Goal: Task Accomplishment & Management: Complete application form

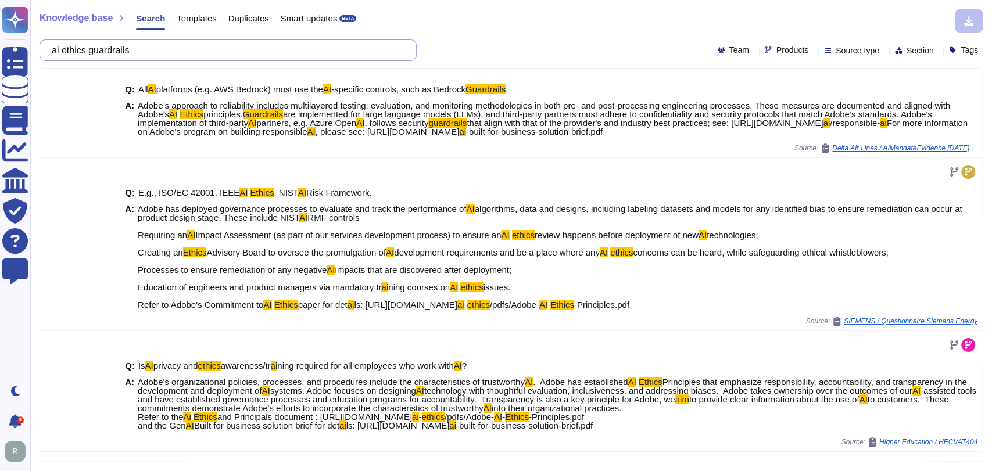
click at [182, 55] on input "ai ethics guardrails" at bounding box center [225, 50] width 359 height 20
click at [182, 54] on input "ai ethics guardrails" at bounding box center [225, 50] width 359 height 20
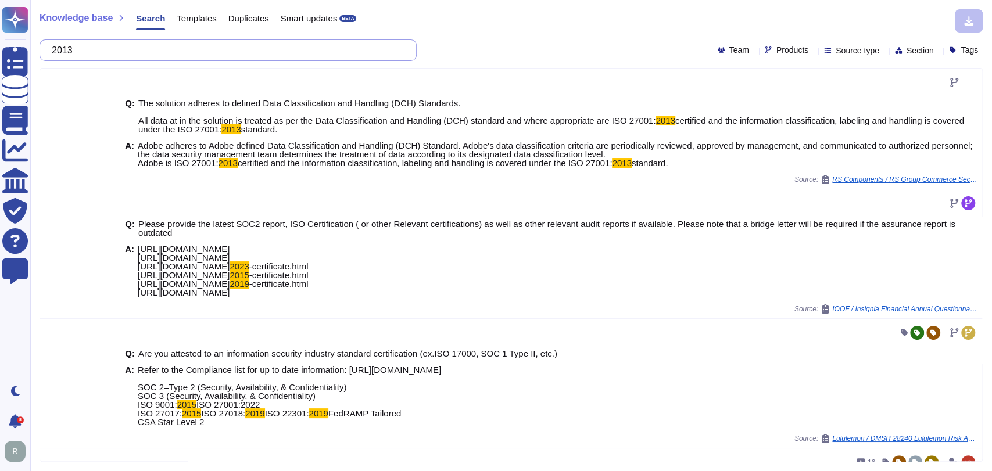
click at [60, 50] on input "2013" at bounding box center [225, 50] width 359 height 20
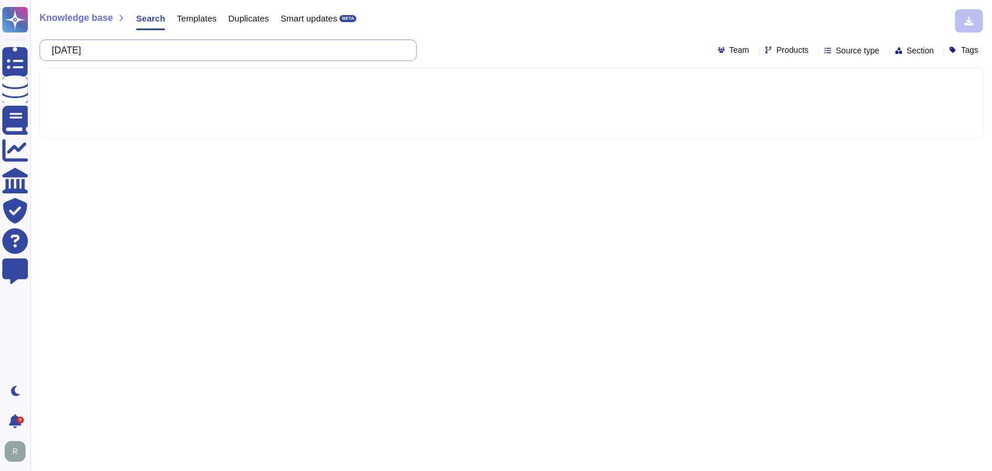
type input "[DATE]"
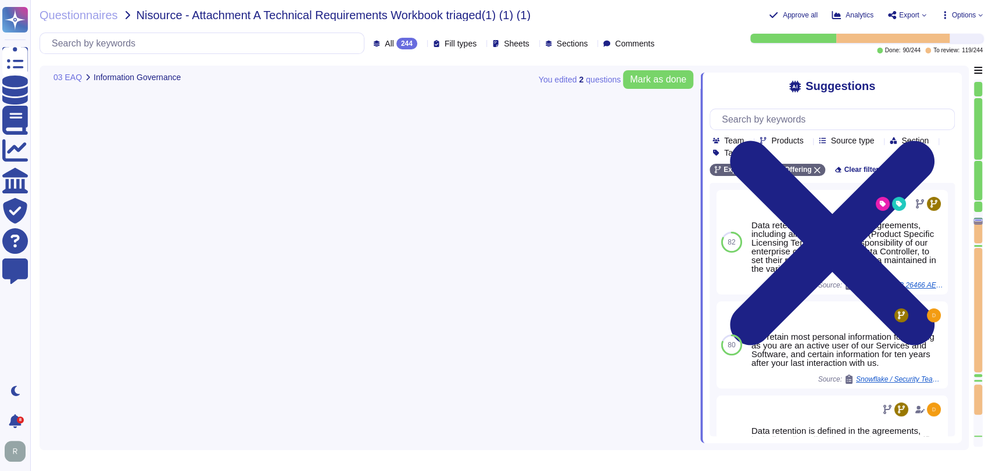
type textarea "Data retention is defined in the agreements, including all applicable PSLTs (Pr…"
type textarea "Security Team"
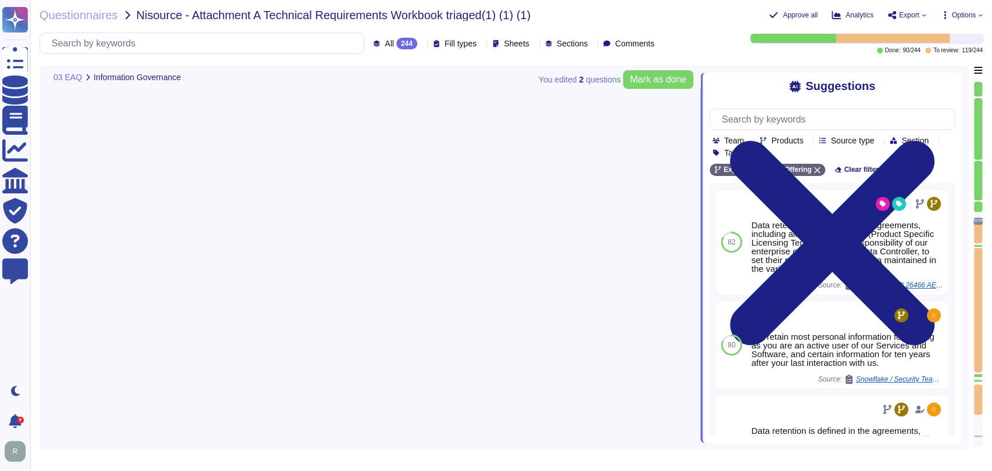
type textarea "Security Team"
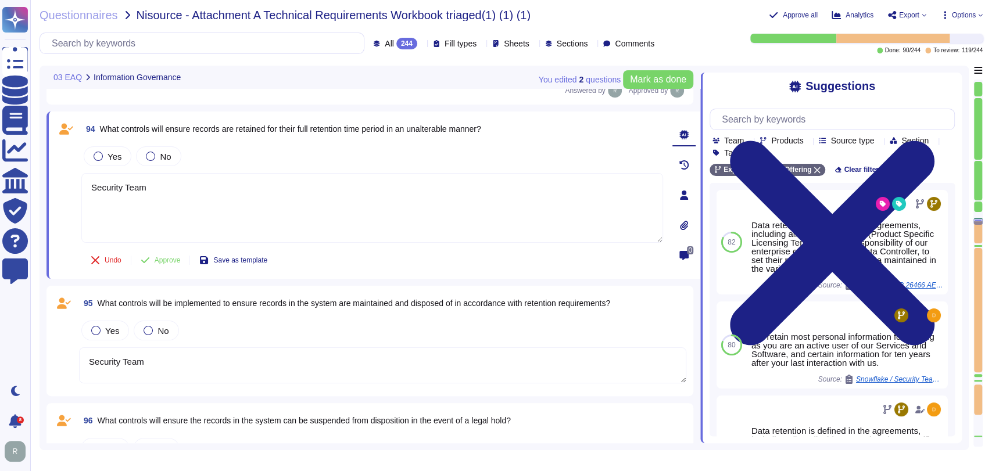
scroll to position [5894, 0]
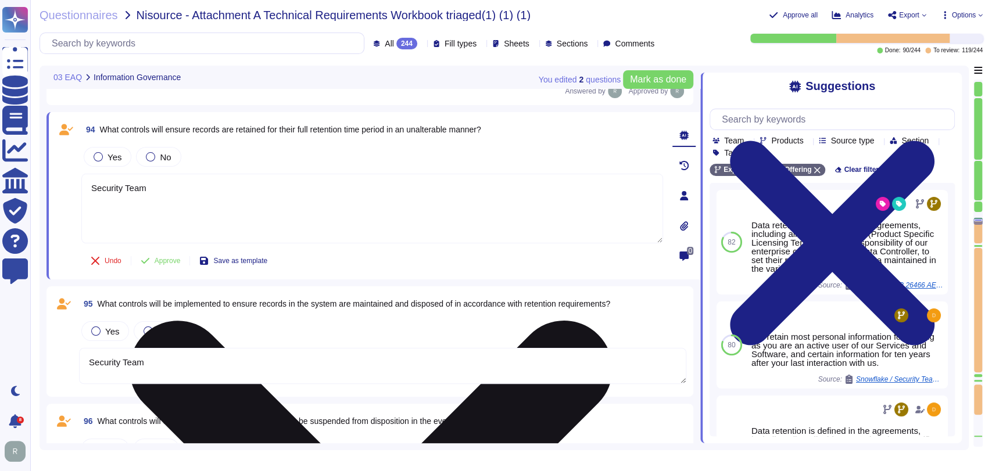
click at [511, 223] on textarea "Security Team" at bounding box center [372, 209] width 582 height 70
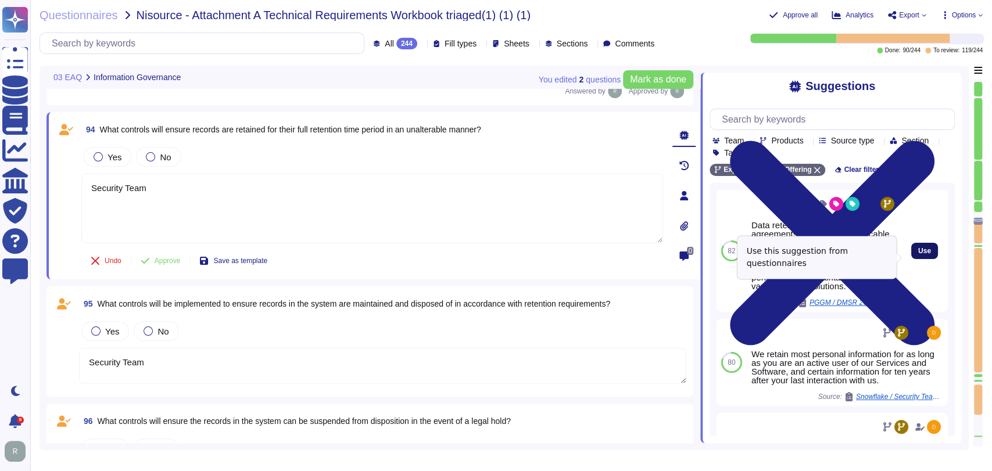
click at [918, 255] on span "Use" at bounding box center [924, 251] width 13 height 7
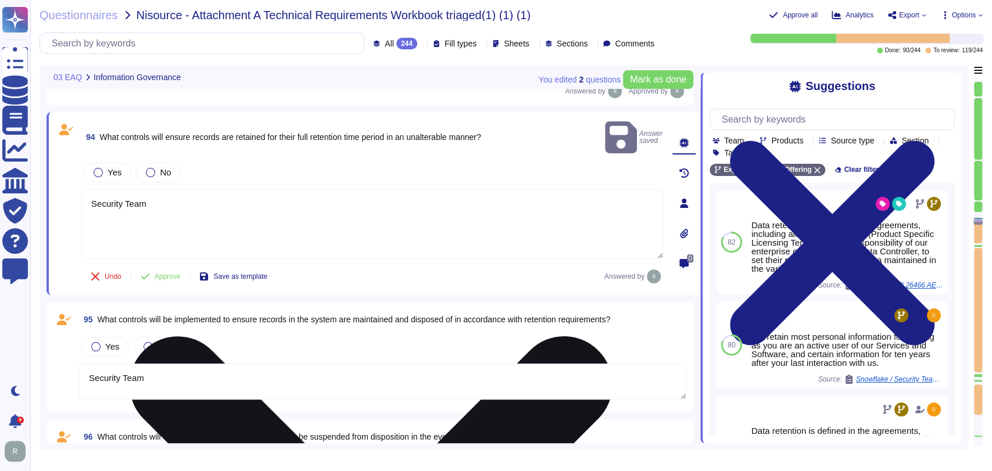
click at [93, 192] on textarea "Security Team Data retention is defined in the agreements, including all applic…" at bounding box center [372, 224] width 582 height 70
click at [90, 195] on textarea "Security Team Data retention is defined in the agreements, including all applic…" at bounding box center [372, 224] width 582 height 70
drag, startPoint x: 91, startPoint y: 194, endPoint x: 89, endPoint y: 187, distance: 7.2
click at [89, 189] on textarea "Security Team Data retention is defined in the agreements, including all applic…" at bounding box center [372, 224] width 582 height 70
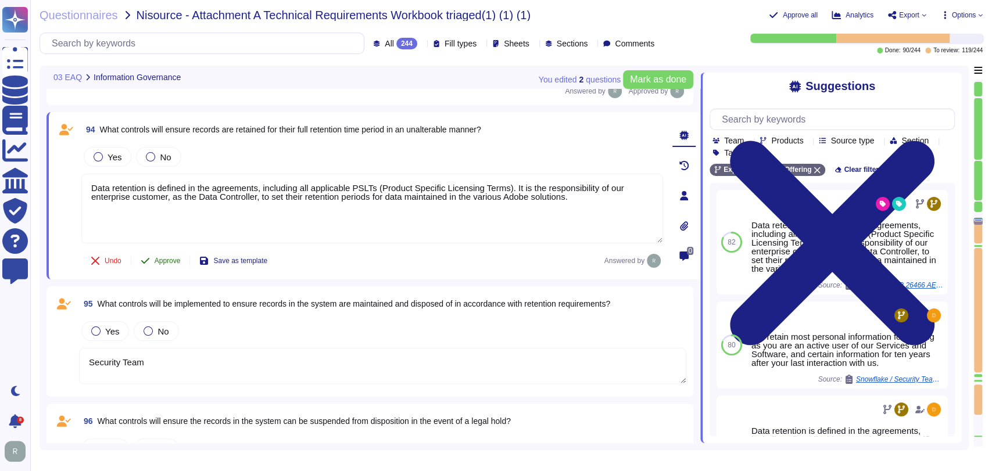
click at [176, 261] on span "Approve" at bounding box center [168, 260] width 26 height 7
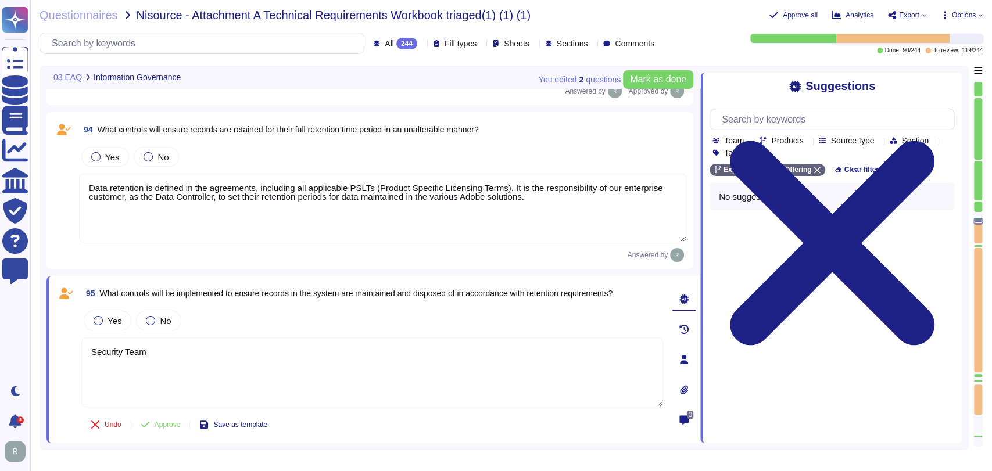
type textarea "Data retention is defined in the agreements, including all applicable PSLTs (Pr…"
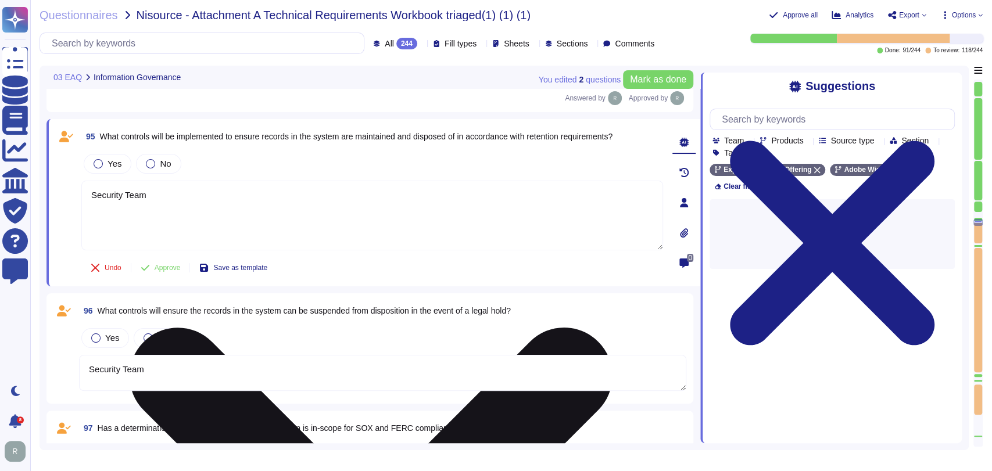
type textarea "Security Team"
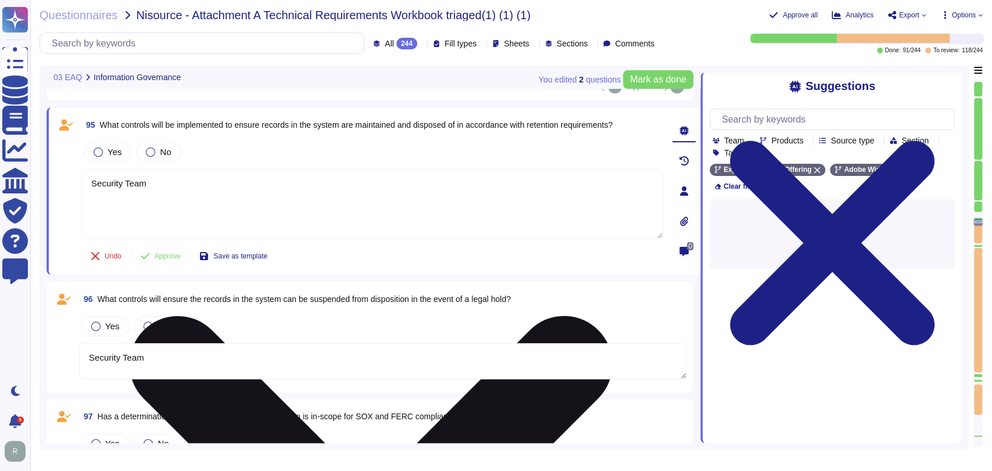
scroll to position [6066, 0]
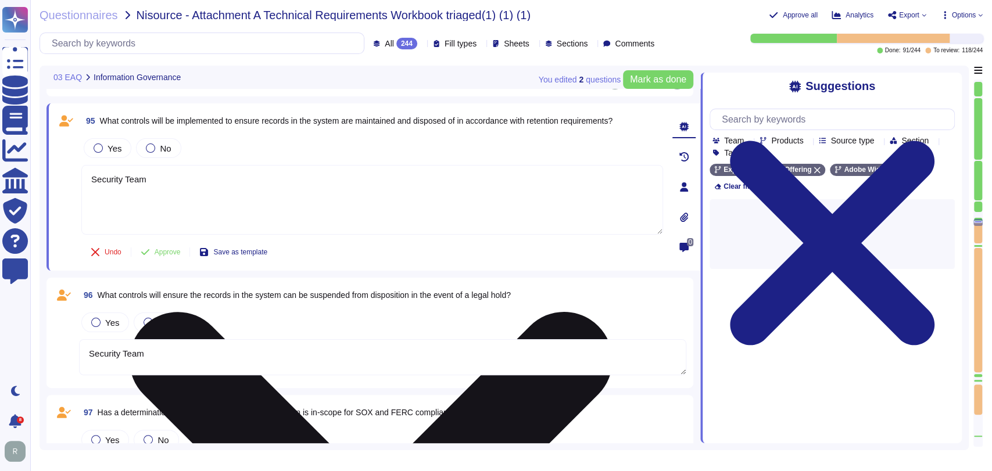
click at [218, 192] on textarea "Security Team" at bounding box center [372, 200] width 582 height 70
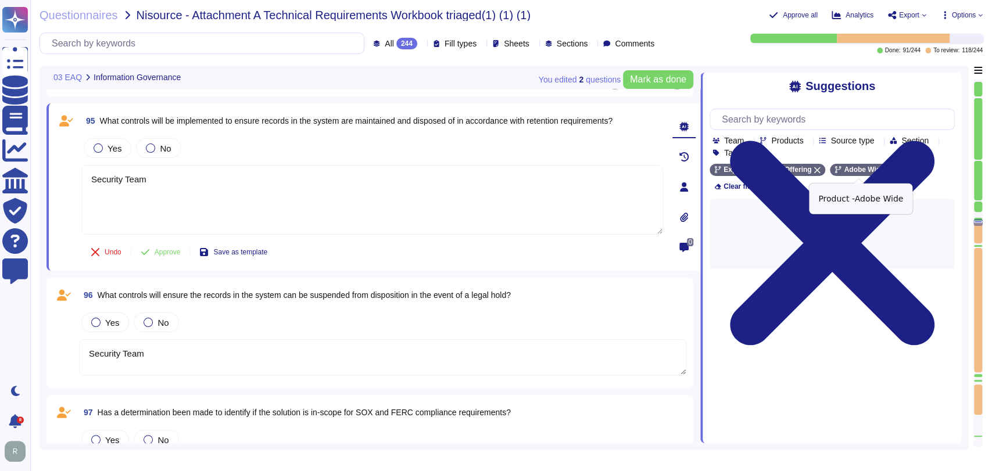
click at [887, 171] on icon at bounding box center [890, 170] width 7 height 7
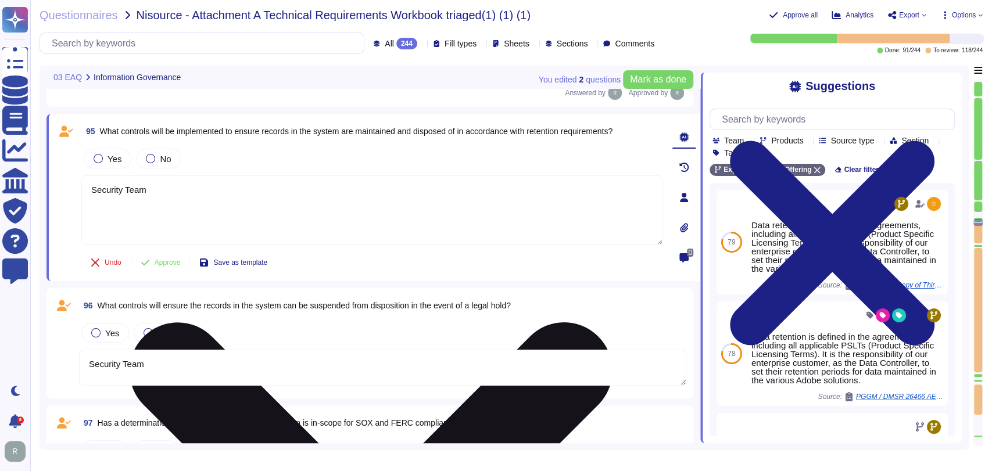
scroll to position [6054, 0]
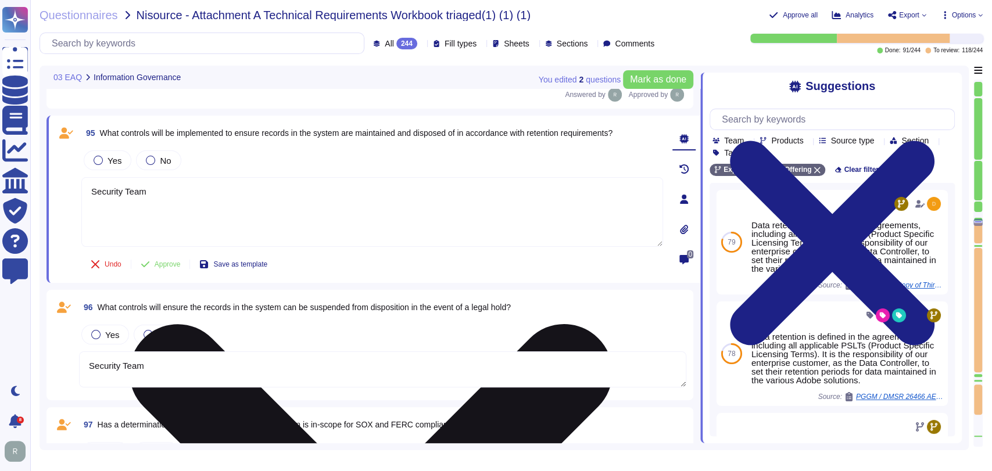
click at [355, 190] on textarea "Security Team" at bounding box center [372, 212] width 582 height 70
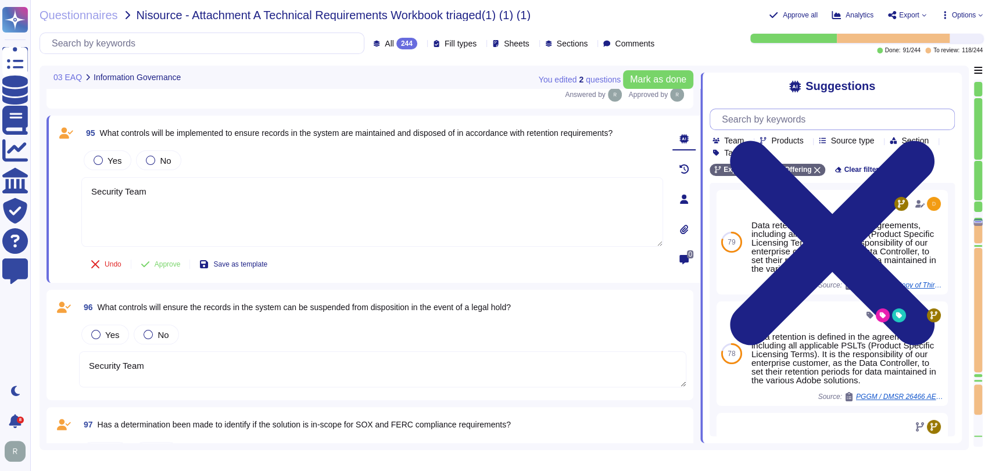
click at [833, 119] on input "text" at bounding box center [835, 119] width 238 height 20
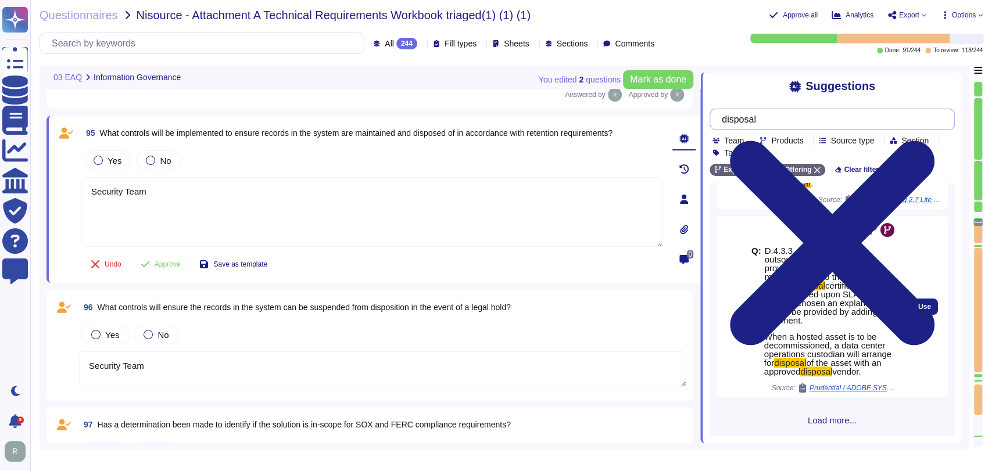
scroll to position [85, 0]
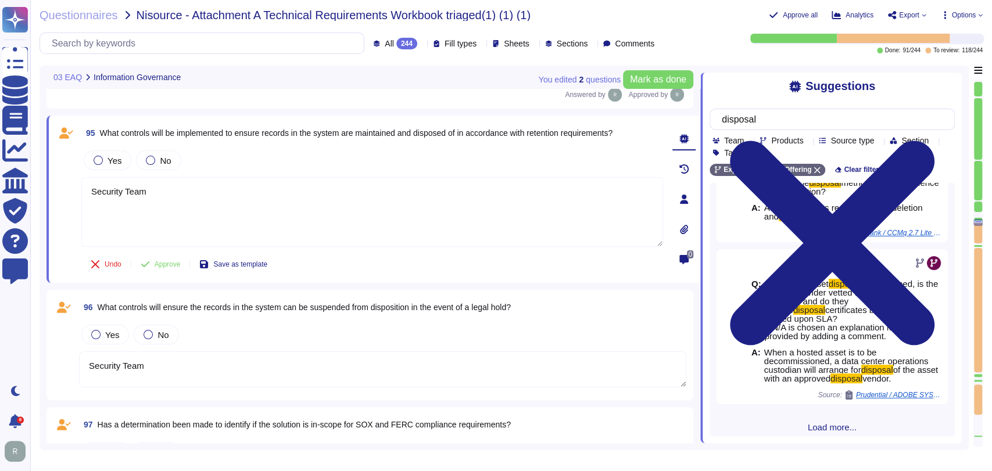
type input "disposal"
click at [823, 423] on span "Load more..." at bounding box center [832, 427] width 245 height 9
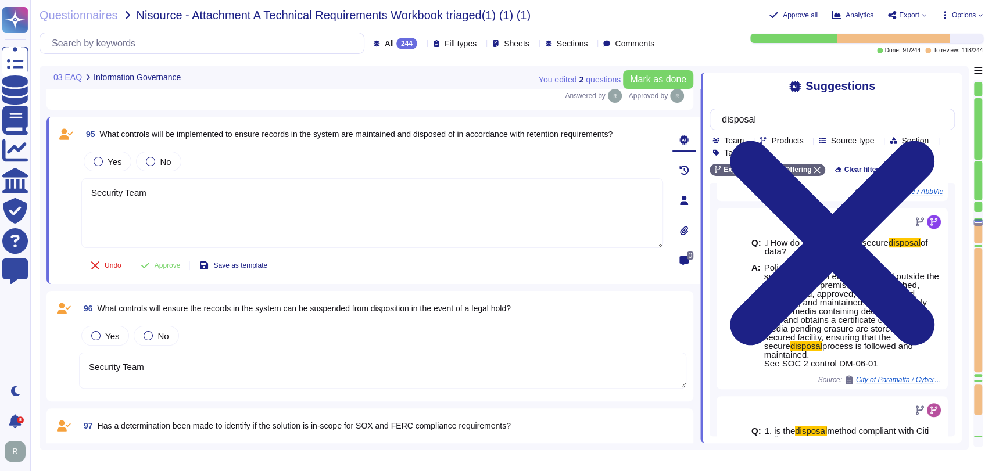
scroll to position [6052, 0]
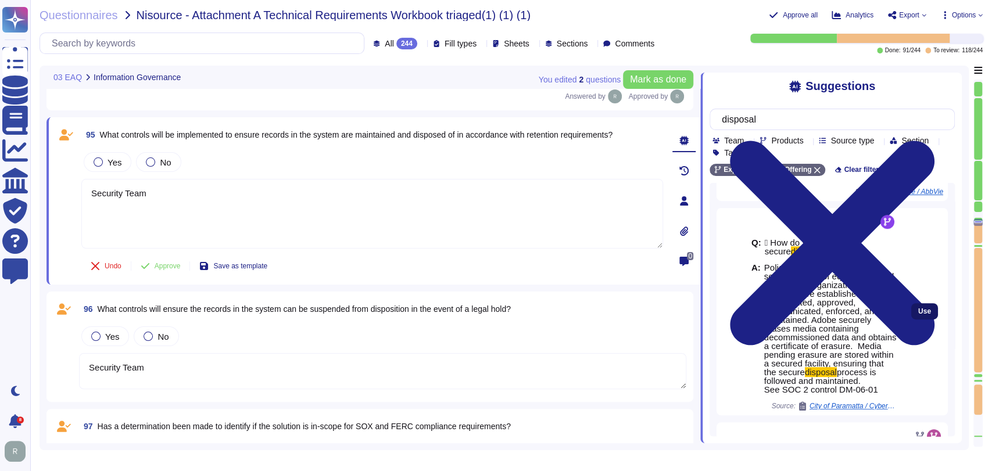
click at [919, 309] on span "Use" at bounding box center [924, 311] width 13 height 7
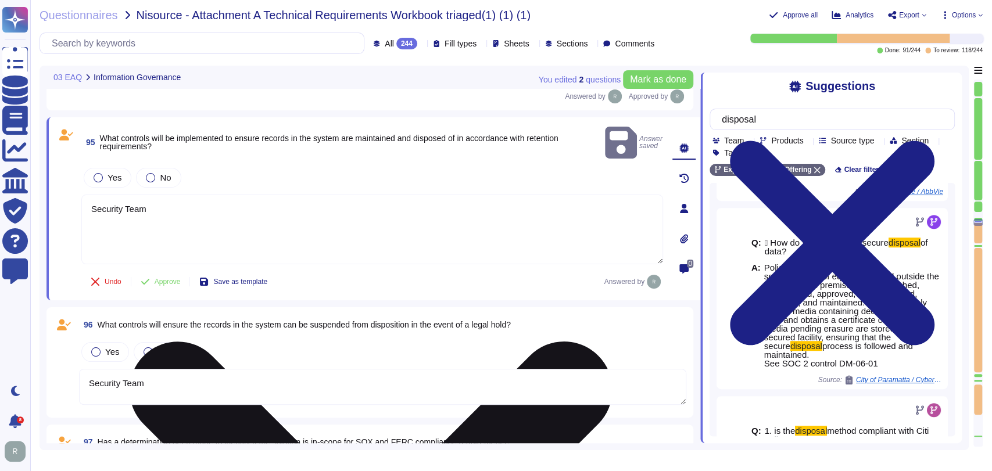
click at [88, 195] on textarea "Security Team Policies and procedures for the secure disposal of equipment used…" at bounding box center [372, 230] width 582 height 70
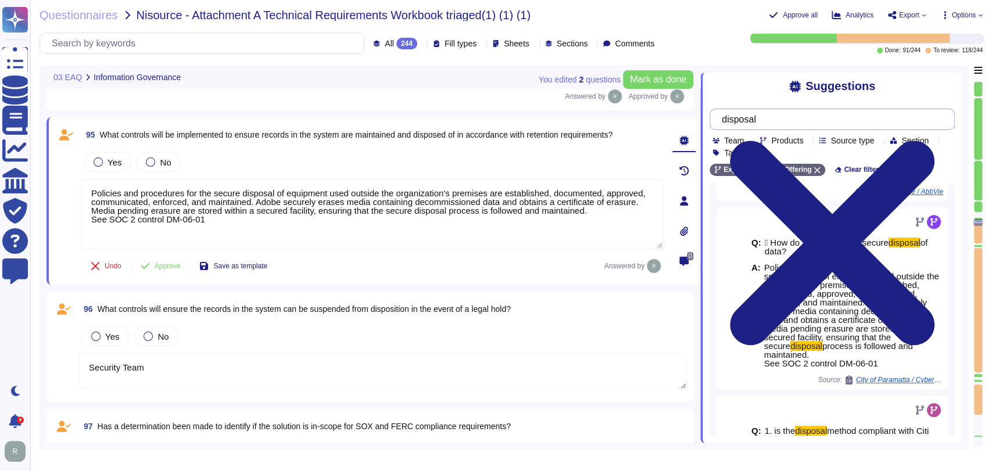
click at [807, 121] on input "disposal" at bounding box center [829, 119] width 227 height 20
type textarea "Policies and procedures for the secure disposal of equipment used outside the o…"
click at [807, 121] on input "disposal" at bounding box center [829, 119] width 227 height 20
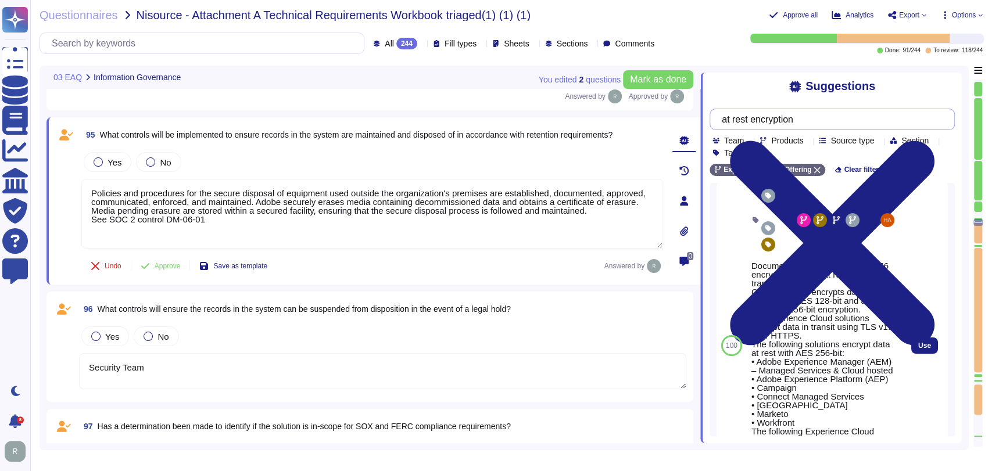
scroll to position [0, 0]
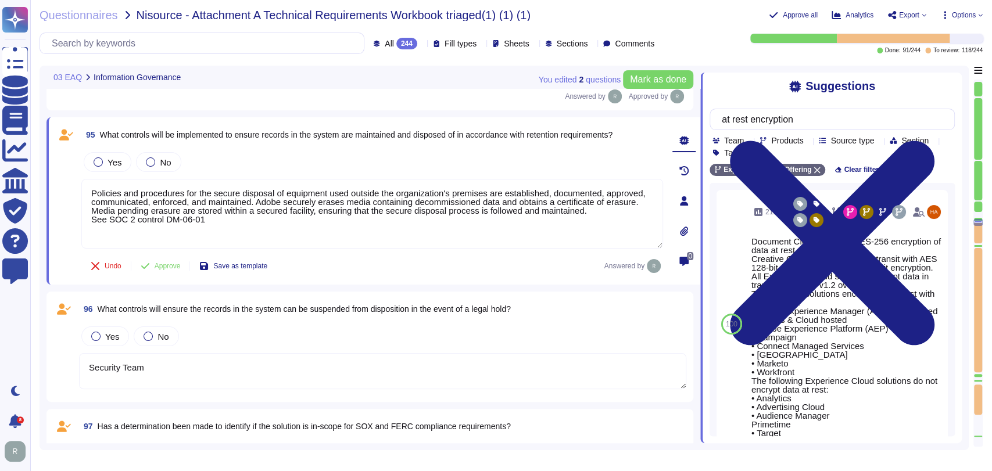
type input "at rest encryption"
drag, startPoint x: 405, startPoint y: 133, endPoint x: 219, endPoint y: 133, distance: 186.0
click at [219, 133] on span "What controls will be implemented to ensure records in the system are maintaine…" at bounding box center [356, 134] width 513 height 9
click at [405, 173] on div "Yes No Policies and procedures for the secure disposal of equipment used outsid…" at bounding box center [372, 200] width 582 height 100
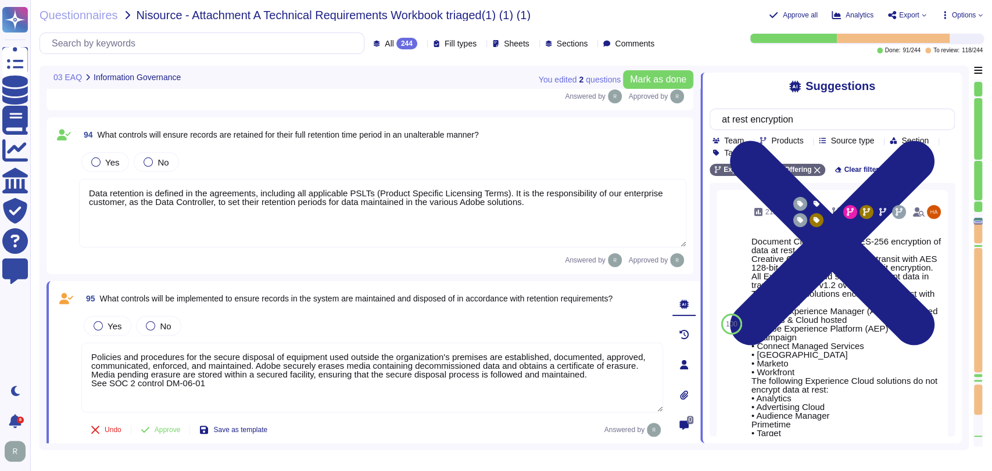
scroll to position [5889, 0]
drag, startPoint x: 546, startPoint y: 205, endPoint x: 87, endPoint y: 188, distance: 459.5
click at [87, 188] on textarea "Data retention is defined in the agreements, including all applicable PSLTs (Pr…" at bounding box center [382, 212] width 607 height 69
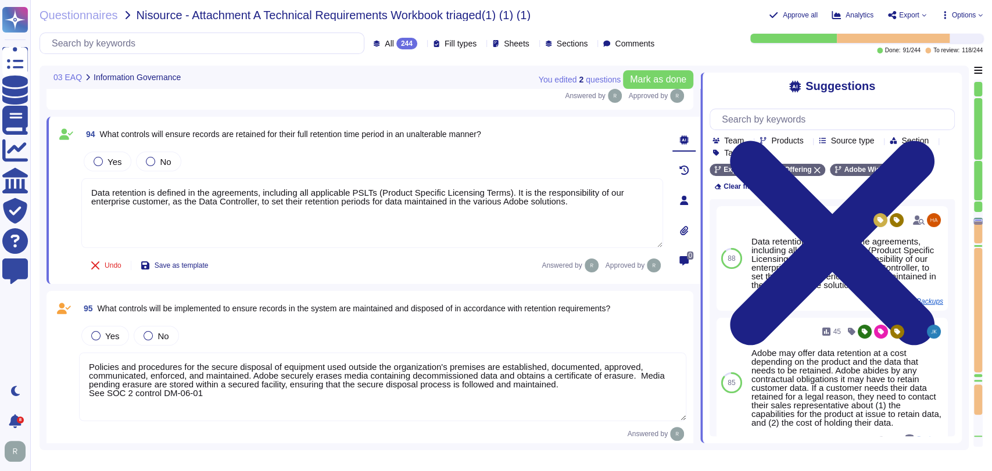
click at [187, 362] on textarea "Policies and procedures for the secure disposal of equipment used outside the o…" at bounding box center [382, 387] width 607 height 69
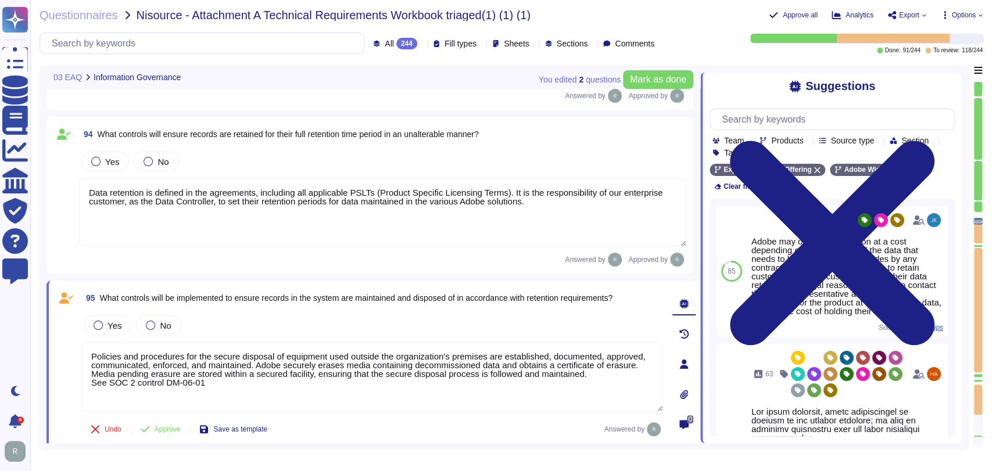
click at [91, 355] on textarea "Policies and procedures for the secure disposal of equipment used outside the o…" at bounding box center [372, 377] width 582 height 70
paste textarea "Data retention is defined in the agreements, including all applicable PSLTs (Pr…"
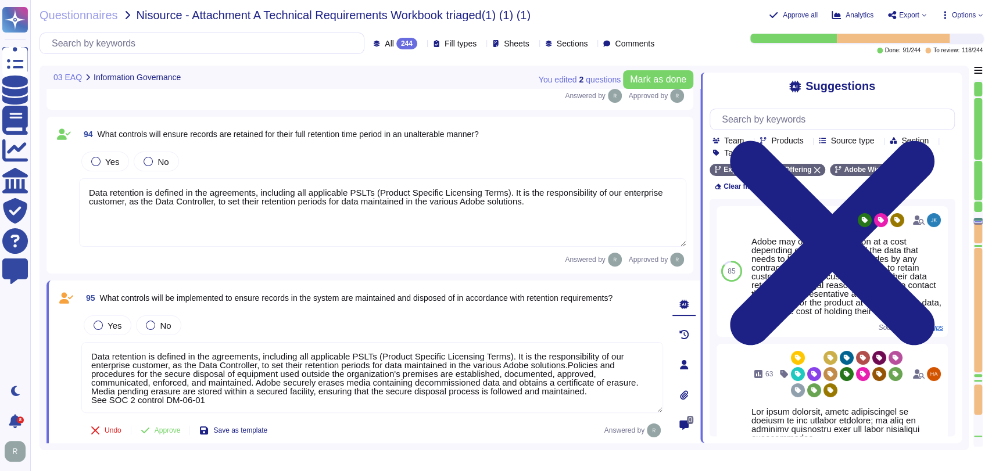
click at [264, 412] on div "Data retention is defined in the agreements, including all applicable PSLTs (Pr…" at bounding box center [372, 378] width 582 height 72
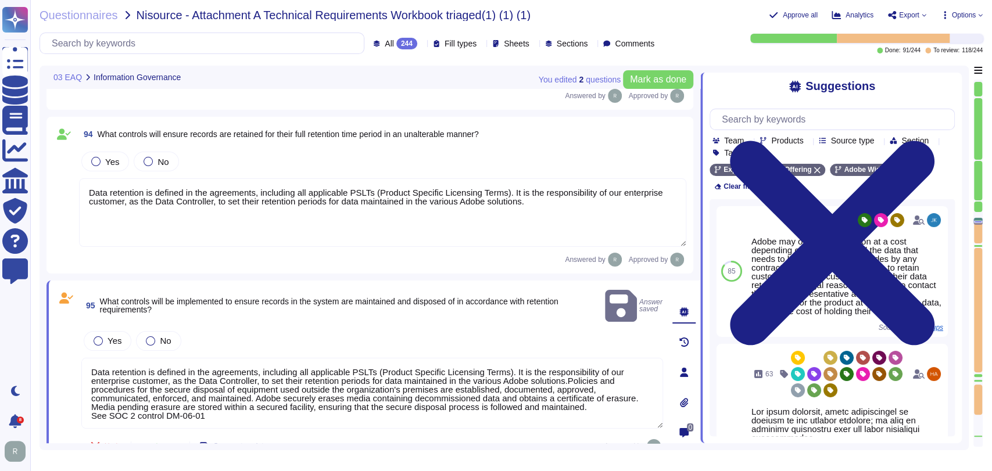
click at [591, 364] on textarea "Data retention is defined in the agreements, including all applicable PSLTs (Pr…" at bounding box center [372, 393] width 582 height 71
click at [567, 362] on textarea "Data retention is defined in the agreements, including all applicable PSLTs (Pr…" at bounding box center [372, 393] width 582 height 71
click at [571, 364] on textarea "Data retention is defined in the agreements, including all applicable PSLTs (Pr…" at bounding box center [372, 393] width 582 height 71
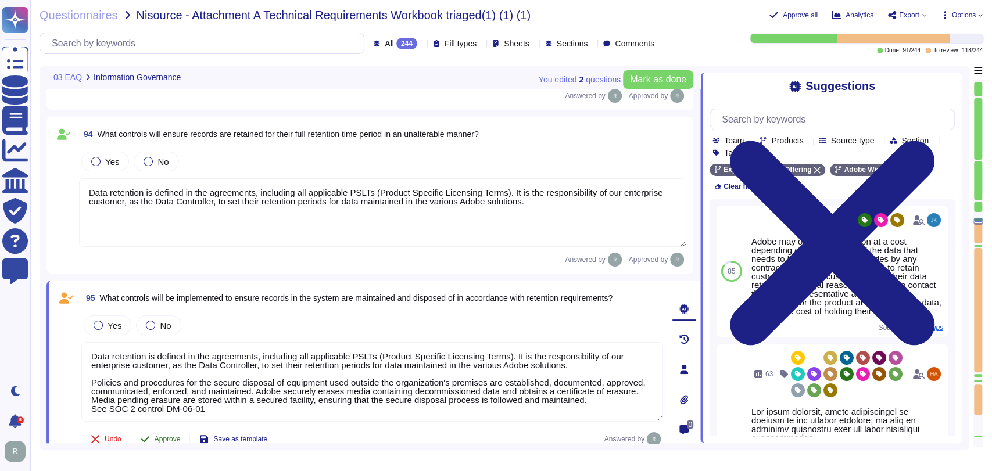
scroll to position [0, 0]
type textarea "Data retention is defined in the agreements, including all applicable PSLTs (Pr…"
click at [172, 436] on span "Approve" at bounding box center [168, 439] width 26 height 7
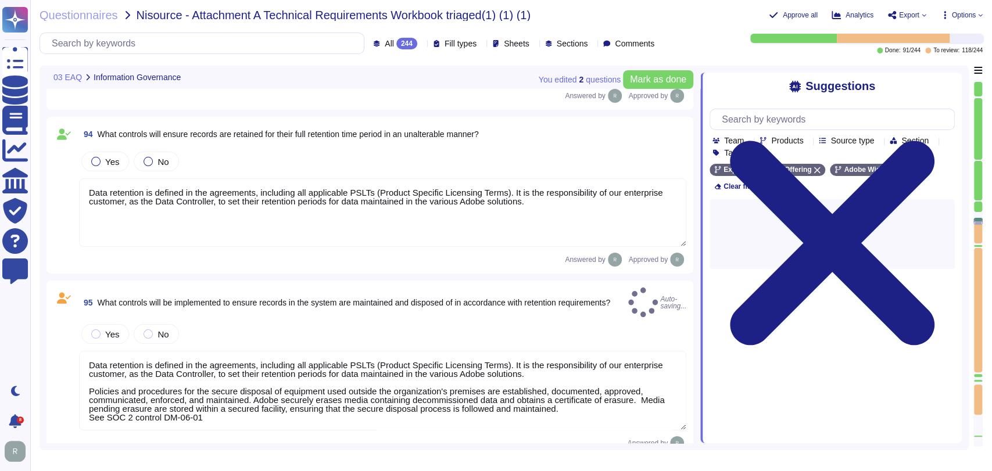
type textarea "Security Team"
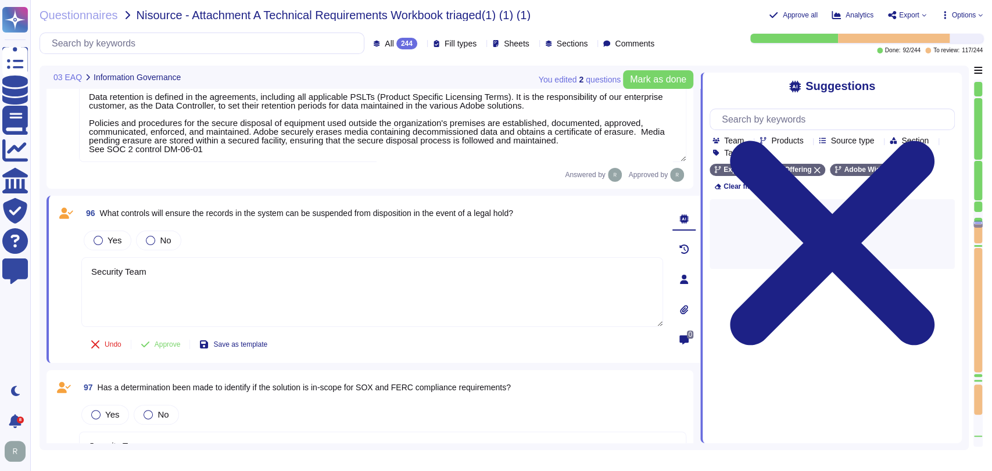
type textarea "Security Team"
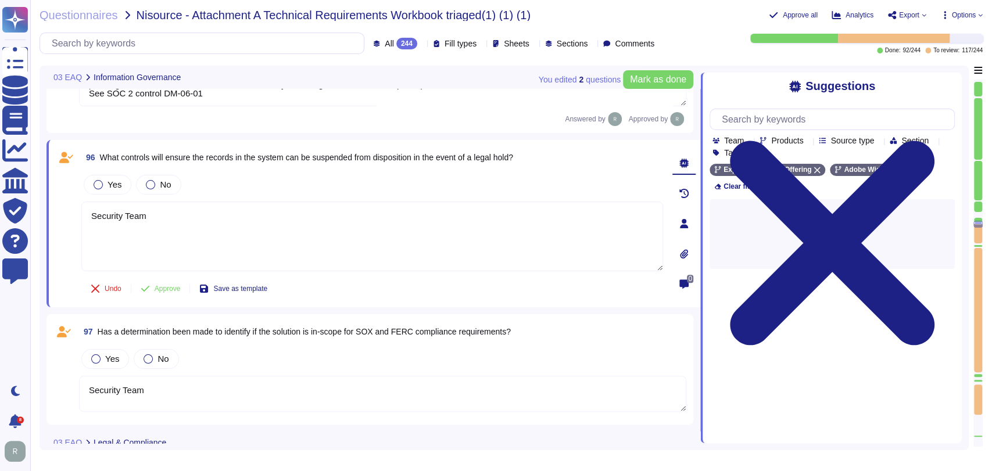
scroll to position [6234, 0]
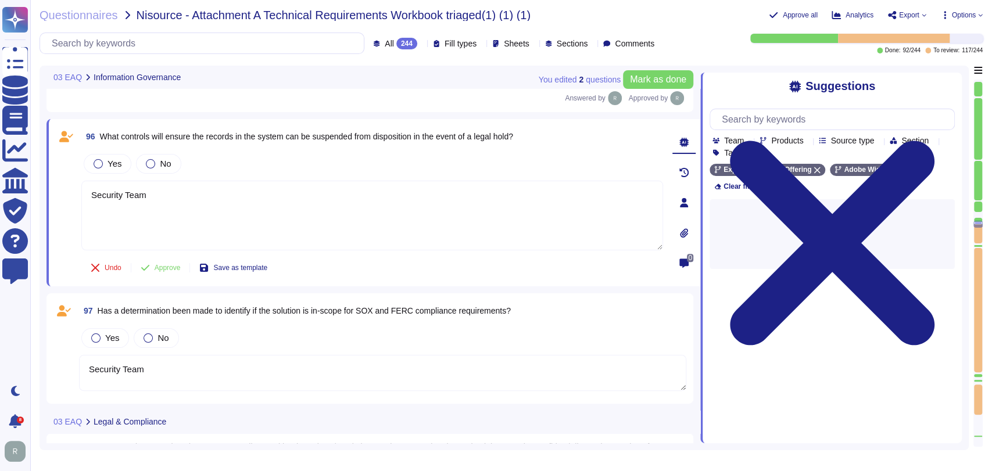
click at [309, 256] on div "Undo Approve Save as template" at bounding box center [372, 267] width 582 height 23
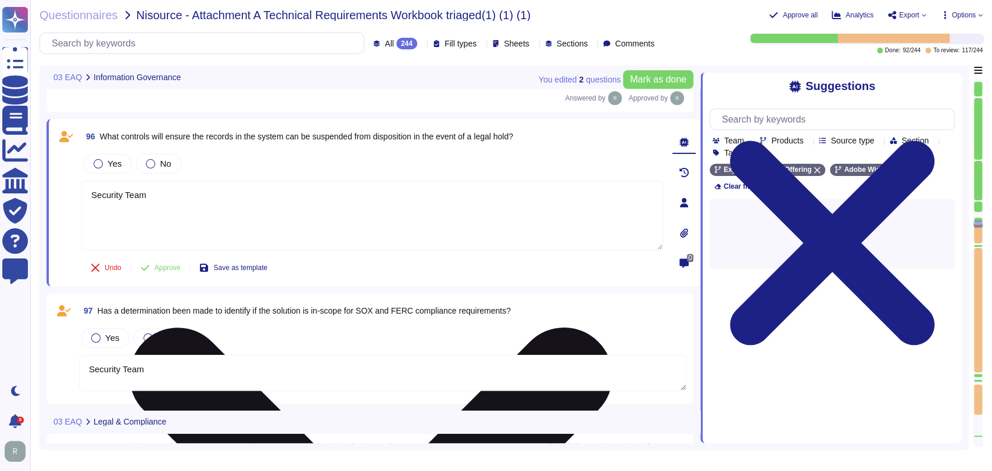
click at [324, 203] on textarea "Security Team" at bounding box center [372, 216] width 582 height 70
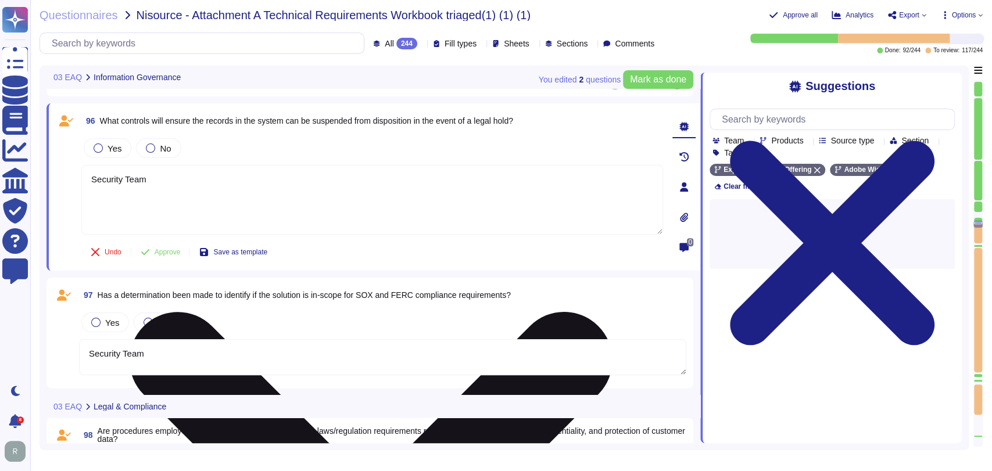
click at [324, 203] on textarea "Security Team" at bounding box center [372, 200] width 582 height 70
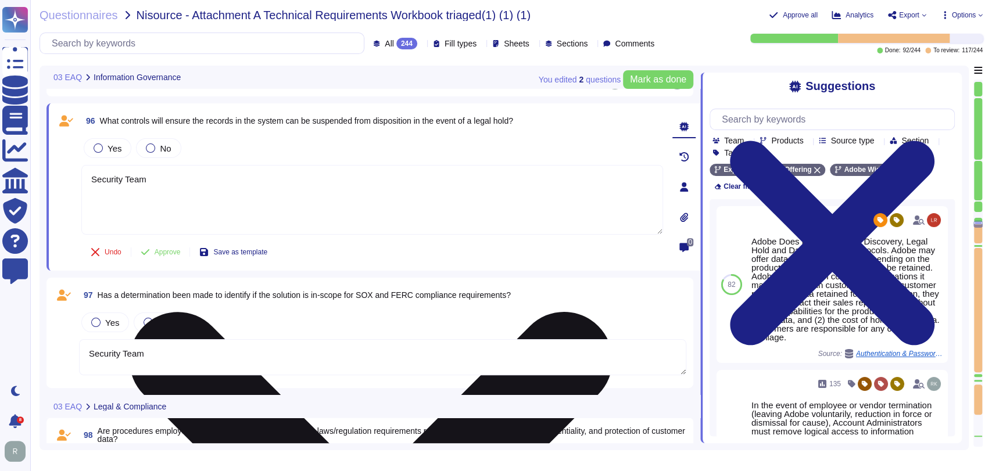
click at [324, 203] on textarea "Security Team" at bounding box center [372, 200] width 582 height 70
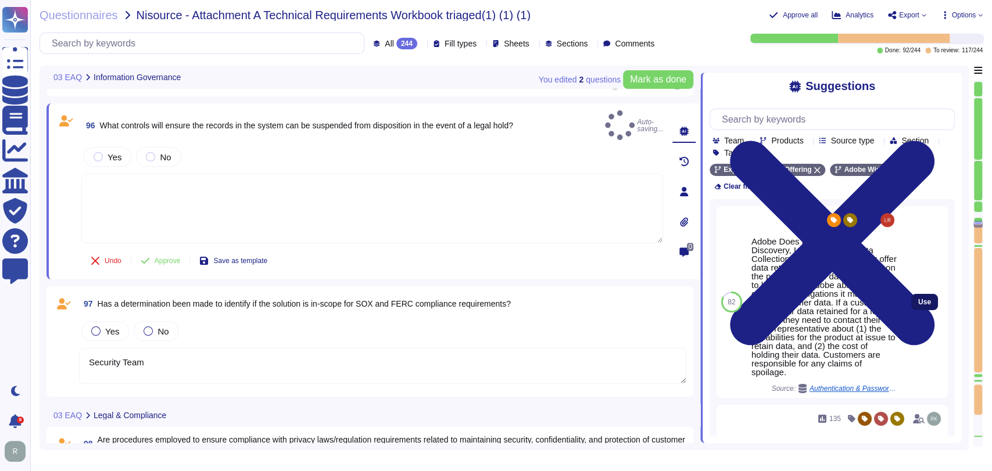
click at [911, 296] on button "Use" at bounding box center [924, 302] width 27 height 16
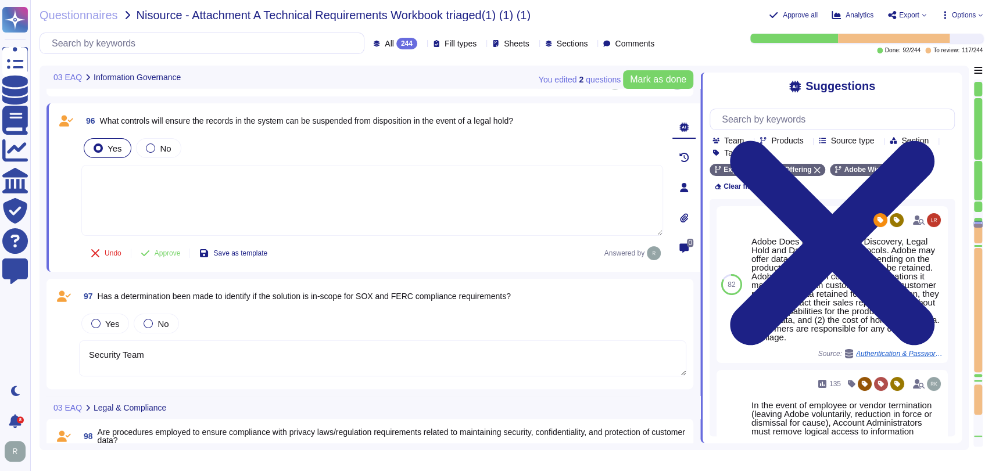
click at [109, 145] on span "Yes" at bounding box center [115, 149] width 14 height 10
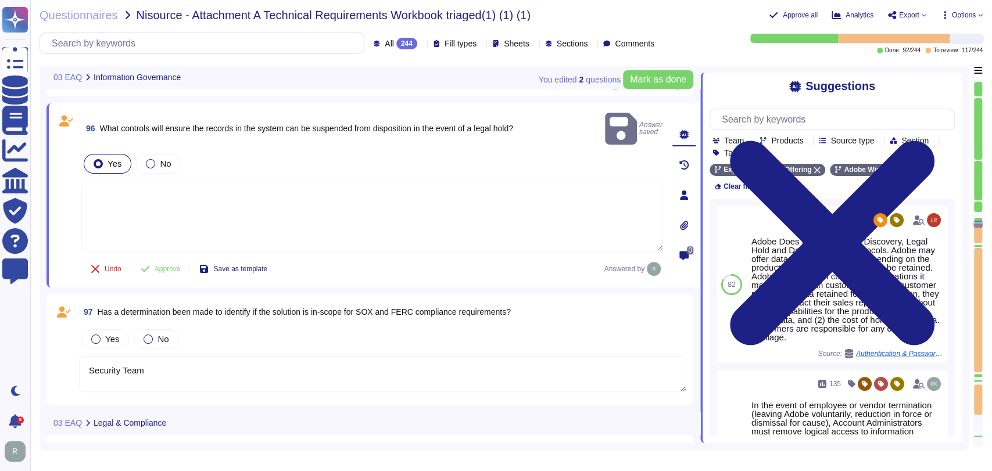
click at [249, 152] on div "Yes No" at bounding box center [372, 164] width 582 height 24
click at [252, 152] on div "Yes No" at bounding box center [372, 164] width 582 height 24
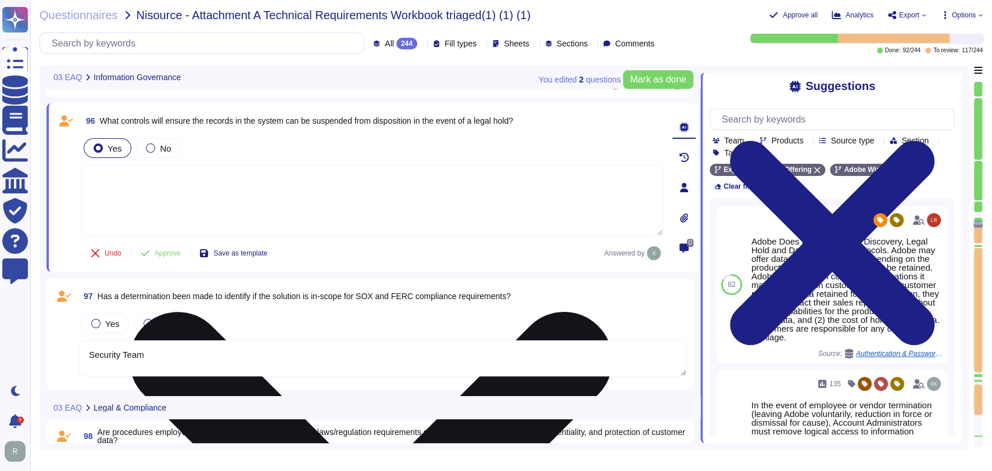
scroll to position [0, 0]
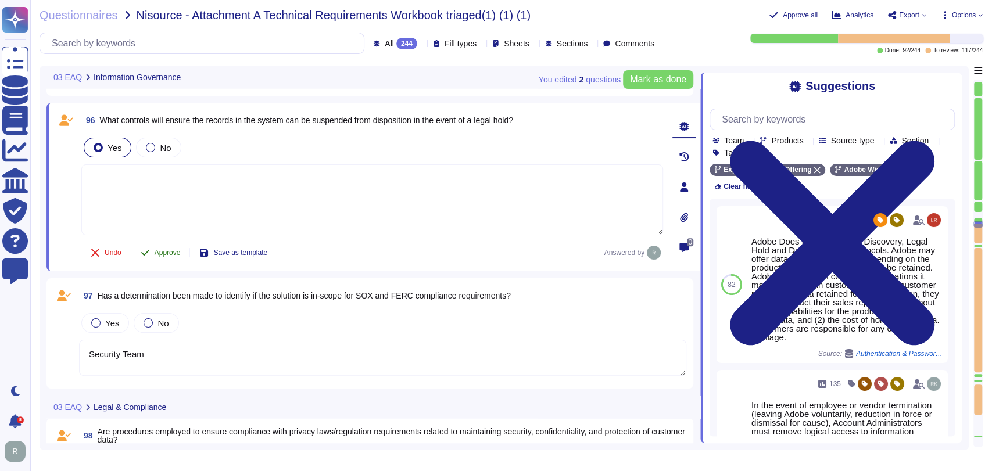
click at [177, 249] on span "Approve" at bounding box center [168, 252] width 26 height 7
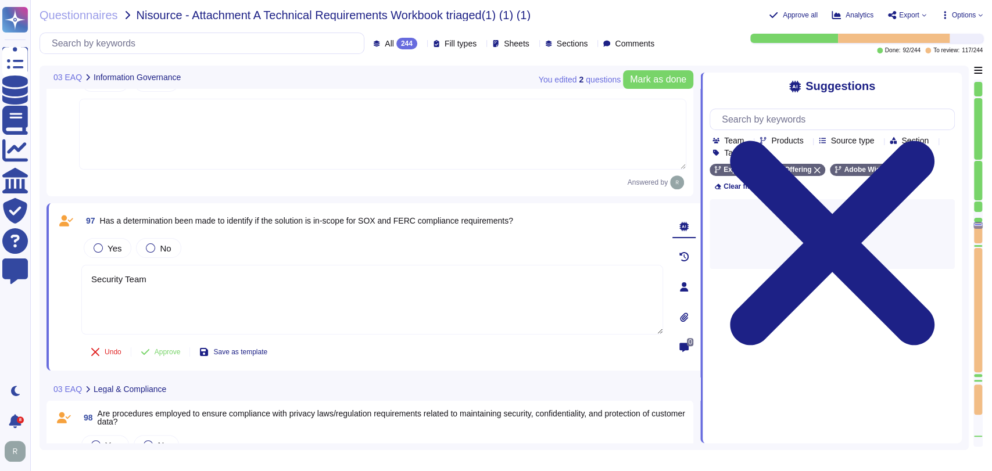
scroll to position [6392, 0]
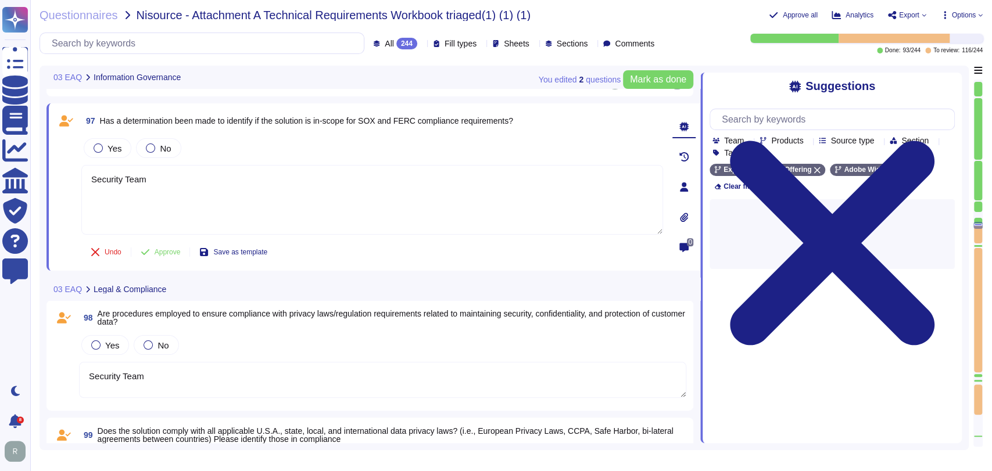
click at [188, 284] on div "03 EAQ Legal & Compliance" at bounding box center [291, 289] width 491 height 23
type textarea "Security Team"
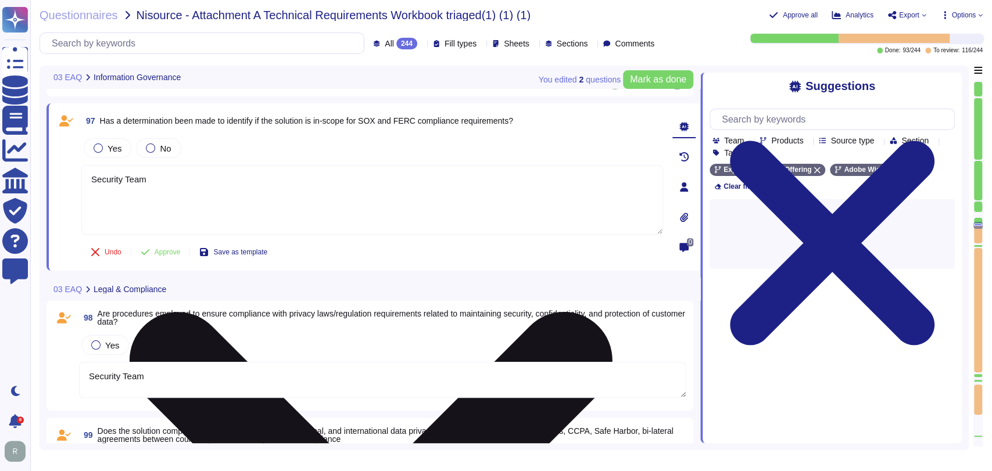
click at [231, 206] on textarea "Security Team" at bounding box center [372, 200] width 582 height 70
click at [238, 191] on textarea "Security Team" at bounding box center [372, 200] width 582 height 70
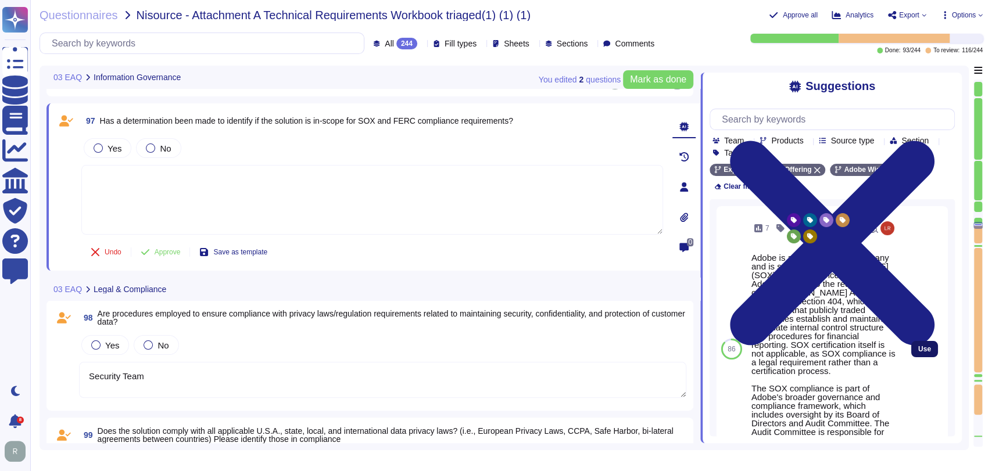
click at [915, 348] on button "Use" at bounding box center [924, 349] width 27 height 16
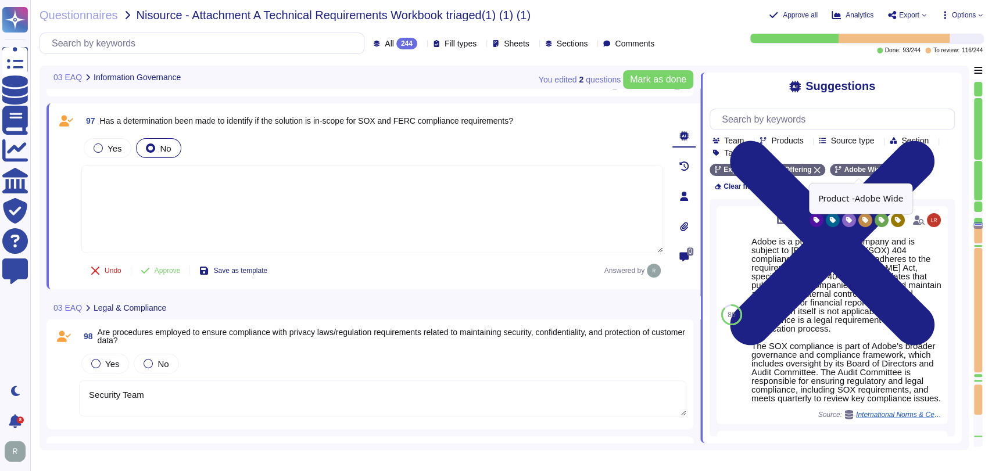
click at [887, 171] on icon at bounding box center [890, 170] width 6 height 6
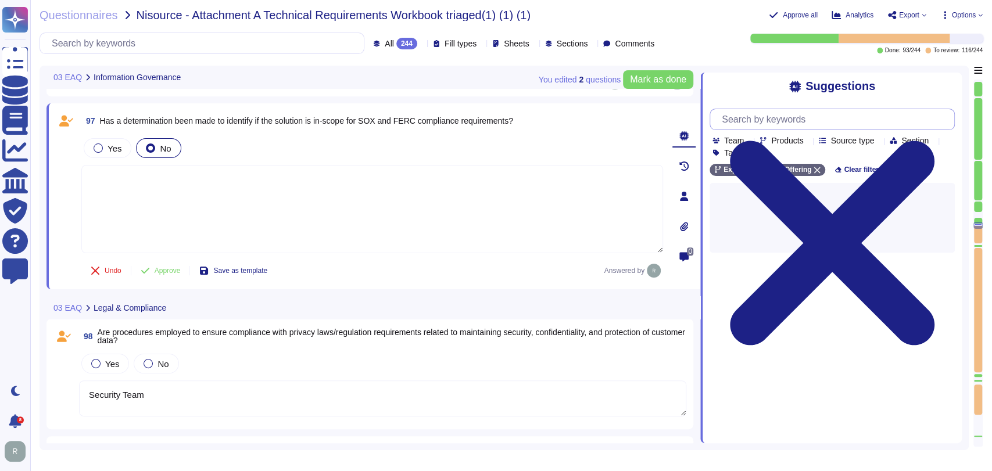
click at [822, 117] on input "text" at bounding box center [835, 119] width 238 height 20
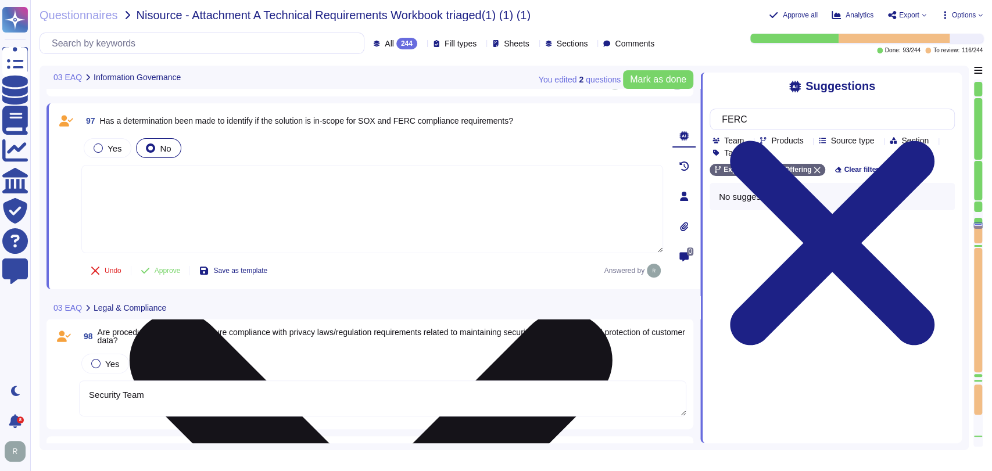
click at [520, 231] on textarea "Adobe is a publicly traded company and is subject to Sarbanes-Oxley (SOX) 404 c…" at bounding box center [372, 209] width 582 height 88
type input "FERC"
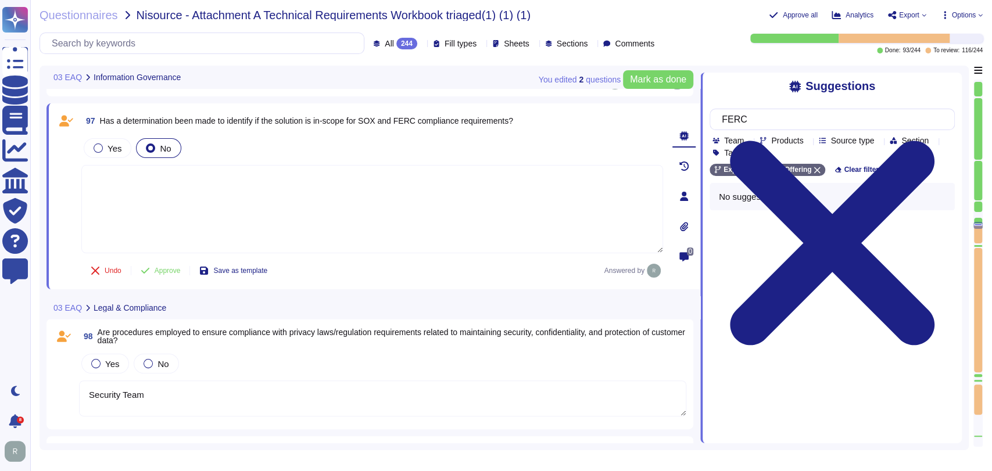
click at [402, 408] on textarea "Security Team" at bounding box center [382, 399] width 607 height 36
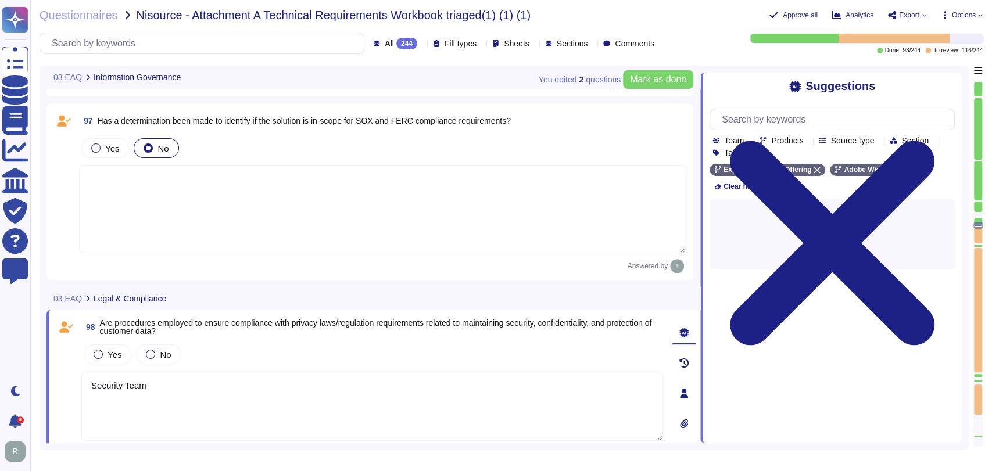
click at [389, 209] on textarea "Adobe is a publicly traded company and is subject to Sarbanes-Oxley (SOX) 404 c…" at bounding box center [382, 209] width 607 height 88
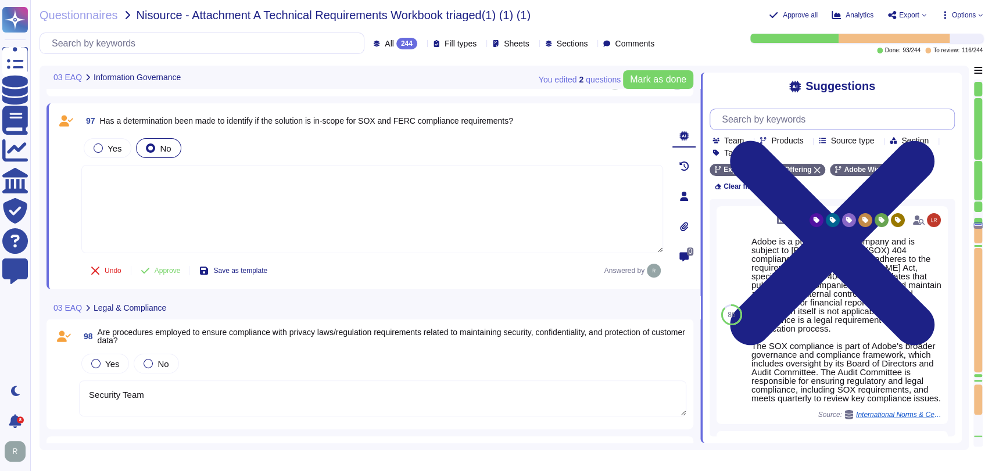
click at [782, 122] on input "text" at bounding box center [835, 119] width 238 height 20
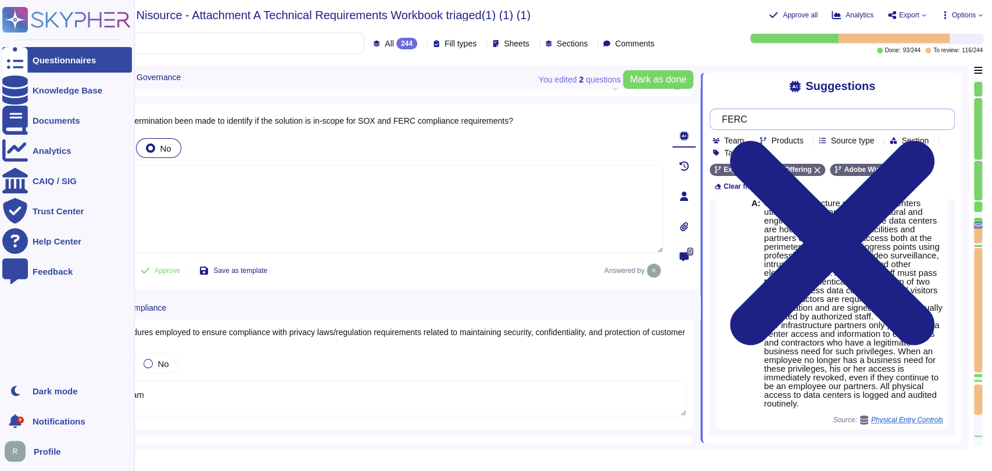
scroll to position [1, 0]
type input "FERC"
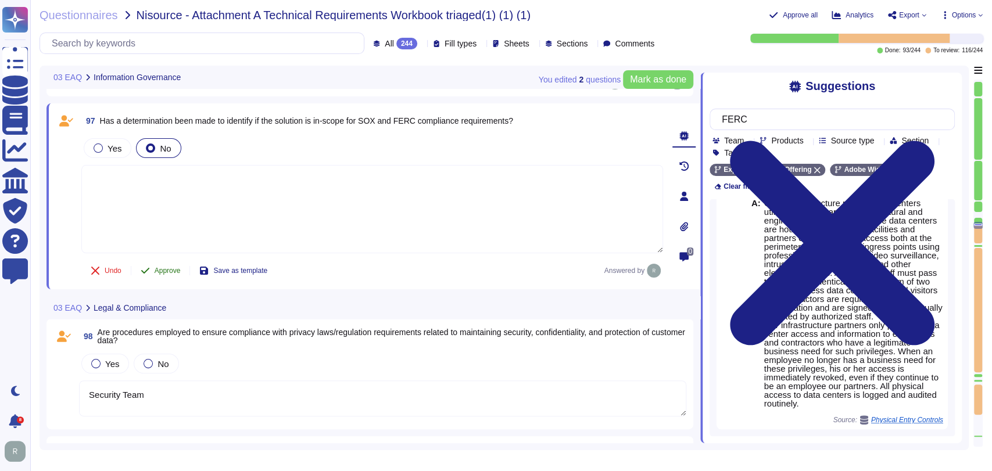
click at [174, 270] on span "Approve" at bounding box center [168, 270] width 26 height 7
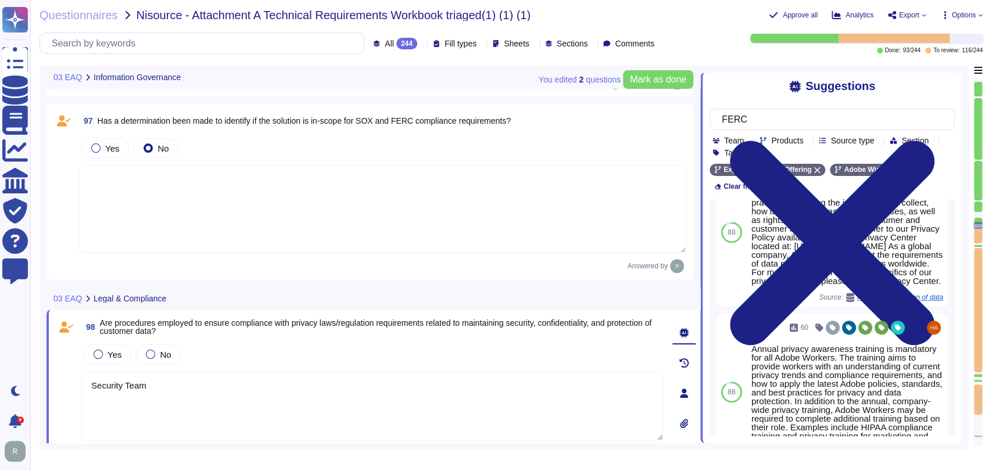
scroll to position [0, 0]
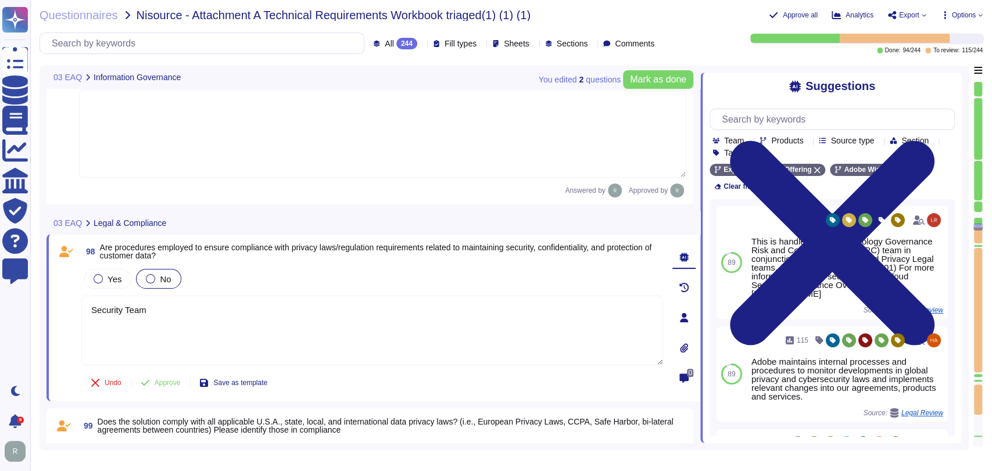
type textarea "Security Team"
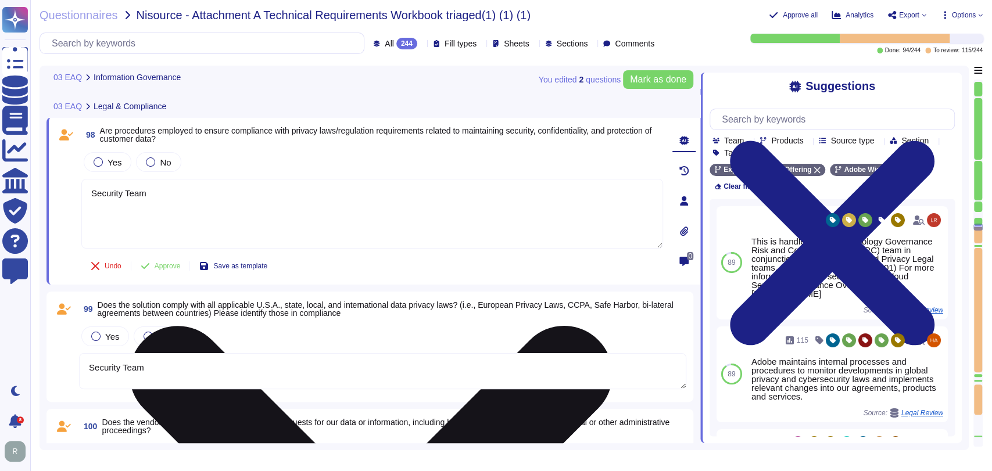
scroll to position [6591, 0]
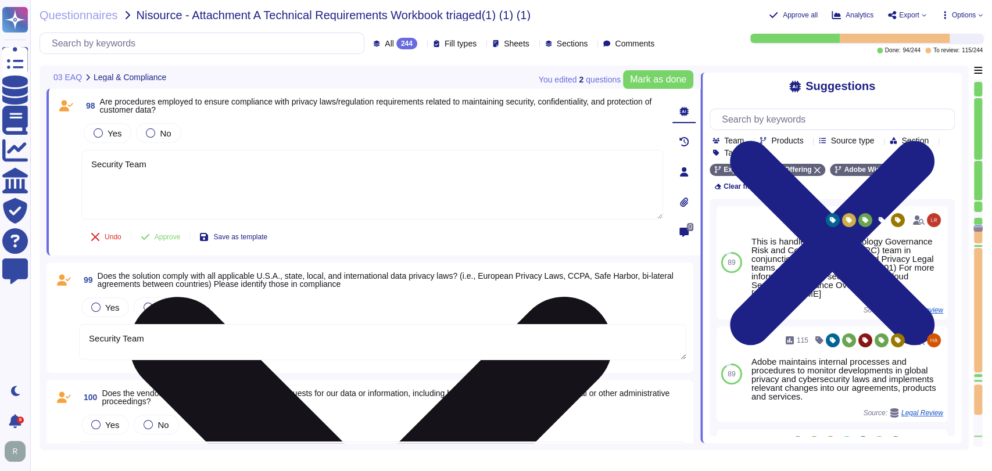
click at [317, 189] on textarea "Security Team" at bounding box center [372, 185] width 582 height 70
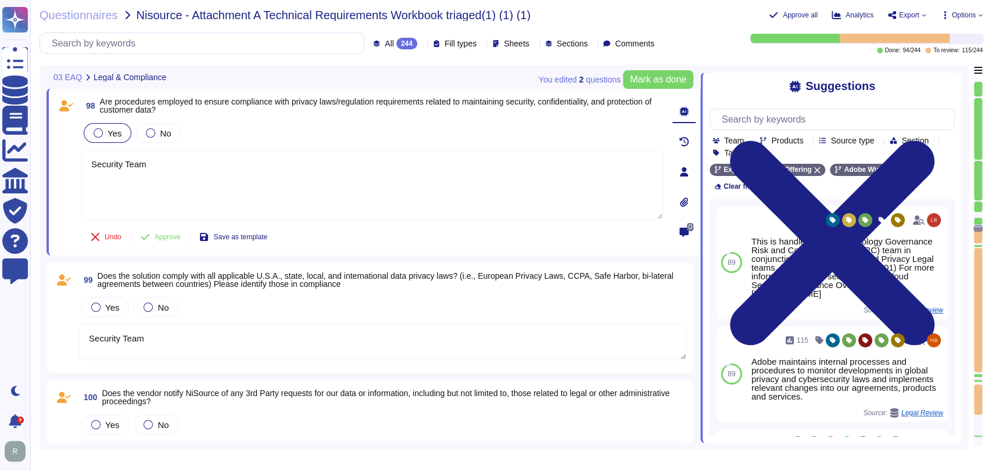
click at [112, 126] on div "Yes" at bounding box center [108, 133] width 48 height 20
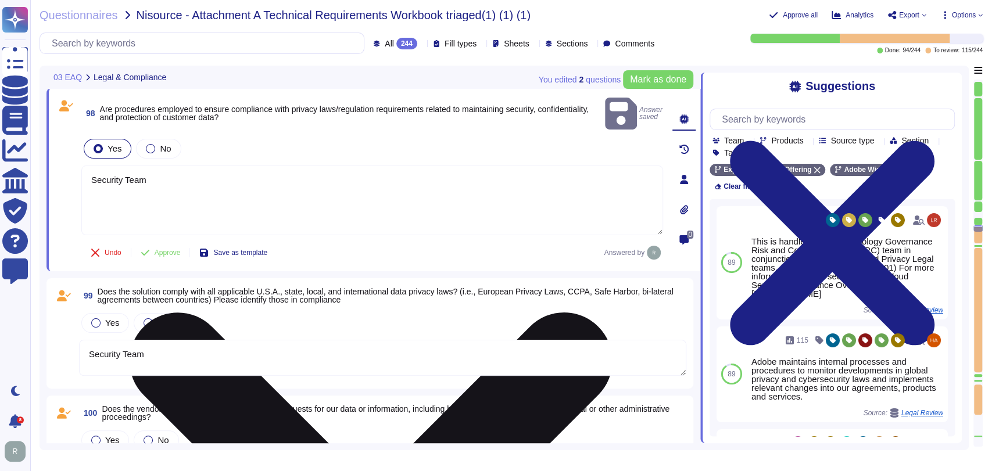
click at [188, 170] on textarea "Security Team" at bounding box center [372, 201] width 582 height 70
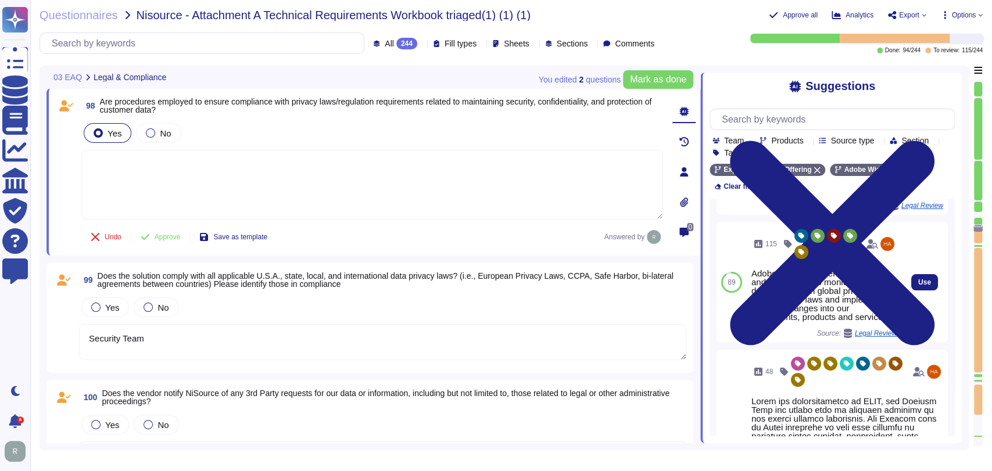
scroll to position [121, 0]
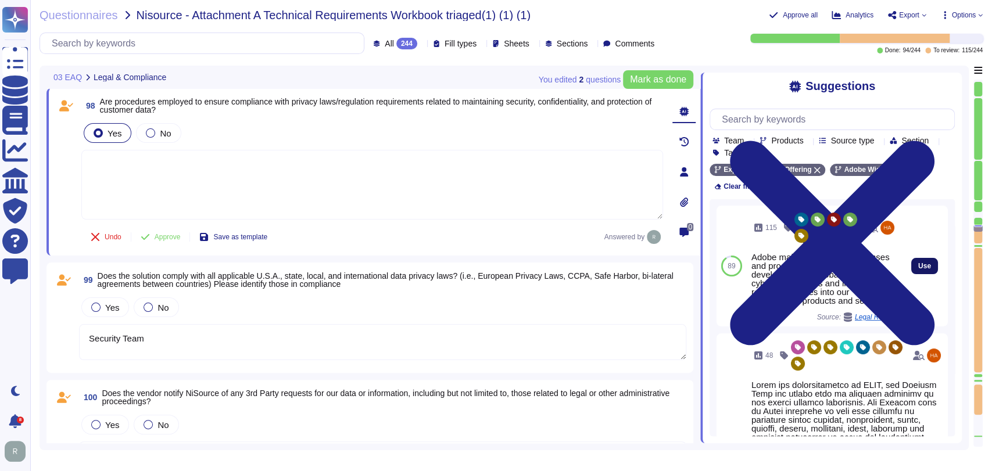
click at [918, 266] on span "Use" at bounding box center [924, 266] width 13 height 7
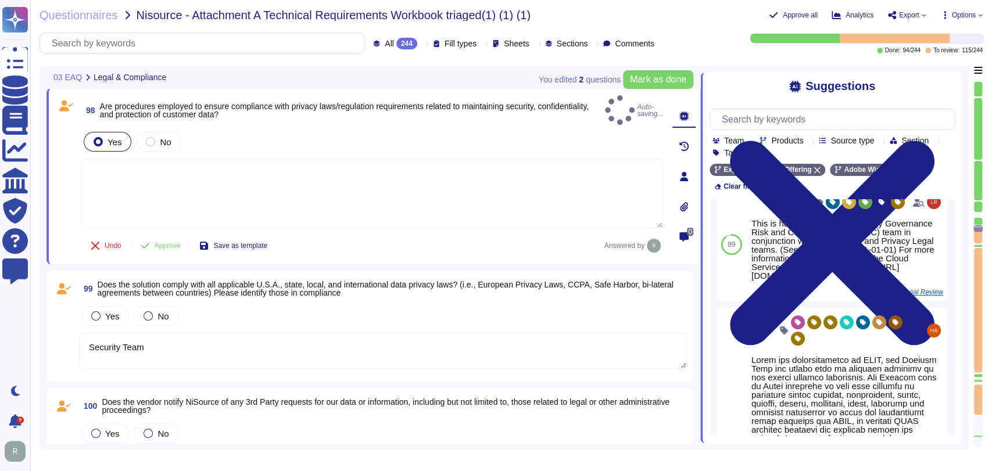
type textarea "Adobe maintains internal processes and procedures to monitor developments in gl…"
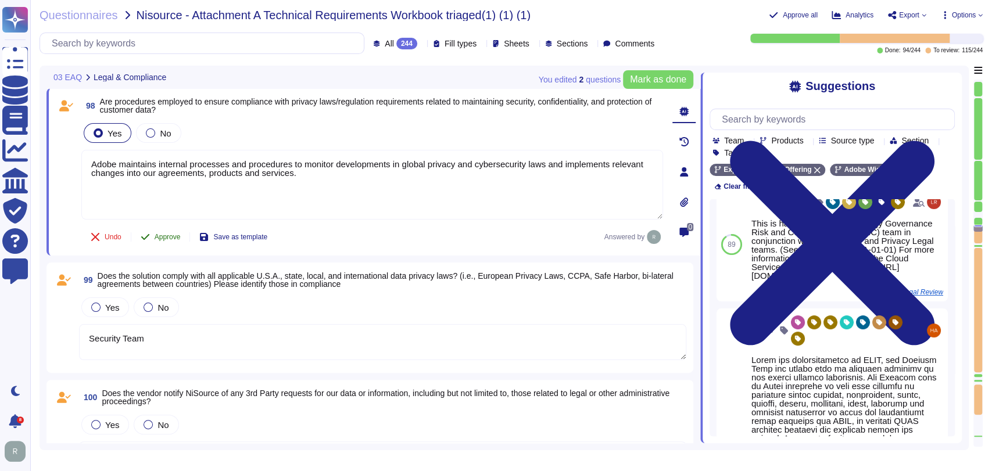
click at [159, 240] on span "Approve" at bounding box center [168, 237] width 26 height 7
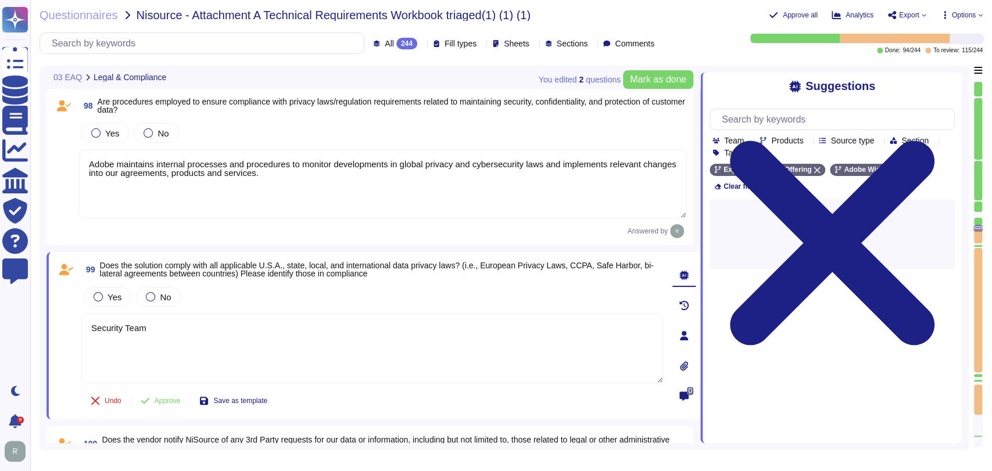
scroll to position [0, 0]
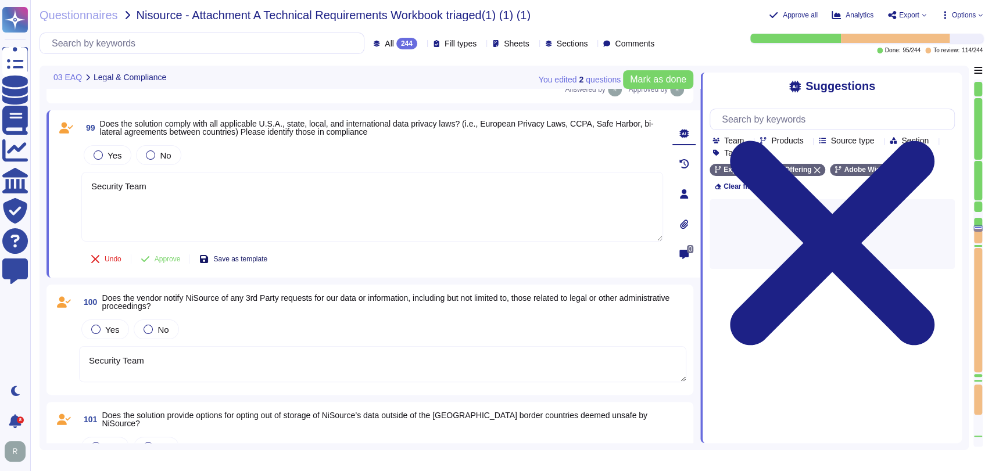
type textarea "Security Team"
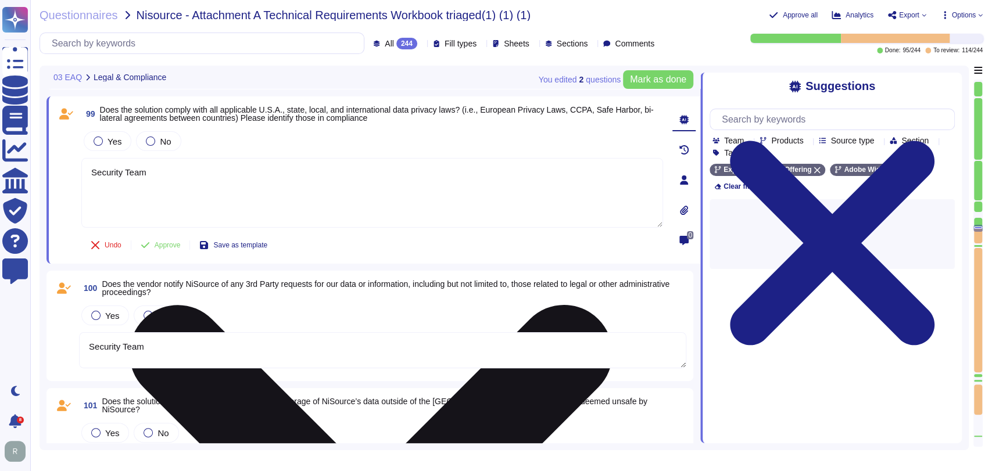
click at [169, 194] on textarea "Security Team" at bounding box center [372, 193] width 582 height 70
click at [154, 178] on textarea "Security Team" at bounding box center [372, 193] width 582 height 70
click at [132, 189] on textarea "Security Team" at bounding box center [372, 193] width 582 height 70
click at [153, 169] on textarea "Security Team" at bounding box center [372, 193] width 582 height 70
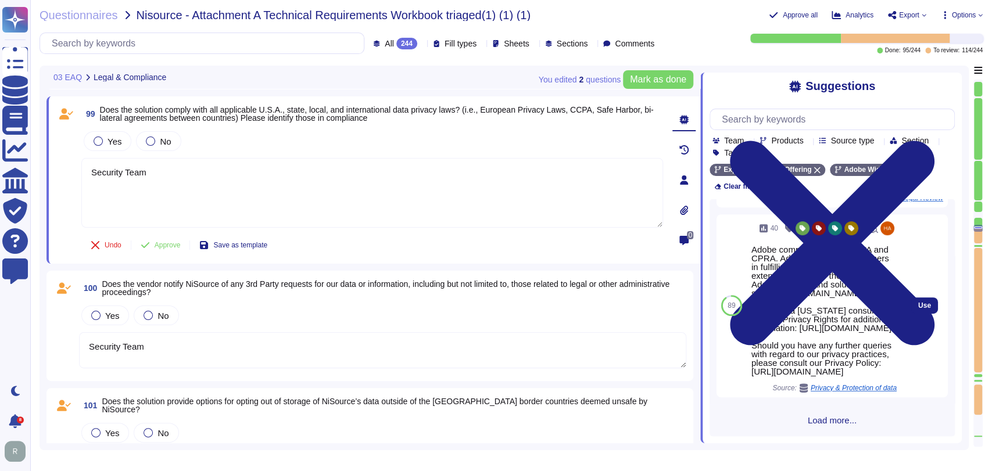
scroll to position [572, 0]
click at [921, 314] on button "Use" at bounding box center [924, 306] width 27 height 16
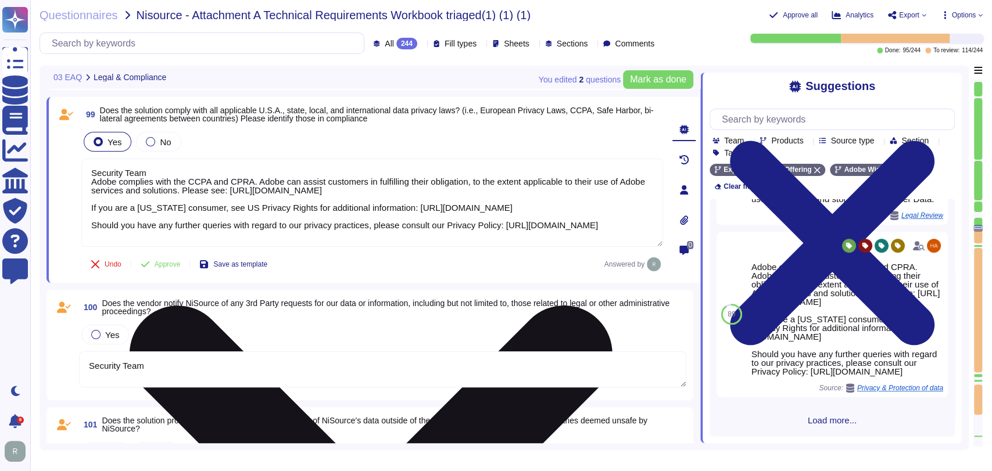
scroll to position [6746, 0]
click at [92, 178] on textarea "Security Team Adobe complies with the CCPA and CPRA. Adobe can assist customers…" at bounding box center [372, 203] width 582 height 88
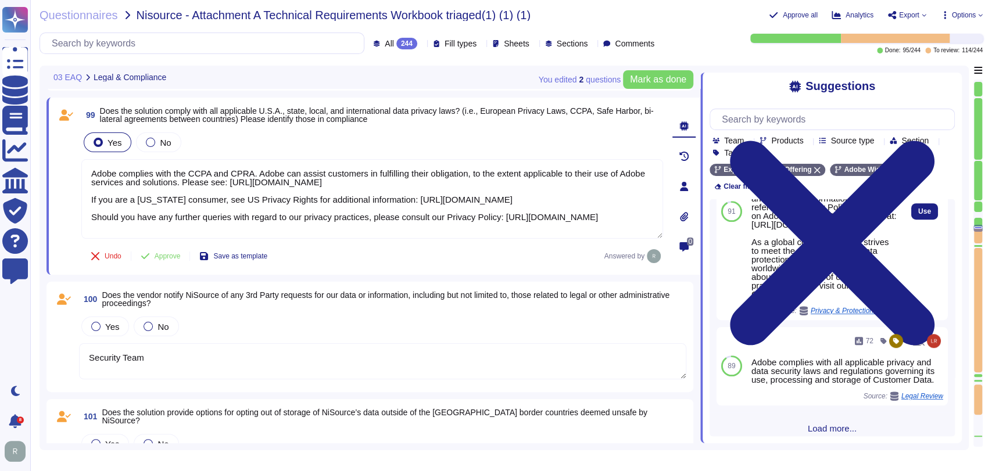
scroll to position [553, 0]
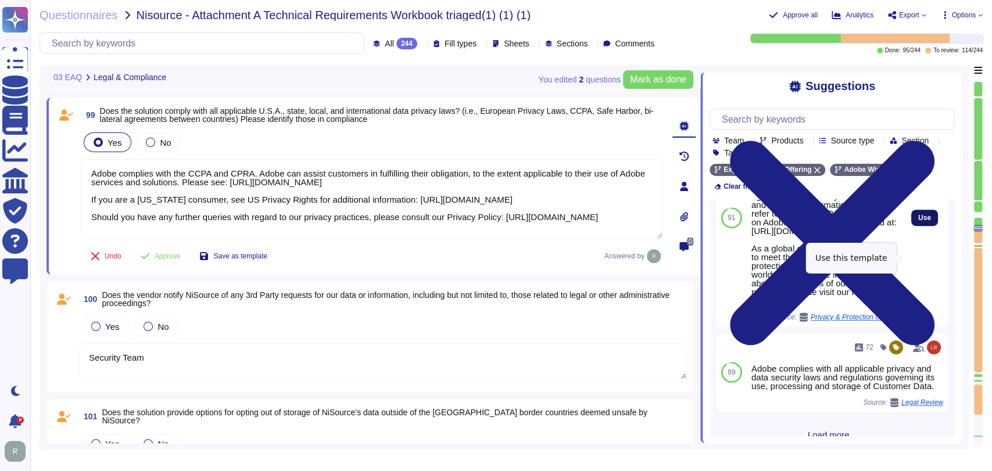
click at [918, 221] on span "Use" at bounding box center [924, 217] width 13 height 7
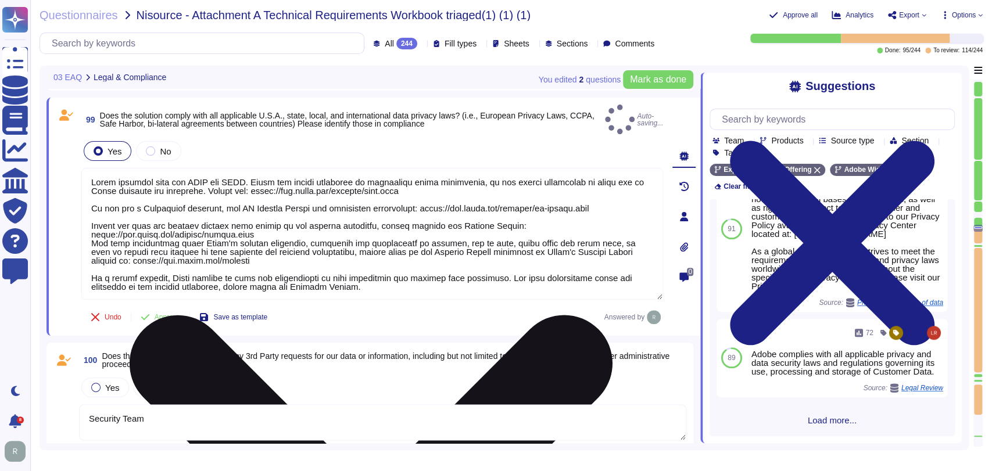
scroll to position [1, 0]
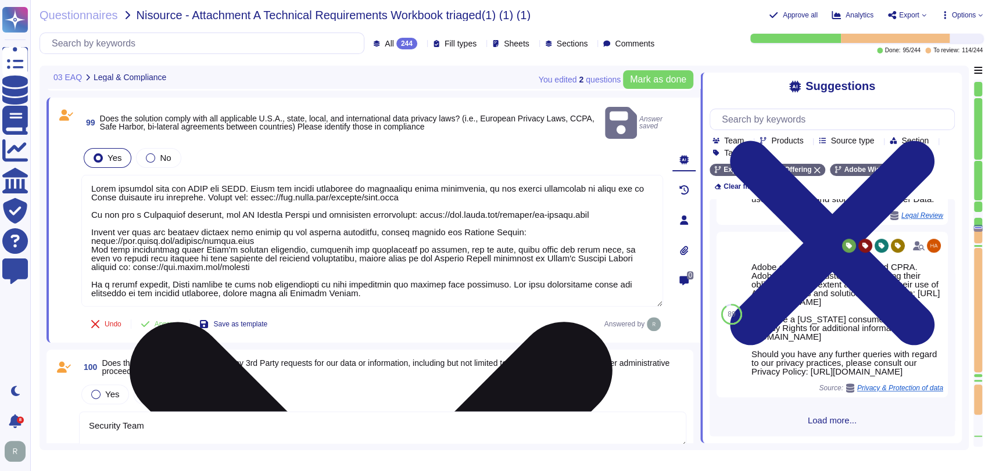
click at [271, 242] on textarea at bounding box center [372, 241] width 582 height 132
click at [271, 238] on textarea at bounding box center [372, 241] width 582 height 132
click at [286, 223] on textarea at bounding box center [372, 241] width 582 height 132
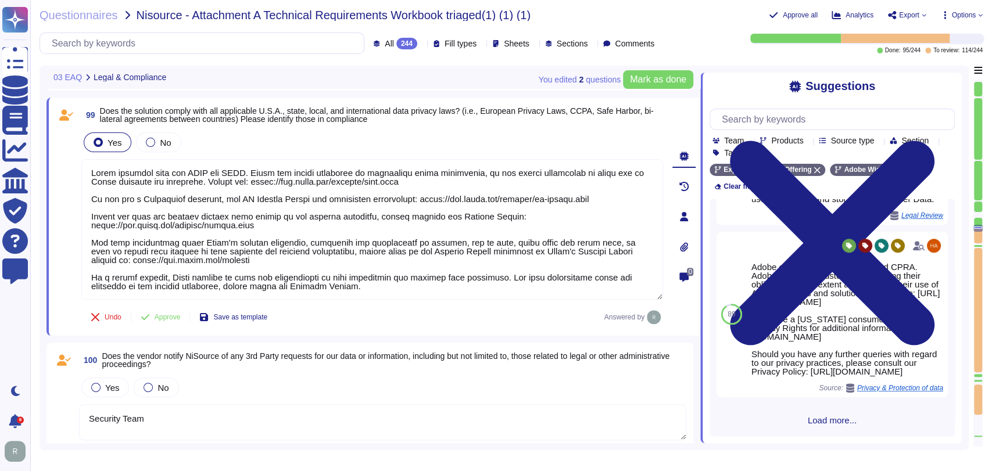
click at [171, 314] on span "Approve" at bounding box center [168, 317] width 26 height 7
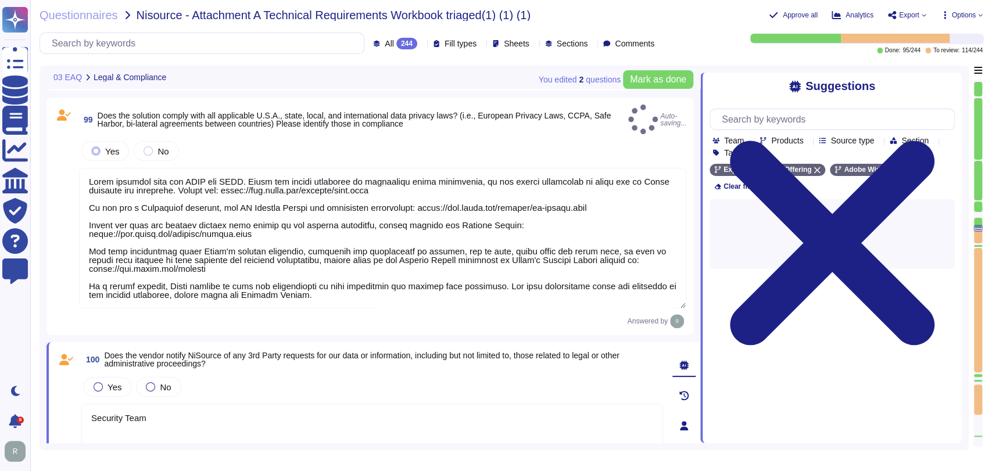
type textarea "Adobe complies with the CCPA and CPRA. Adobe can assist customers in fulfilling…"
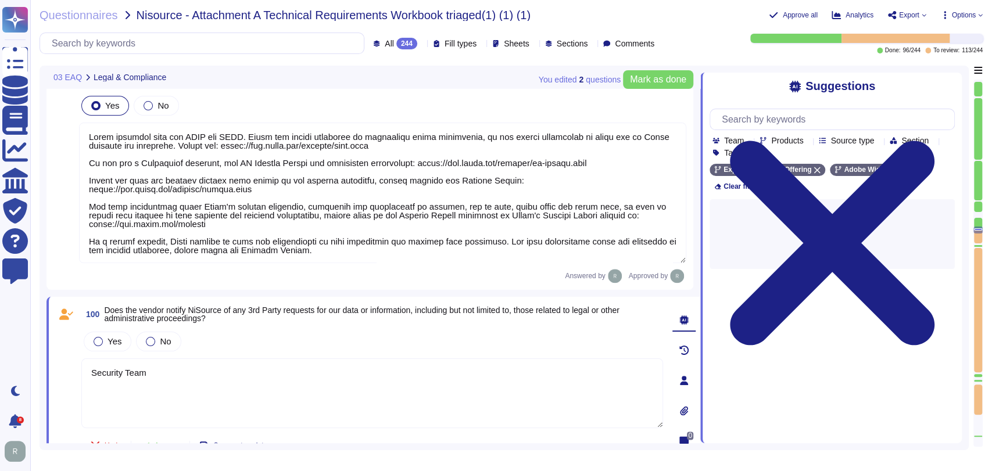
type textarea "Security Team"
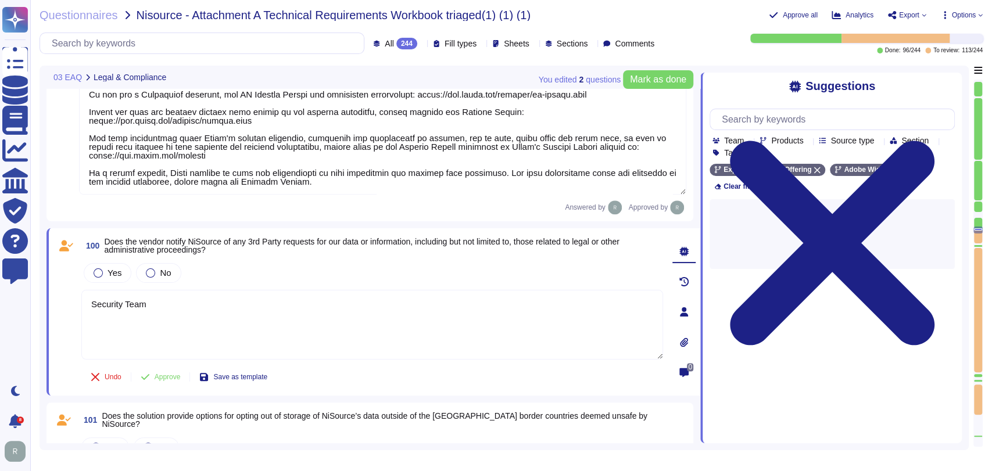
type textarea "Security Team"
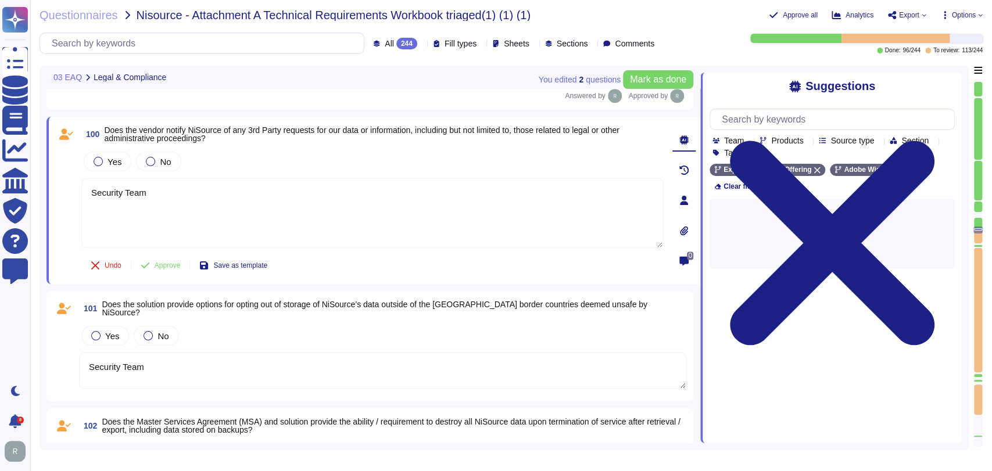
scroll to position [6975, 0]
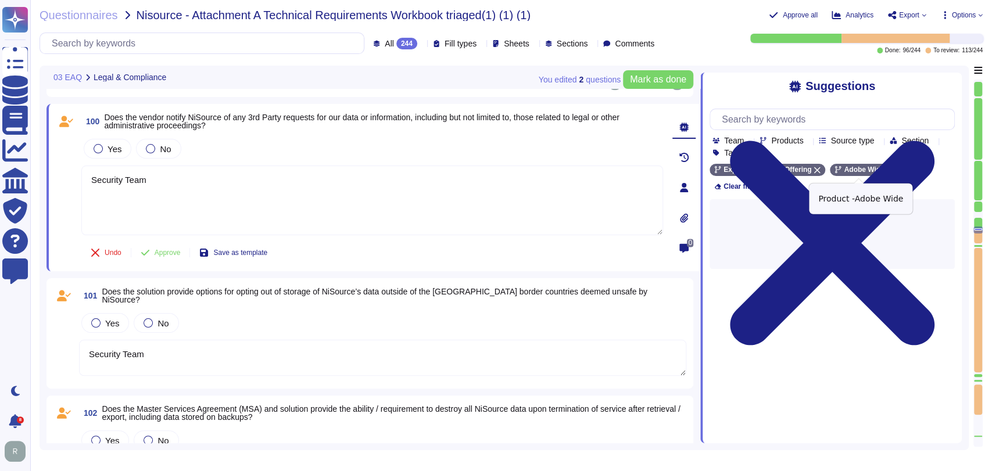
click at [887, 171] on icon at bounding box center [890, 170] width 6 height 6
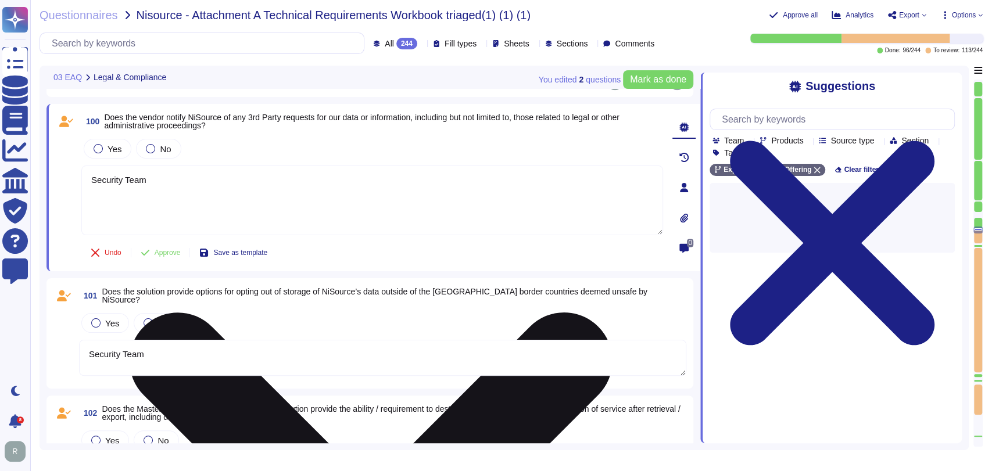
click at [355, 198] on textarea "Security Team" at bounding box center [372, 201] width 582 height 70
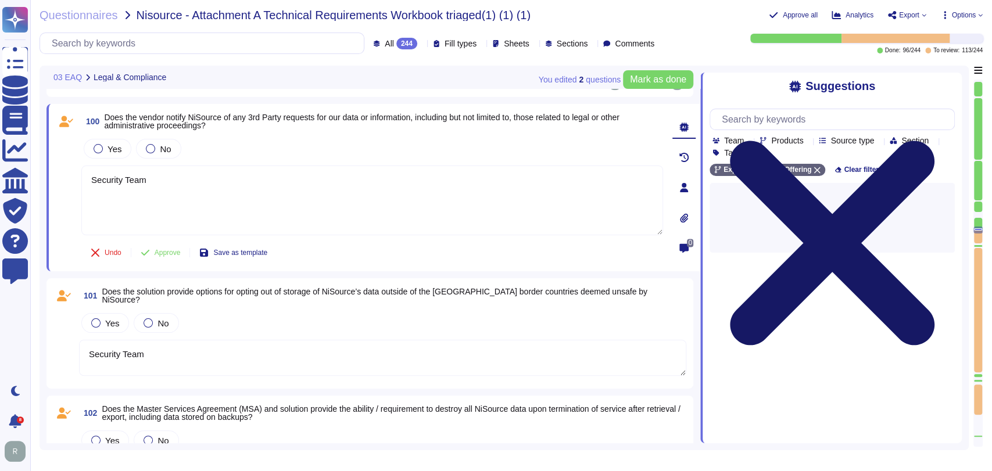
click at [952, 85] on icon at bounding box center [832, 243] width 245 height 327
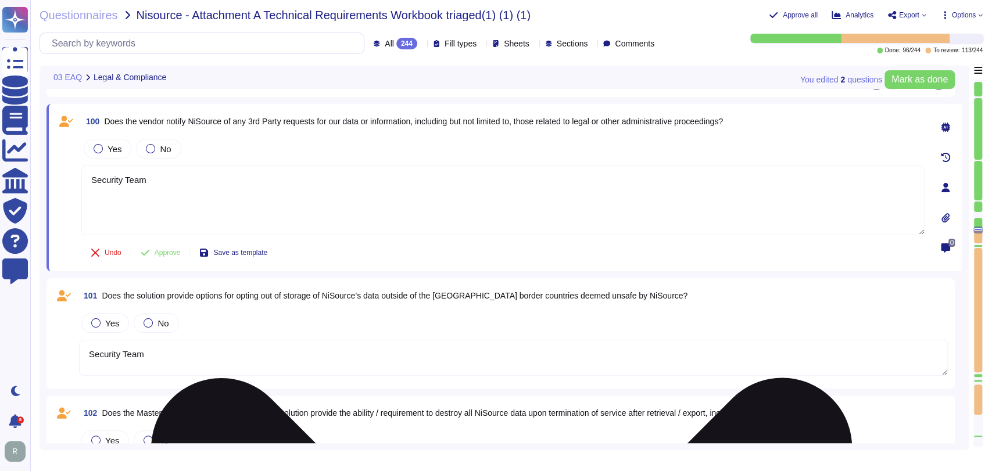
click at [415, 209] on textarea "Security Team" at bounding box center [502, 201] width 843 height 70
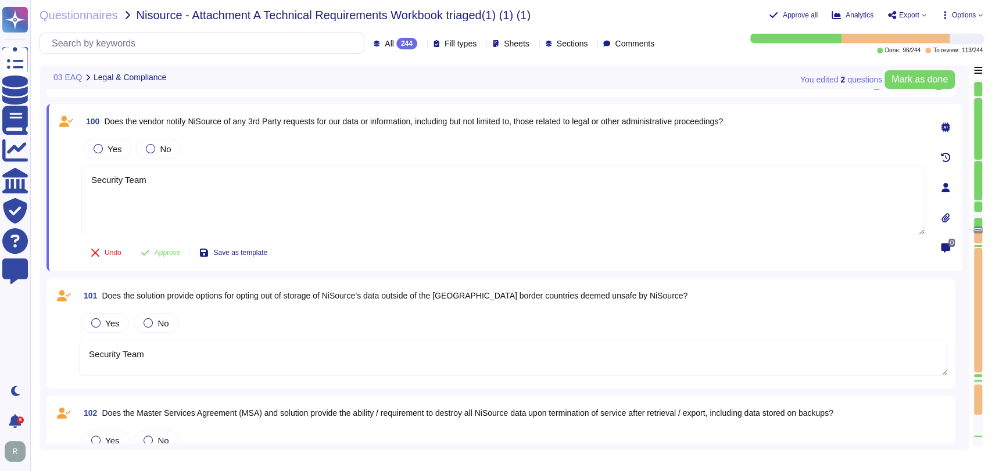
click at [561, 352] on textarea "Security Team" at bounding box center [513, 358] width 869 height 36
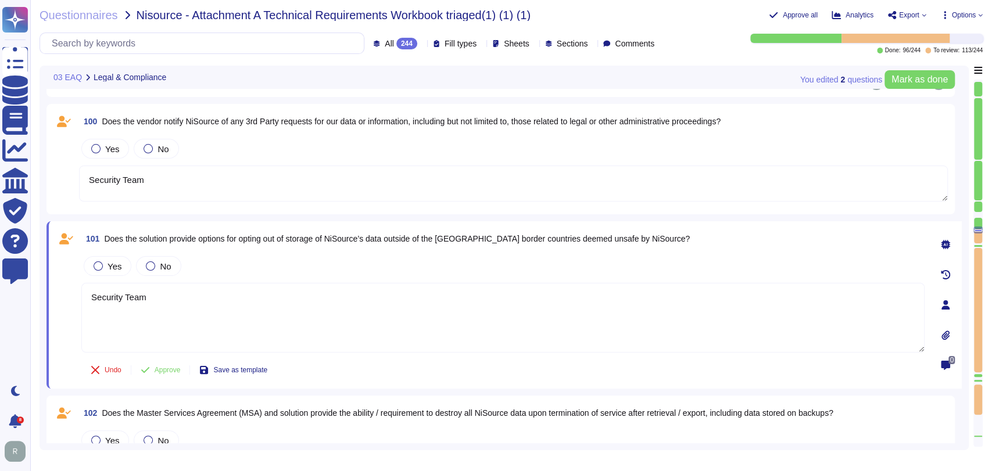
click at [230, 181] on textarea "Security Team" at bounding box center [513, 184] width 869 height 36
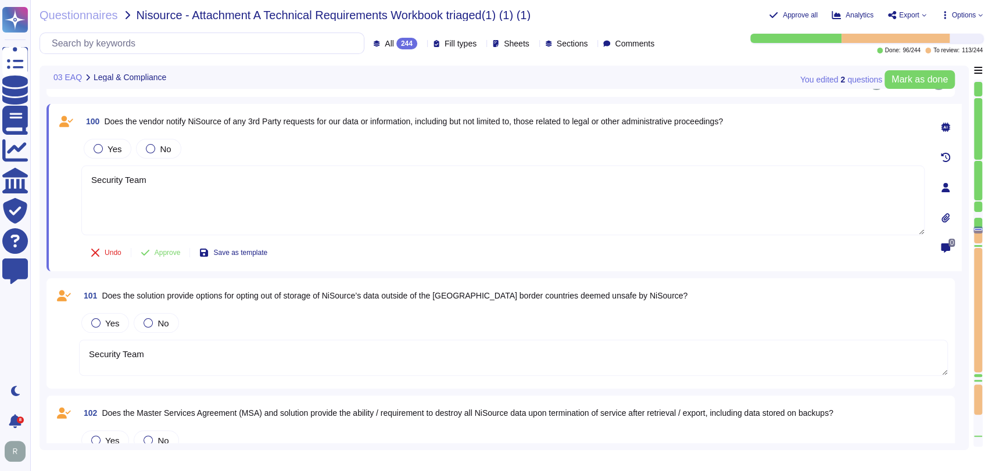
click at [944, 127] on icon at bounding box center [945, 127] width 9 height 9
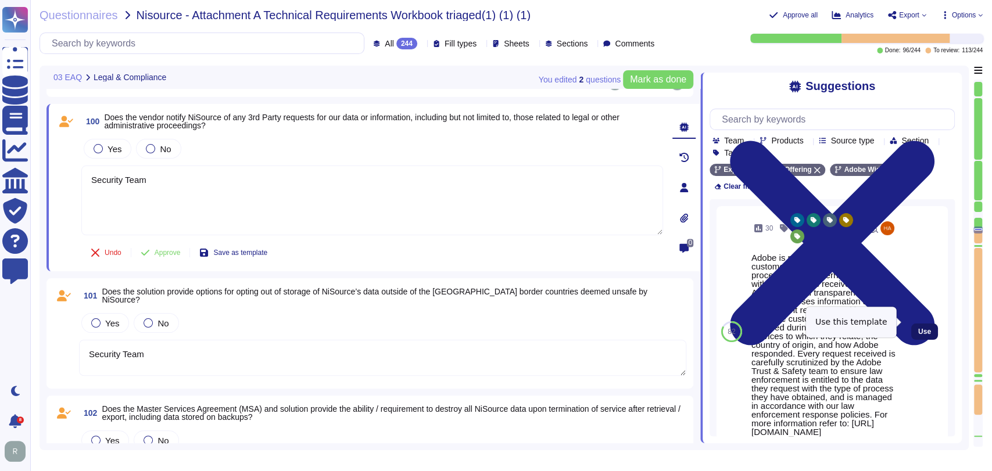
click at [918, 328] on span "Use" at bounding box center [924, 331] width 13 height 7
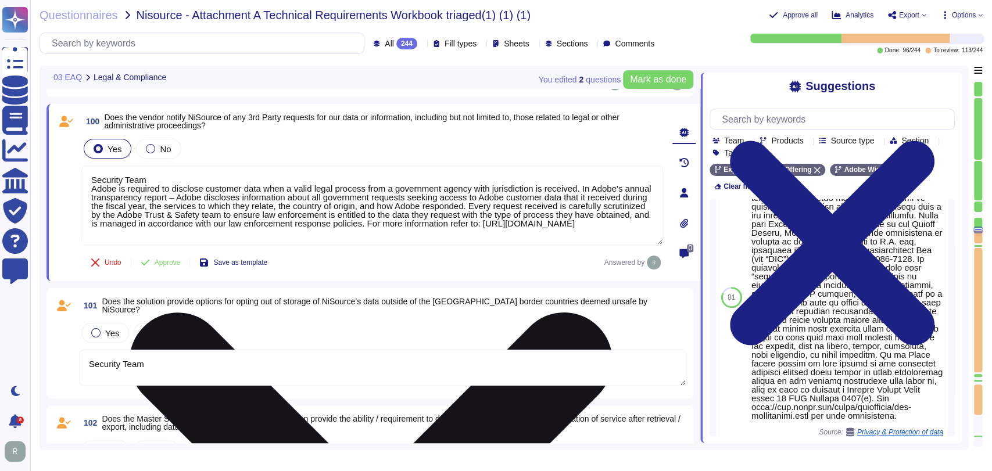
scroll to position [544, 0]
click at [91, 189] on textarea "Security Team Adobe is required to disclose customer data when a valid legal pr…" at bounding box center [372, 206] width 582 height 80
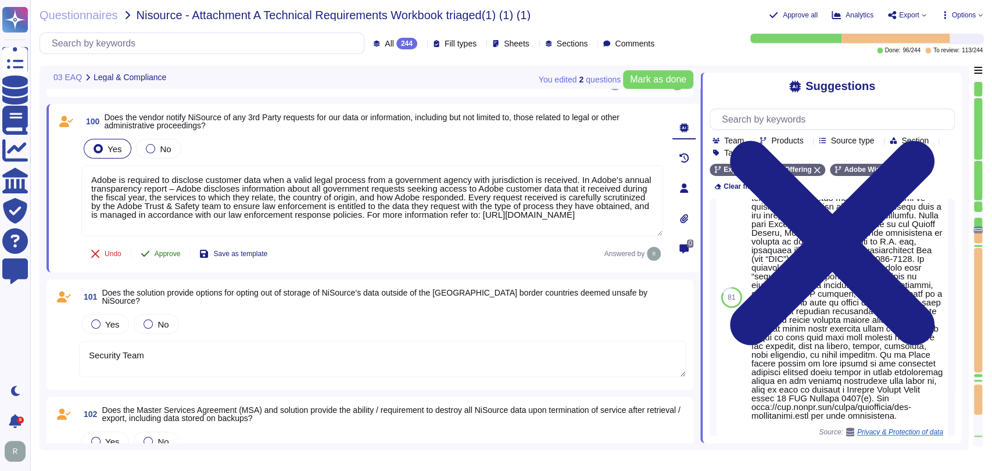
click at [167, 254] on span "Approve" at bounding box center [168, 254] width 26 height 7
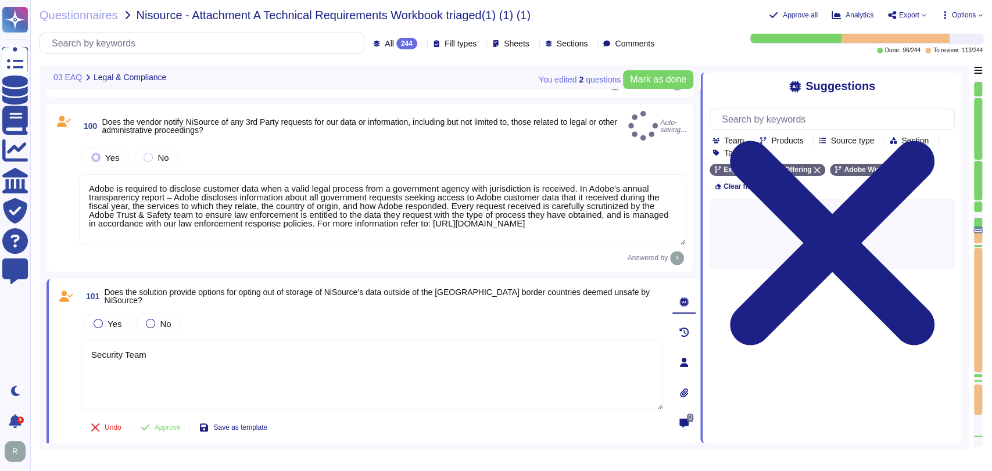
type textarea "Adobe is required to disclose customer data when a valid legal process from a g…"
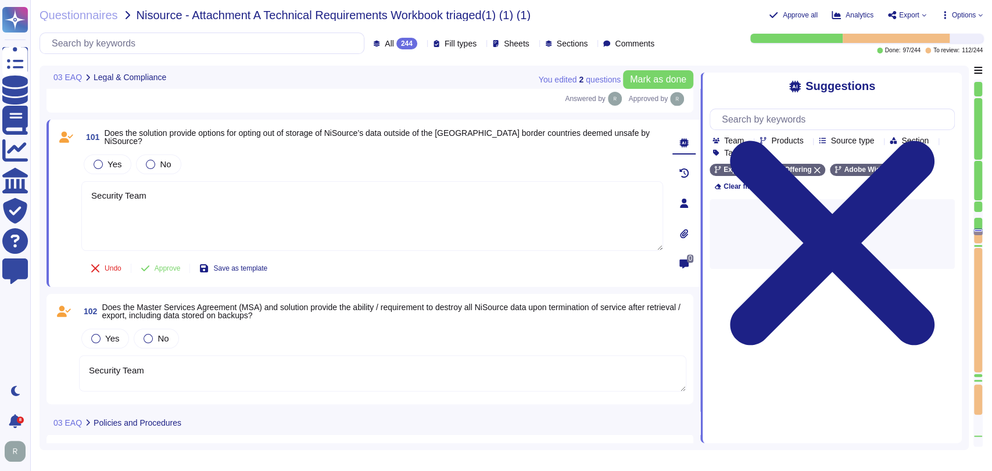
type textarea "Security Team"
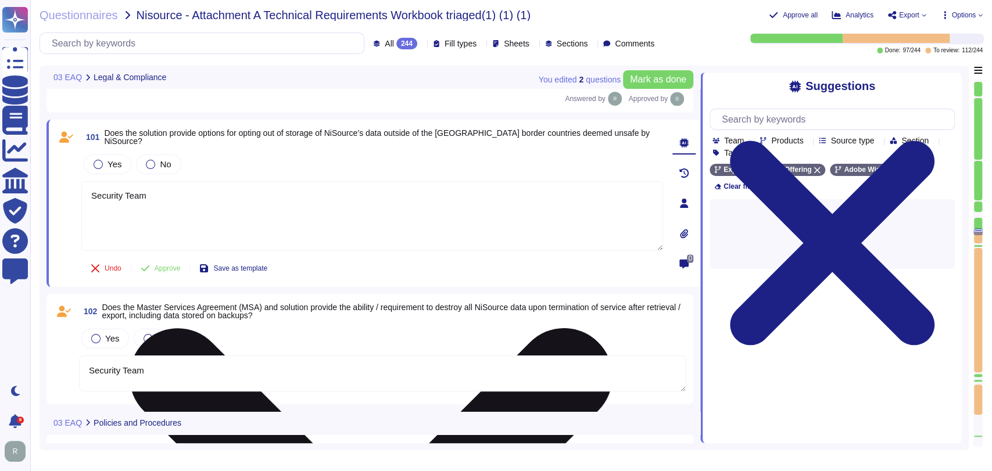
click at [274, 183] on textarea "Security Team" at bounding box center [372, 216] width 582 height 70
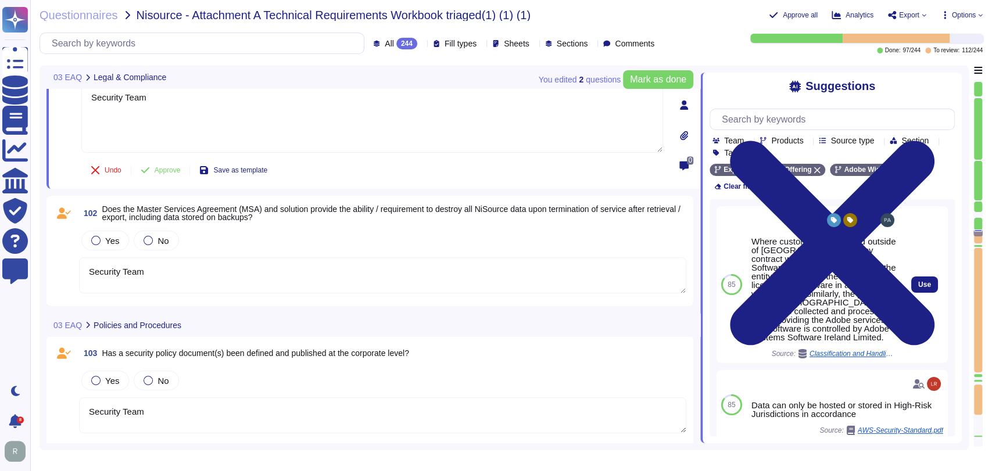
type textarea "Security Team"
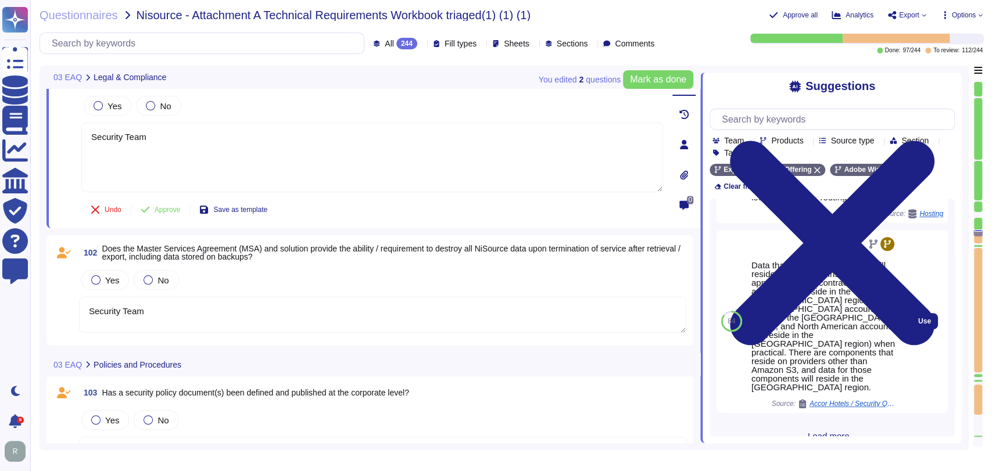
scroll to position [388, 0]
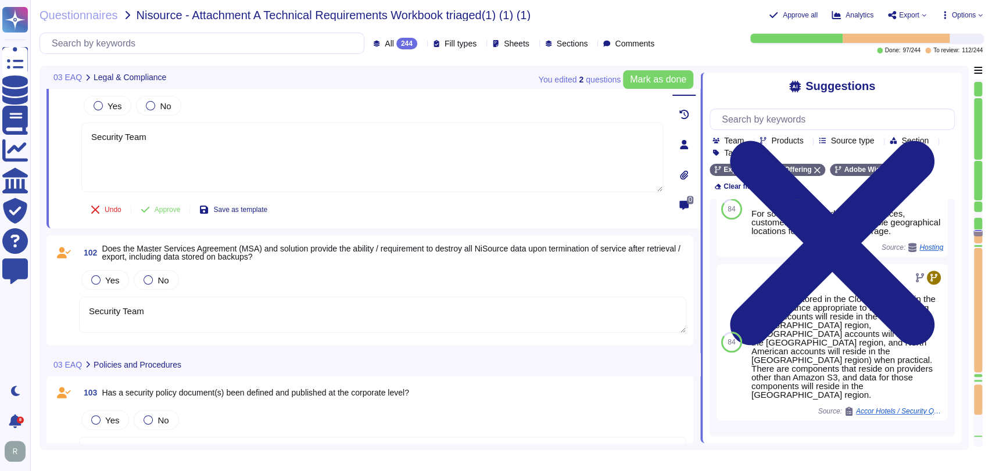
click at [837, 439] on span "Load more..." at bounding box center [832, 443] width 245 height 9
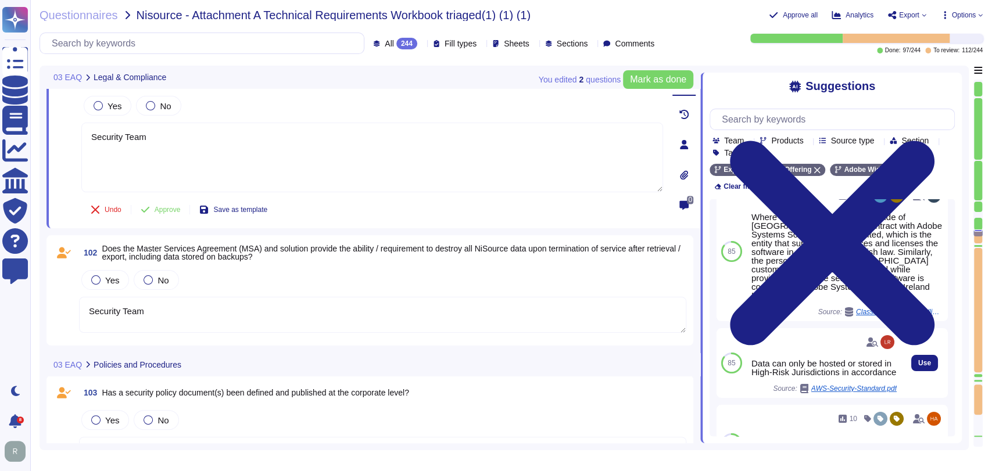
scroll to position [0, 0]
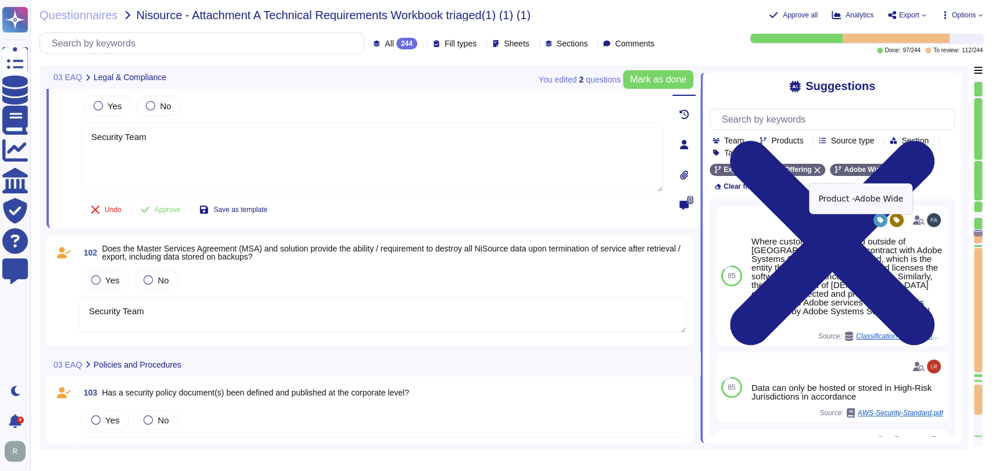
click at [887, 171] on icon at bounding box center [890, 170] width 7 height 7
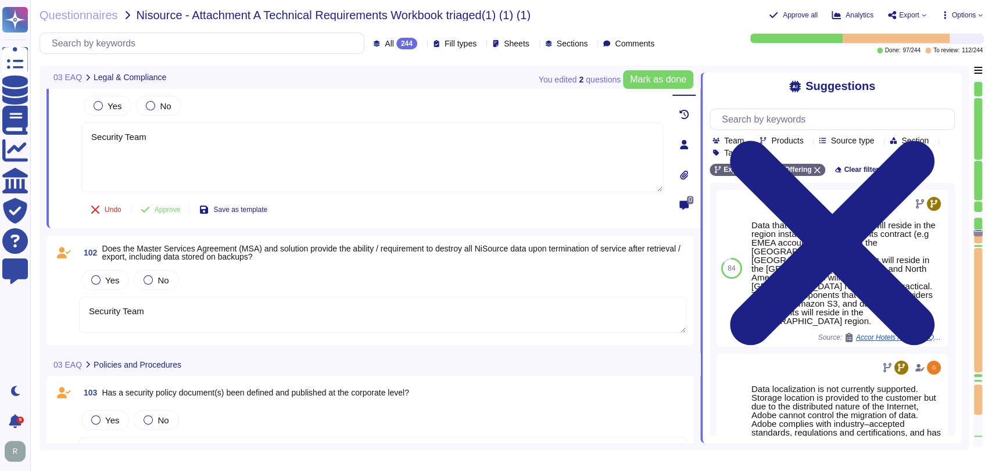
click at [808, 141] on div "Products" at bounding box center [784, 140] width 48 height 9
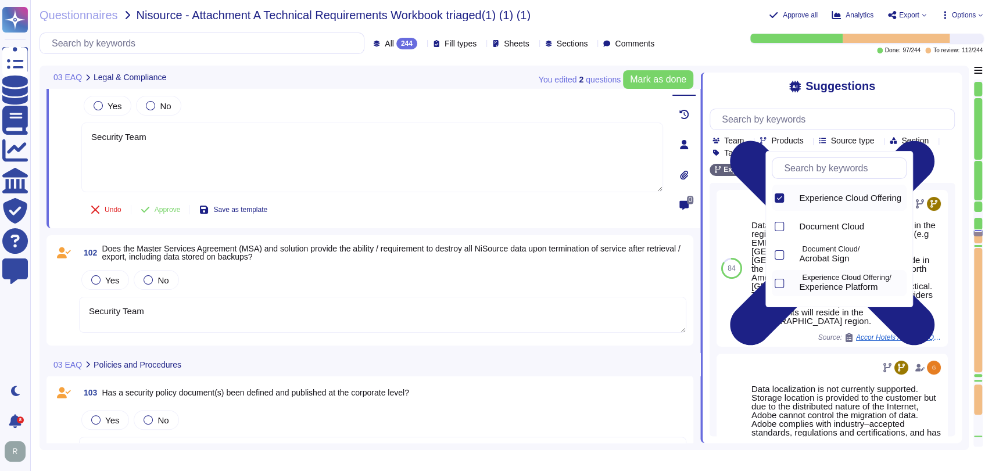
click at [827, 285] on span "Experience Platform" at bounding box center [838, 287] width 78 height 10
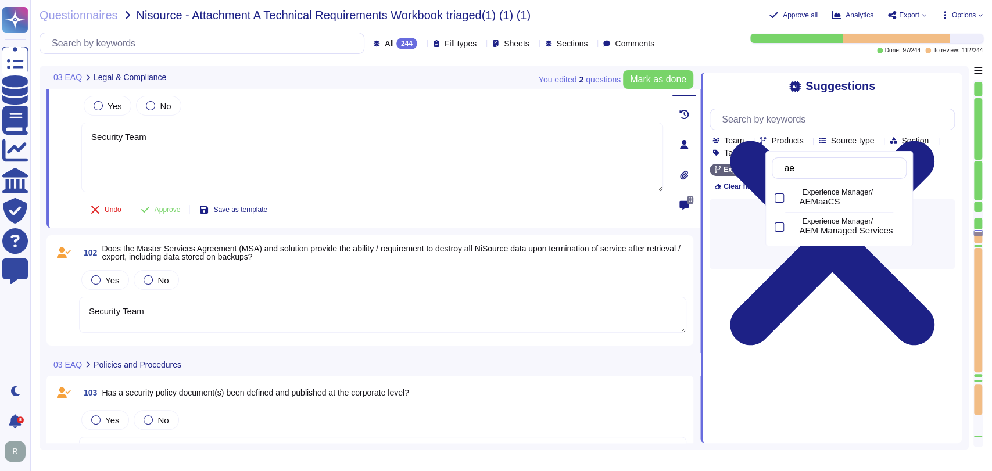
type input "ae"
click at [838, 196] on span "AEMaaCS" at bounding box center [819, 201] width 41 height 10
click at [944, 156] on div "Team Products Source type Section Tags" at bounding box center [834, 146] width 242 height 21
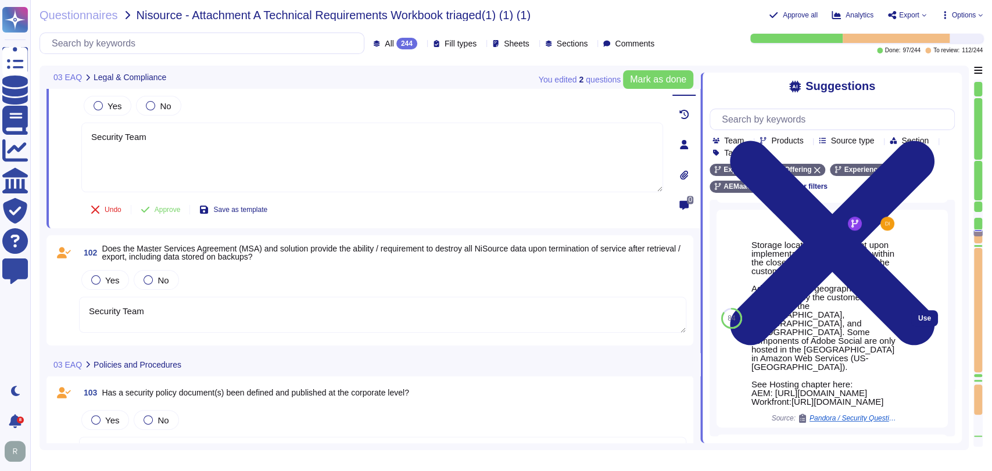
scroll to position [401, 0]
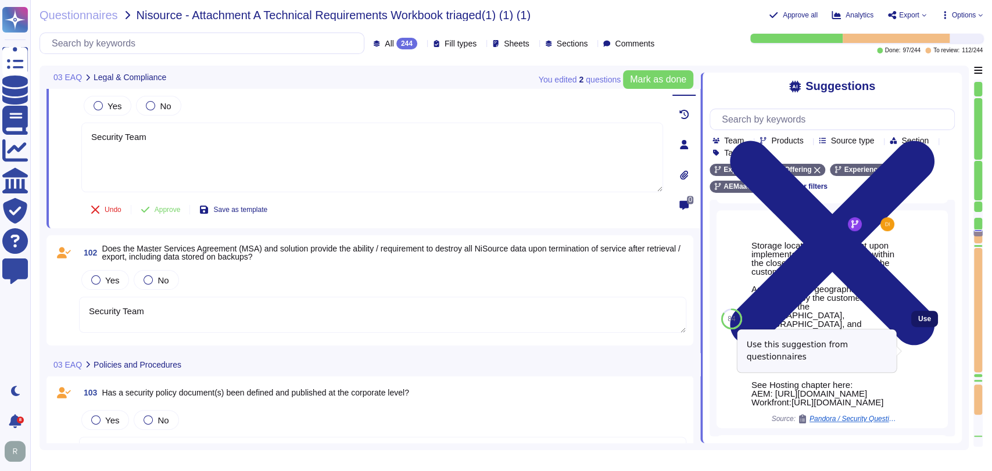
click at [920, 323] on span "Use" at bounding box center [924, 319] width 13 height 7
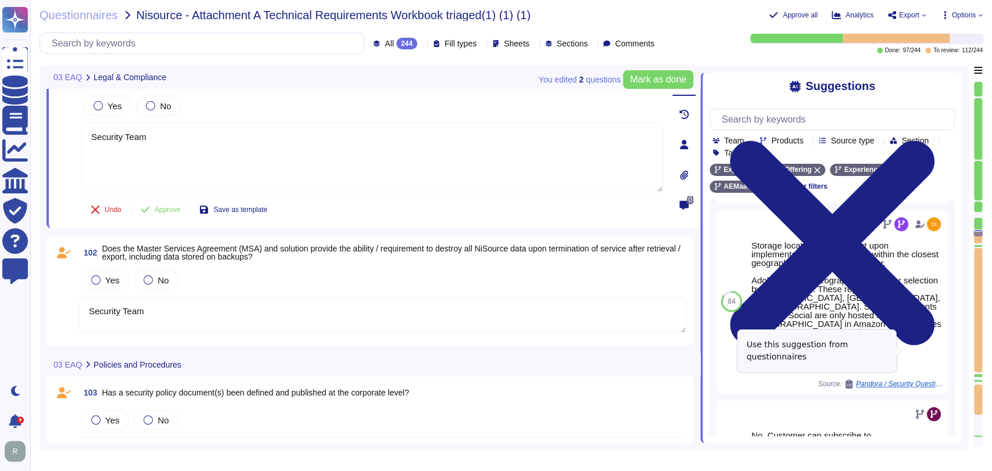
type textarea "Security Team Storage location is dependent upon implementation and is typicall…"
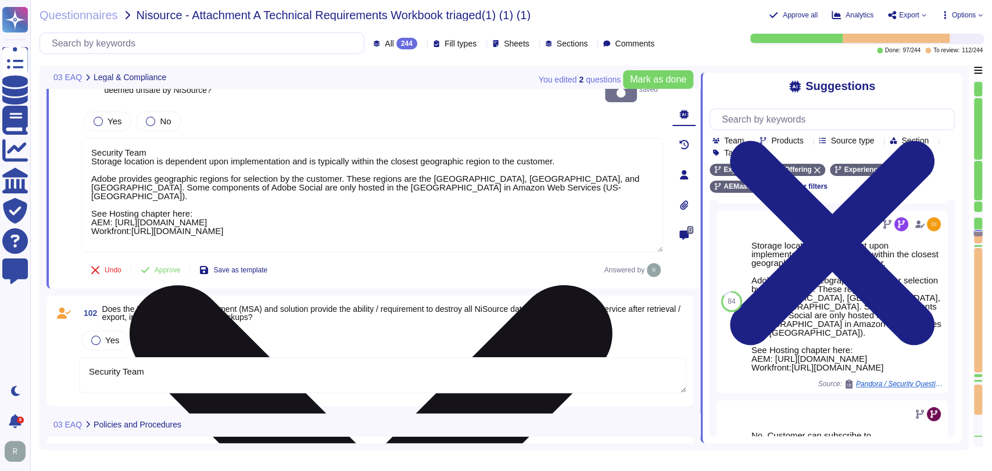
scroll to position [1, 0]
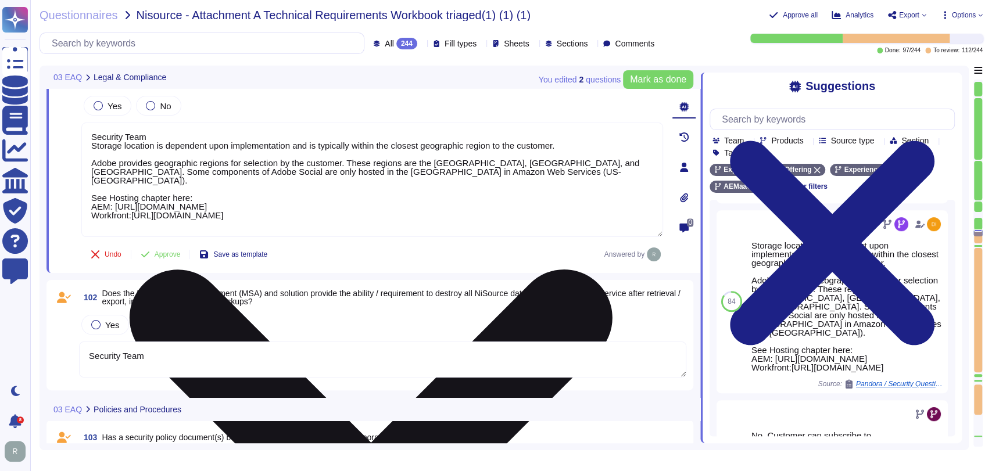
drag, startPoint x: 164, startPoint y: 227, endPoint x: 94, endPoint y: 215, distance: 71.4
click at [94, 215] on textarea "Security Team Storage location is dependent upon implementation and is typicall…" at bounding box center [372, 180] width 582 height 115
click at [158, 224] on textarea "Security Team Storage location is dependent upon implementation and is typicall…" at bounding box center [372, 180] width 582 height 115
drag, startPoint x: 153, startPoint y: 224, endPoint x: 90, endPoint y: 198, distance: 69.1
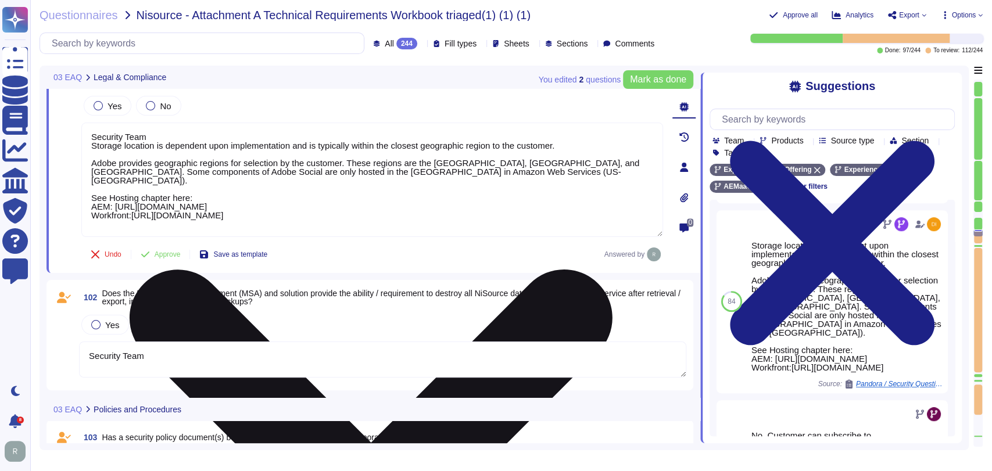
click at [90, 198] on textarea "Security Team Storage location is dependent upon implementation and is typicall…" at bounding box center [372, 180] width 582 height 115
click at [563, 203] on textarea "Security Team Storage location is dependent upon implementation and is typicall…" at bounding box center [372, 180] width 582 height 115
click at [244, 210] on textarea "Security Team Storage location is dependent upon implementation and is typicall…" at bounding box center [372, 180] width 582 height 115
click at [119, 208] on textarea "Security Team Storage location is dependent upon implementation and is typicall…" at bounding box center [372, 180] width 582 height 115
drag, startPoint x: 149, startPoint y: 206, endPoint x: 112, endPoint y: 192, distance: 39.0
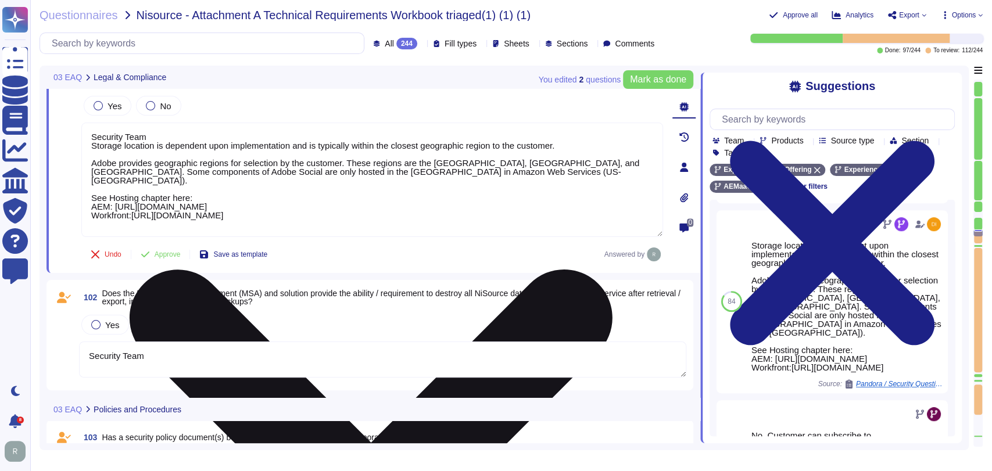
click at [112, 192] on textarea "Security Team Storage location is dependent upon implementation and is typicall…" at bounding box center [372, 180] width 582 height 115
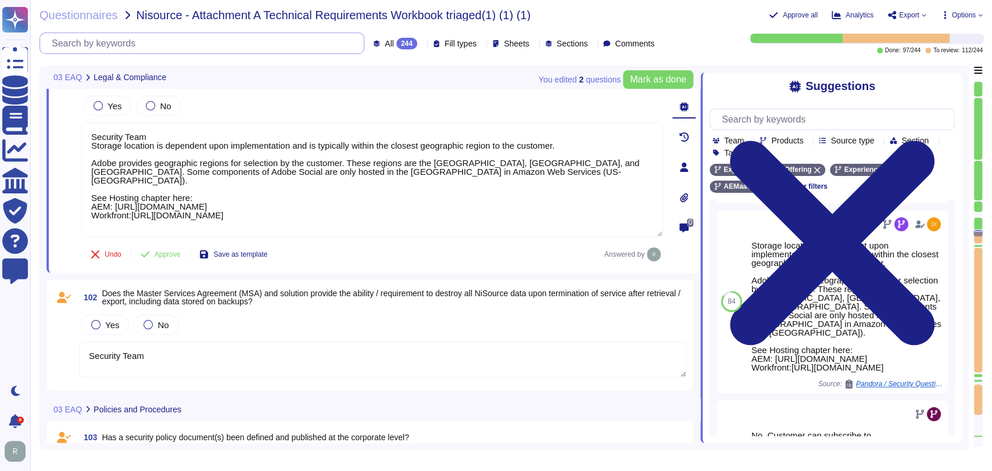
click at [194, 46] on input "text" at bounding box center [205, 43] width 318 height 20
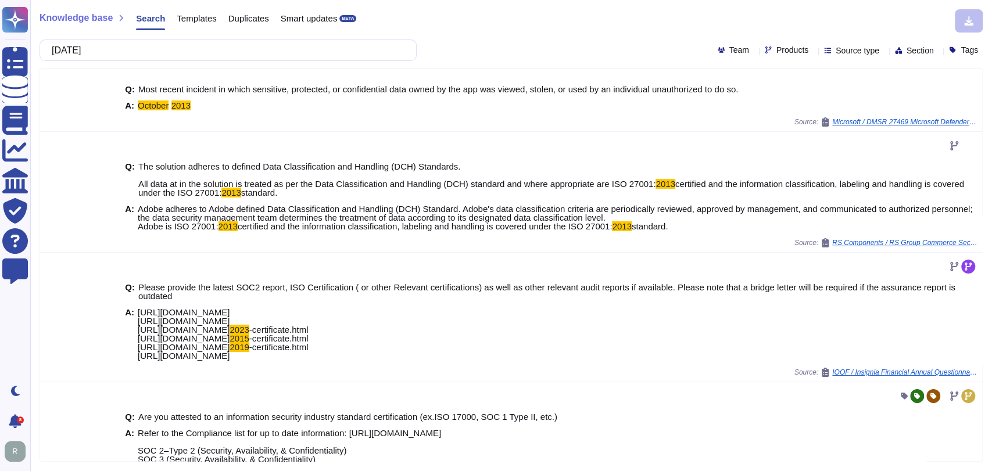
click at [156, 50] on input "[DATE]" at bounding box center [225, 50] width 359 height 20
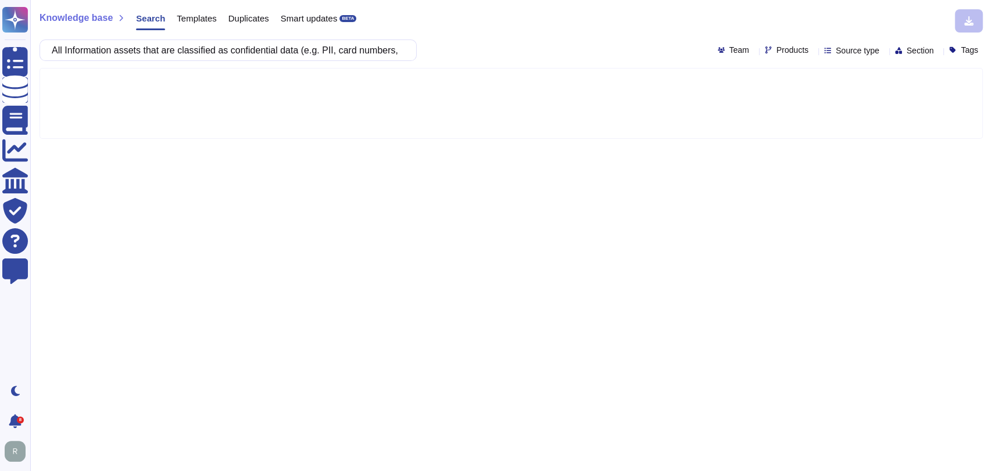
scroll to position [0, 597]
click at [783, 46] on div "Products" at bounding box center [789, 50] width 48 height 9
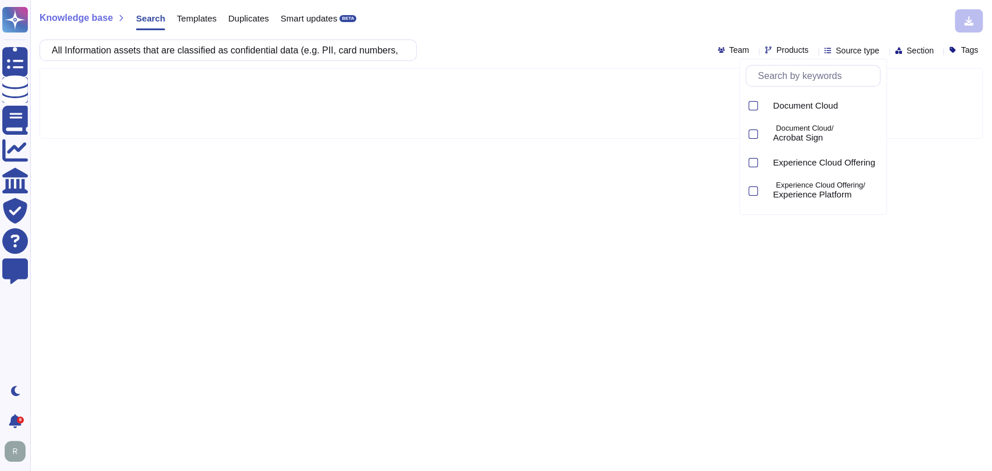
click at [801, 73] on input "text" at bounding box center [816, 76] width 128 height 20
click at [794, 191] on span "Experience Platform" at bounding box center [812, 194] width 78 height 10
click at [775, 30] on div "Knowledge base Search Templates Duplicates Smart updates BETA" at bounding box center [507, 20] width 935 height 23
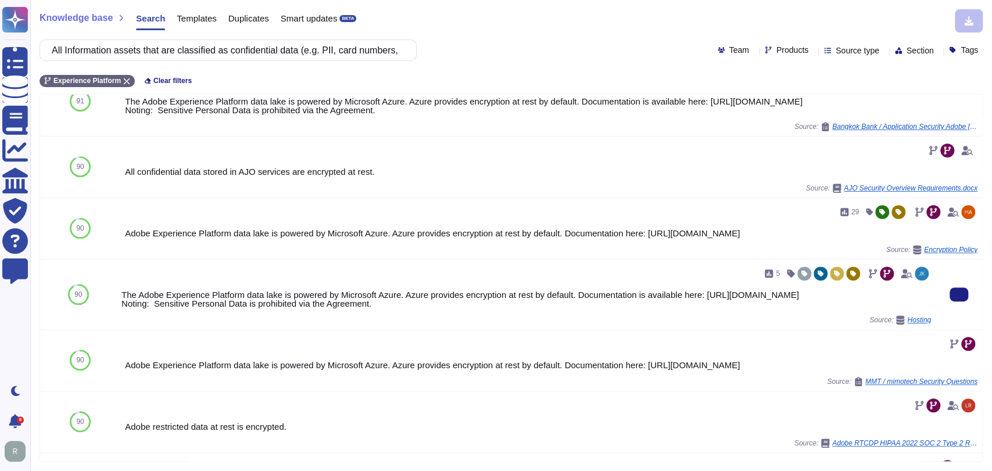
scroll to position [423, 0]
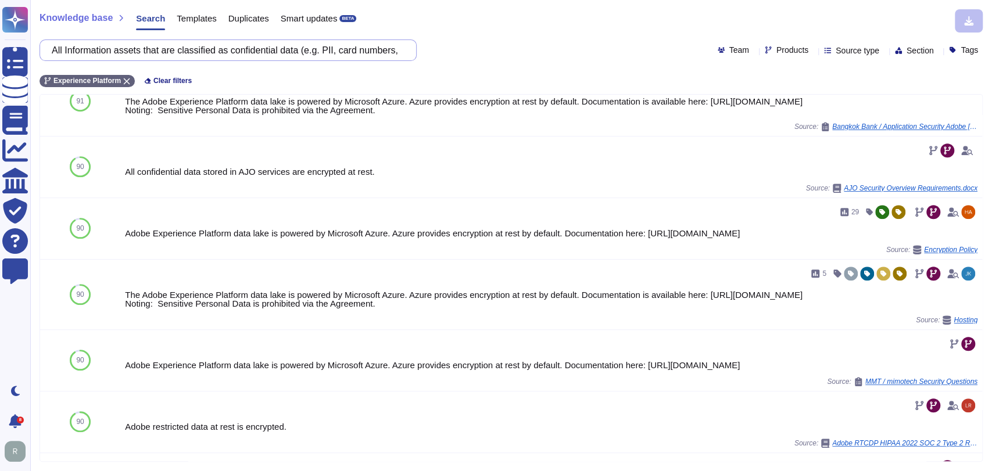
click at [166, 47] on input "All Information assets that are classified as confidential data (e.g. PII, card…" at bounding box center [225, 50] width 359 height 20
click at [323, 55] on input "All Information assets that are classified as confidential data (e.g. PII, card…" at bounding box center [225, 50] width 359 height 20
click at [323, 54] on input "All Information assets that are classified as confidential data (e.g. PII, card…" at bounding box center [225, 50] width 359 height 20
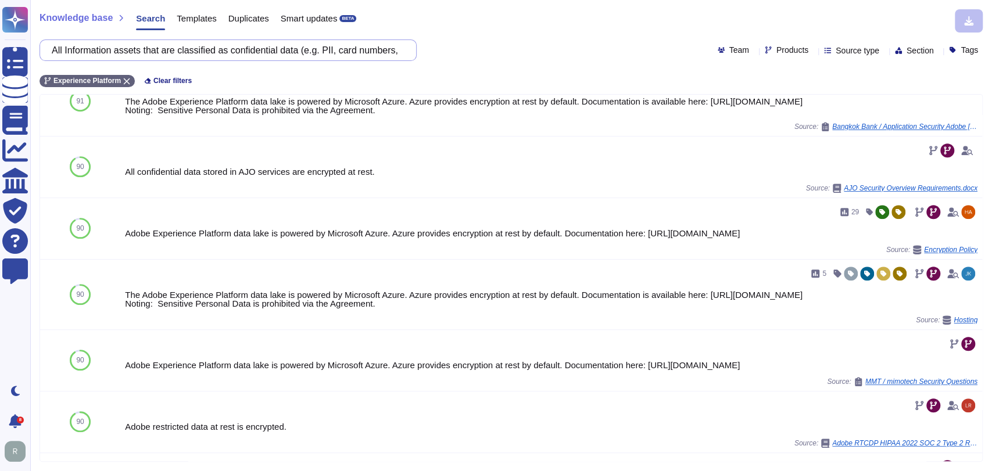
click at [323, 54] on input "All Information assets that are classified as confidential data (e.g. PII, card…" at bounding box center [225, 50] width 359 height 20
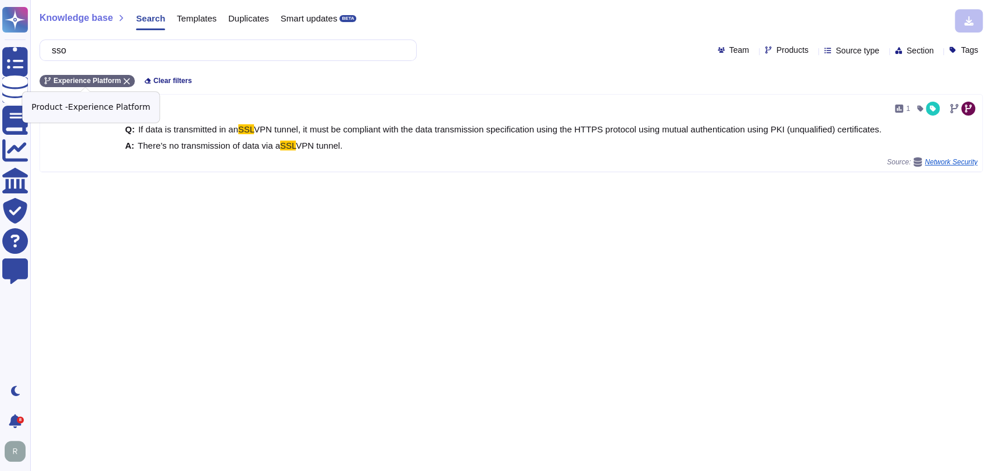
click at [125, 80] on icon at bounding box center [126, 81] width 7 height 7
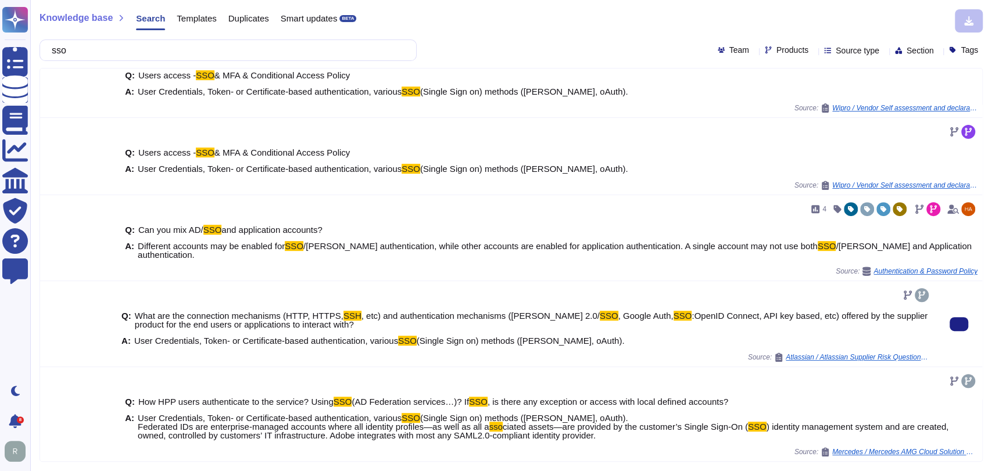
scroll to position [251, 0]
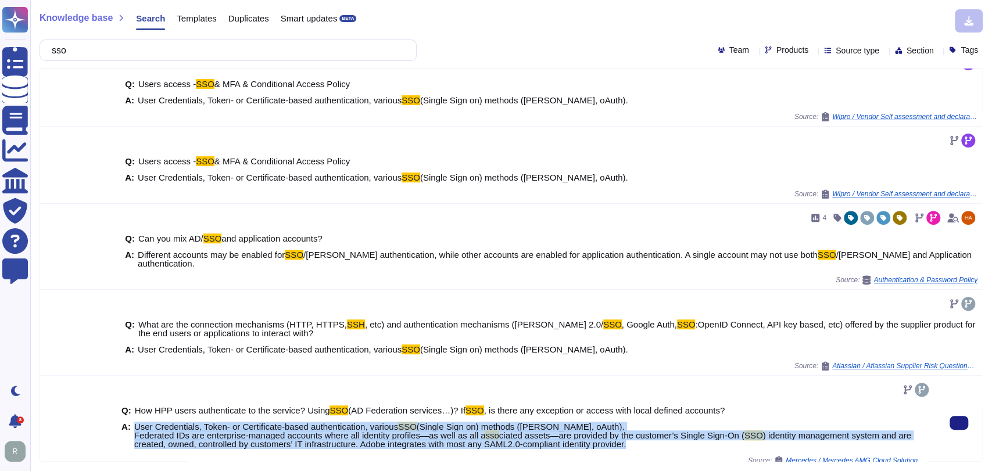
copy span "User Credentials, Token- or Certificate-based authentication, various SSO (Sing…"
drag, startPoint x: 626, startPoint y: 437, endPoint x: 134, endPoint y: 415, distance: 492.8
click at [134, 423] on span "User Credentials, Token- or Certificate-based authentication, various SSO (Sing…" at bounding box center [532, 436] width 797 height 26
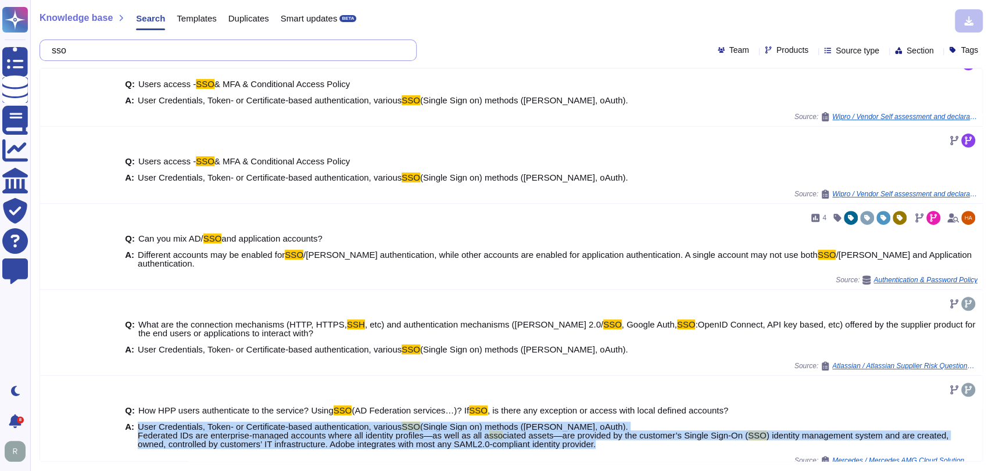
click at [109, 48] on input "sso" at bounding box center [225, 50] width 359 height 20
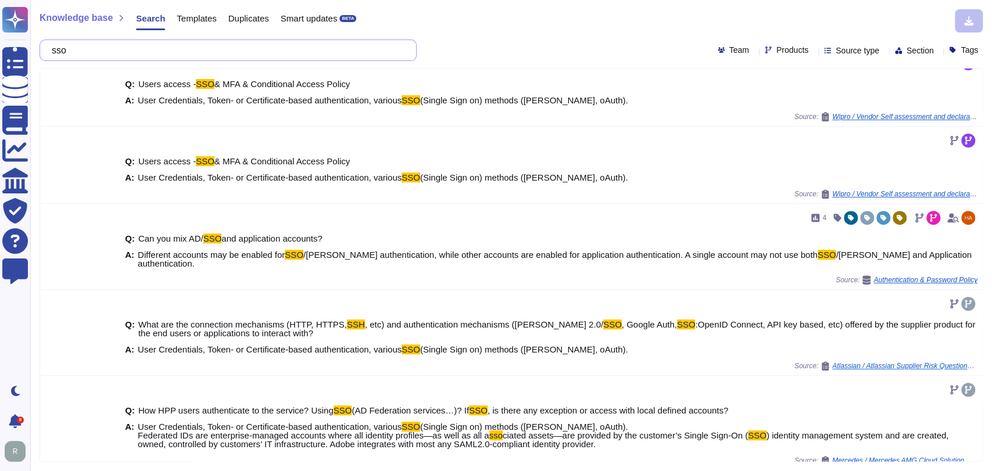
click at [109, 48] on input "sso" at bounding box center [225, 50] width 359 height 20
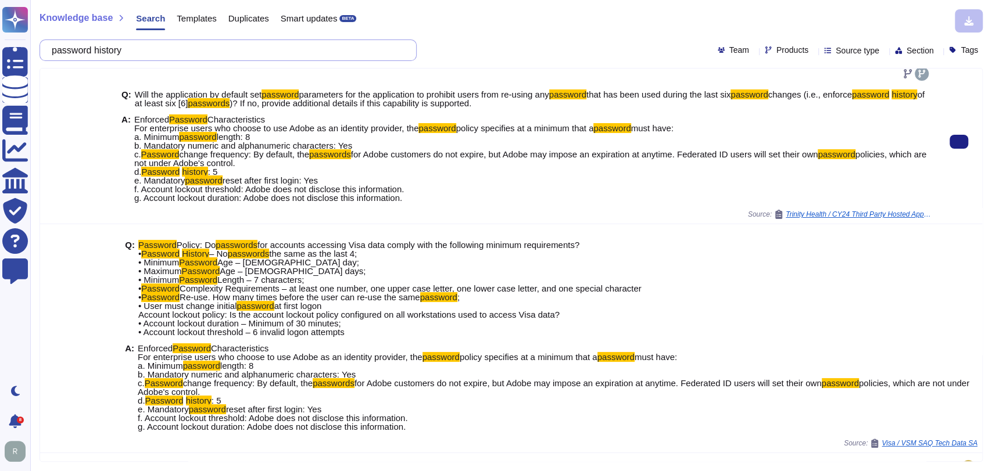
scroll to position [0, 0]
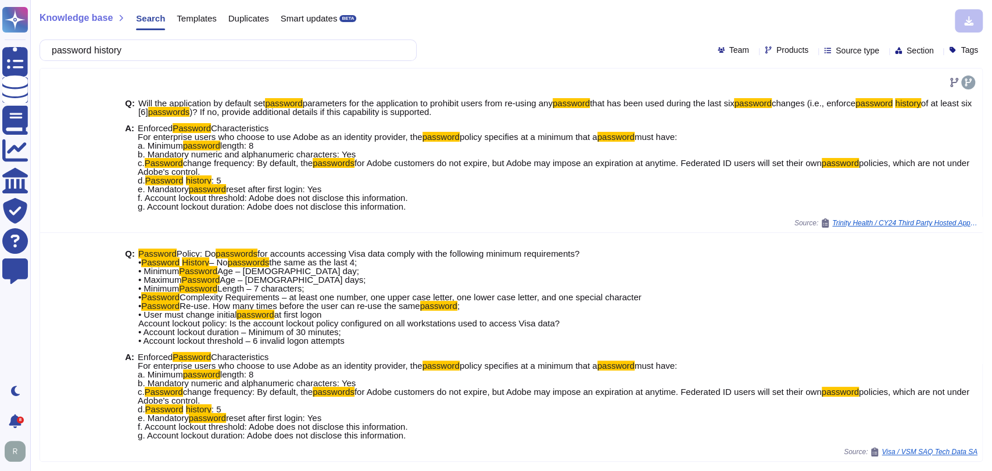
type input "password history"
click at [793, 50] on div "Team Products Source type Section Tags" at bounding box center [850, 50] width 265 height 9
click at [813, 51] on icon at bounding box center [813, 51] width 0 height 0
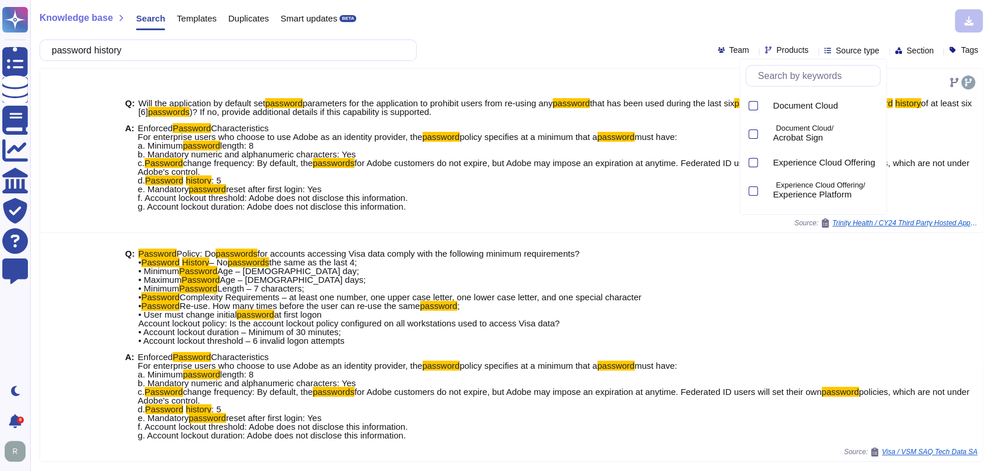
click at [807, 77] on input "text" at bounding box center [816, 76] width 128 height 20
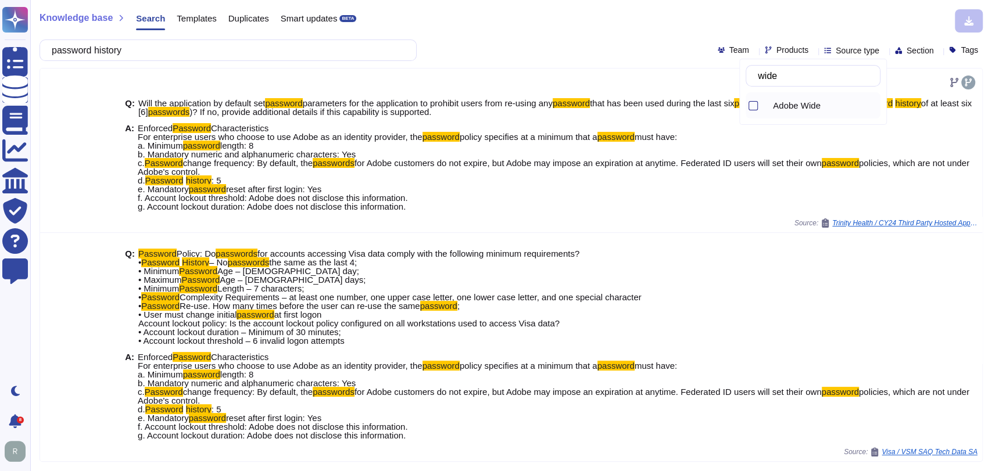
click at [809, 103] on span "Adobe Wide" at bounding box center [797, 106] width 48 height 10
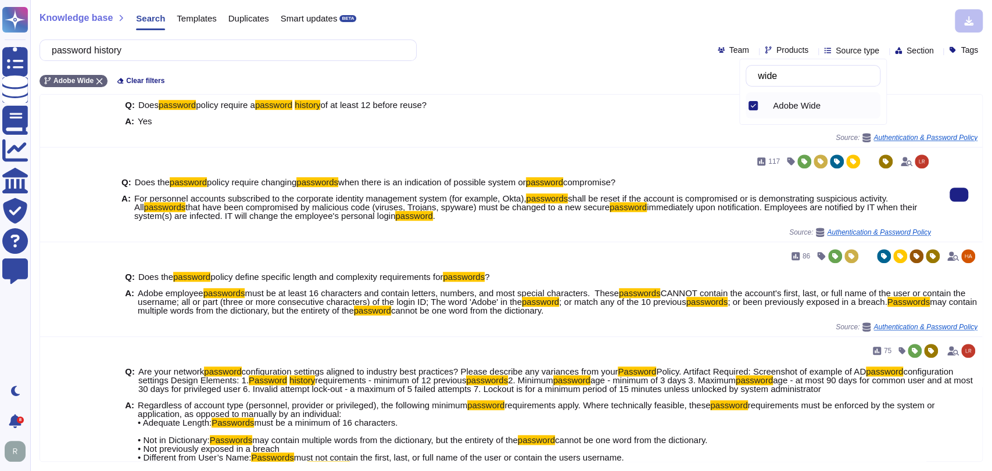
scroll to position [594, 0]
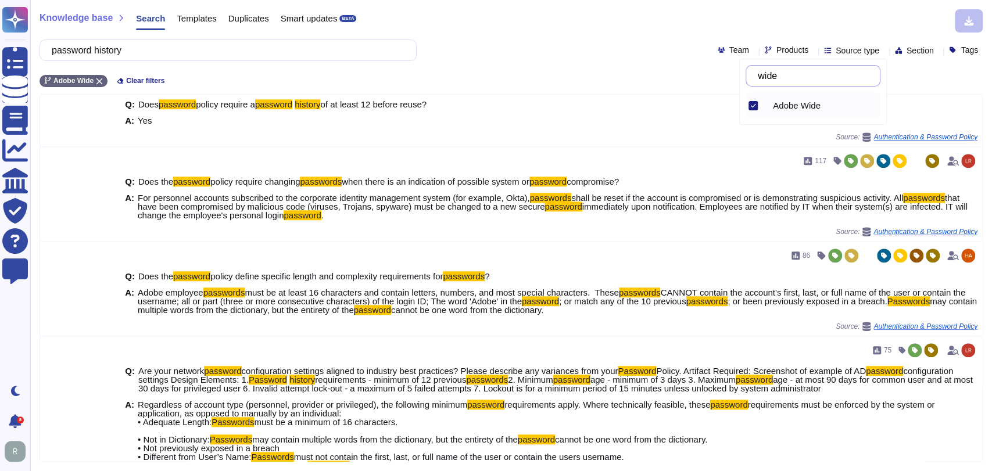
type input "wide"
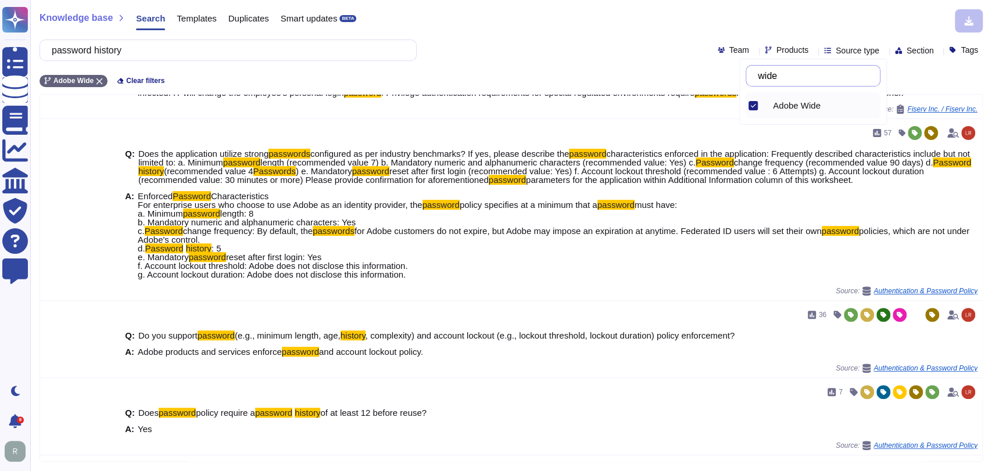
scroll to position [0, 0]
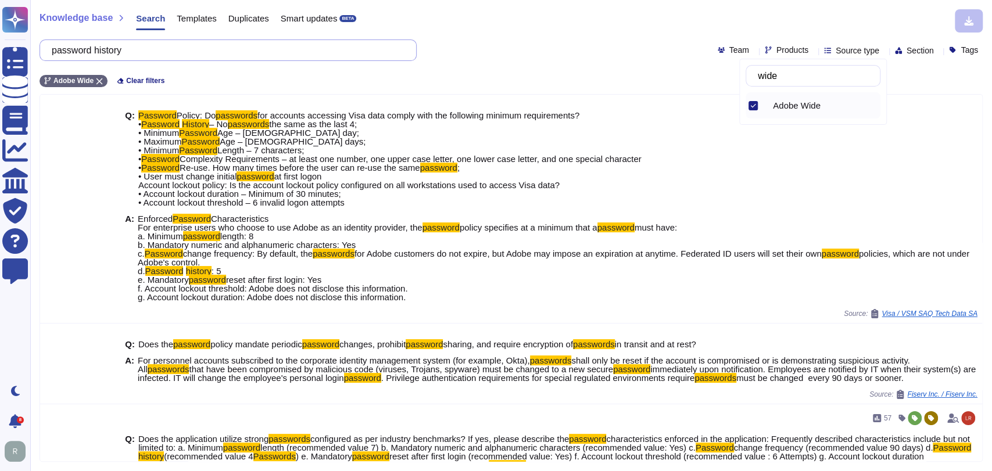
click at [156, 52] on input "password history" at bounding box center [225, 50] width 359 height 20
click at [158, 52] on input "password history" at bounding box center [225, 50] width 359 height 20
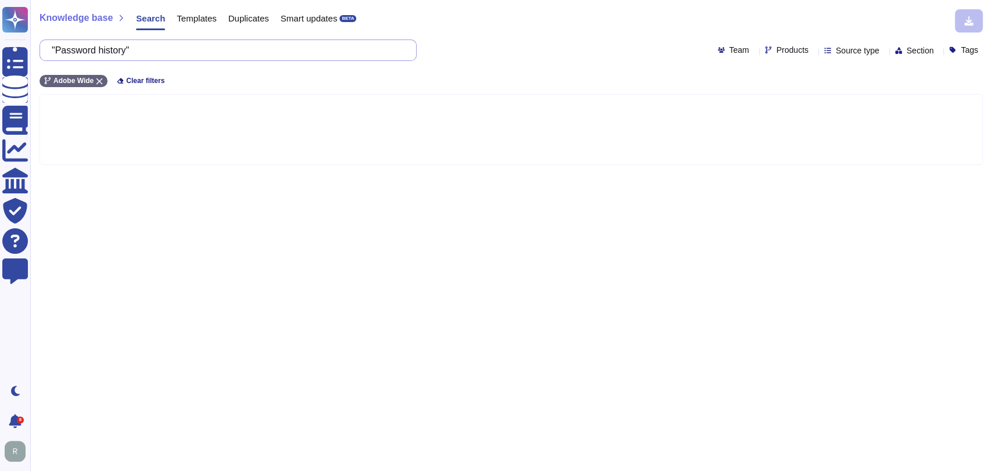
click at [70, 46] on input ""Password history"" at bounding box center [225, 50] width 359 height 20
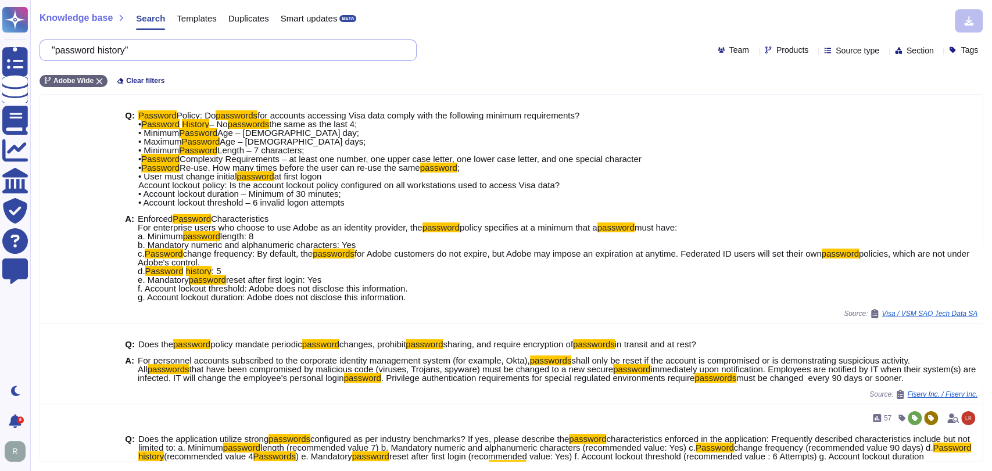
click at [207, 56] on input ""password history"" at bounding box center [225, 50] width 359 height 20
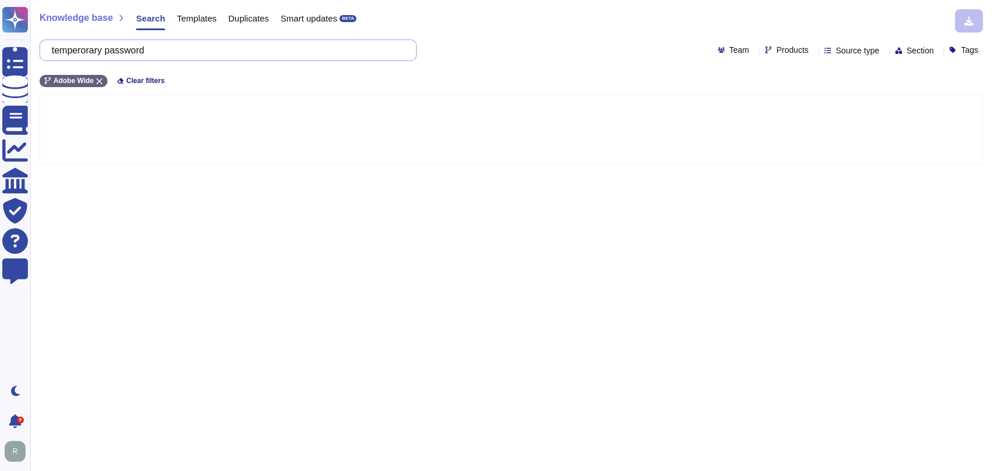
click at [84, 50] on input "temperorary password" at bounding box center [225, 50] width 359 height 20
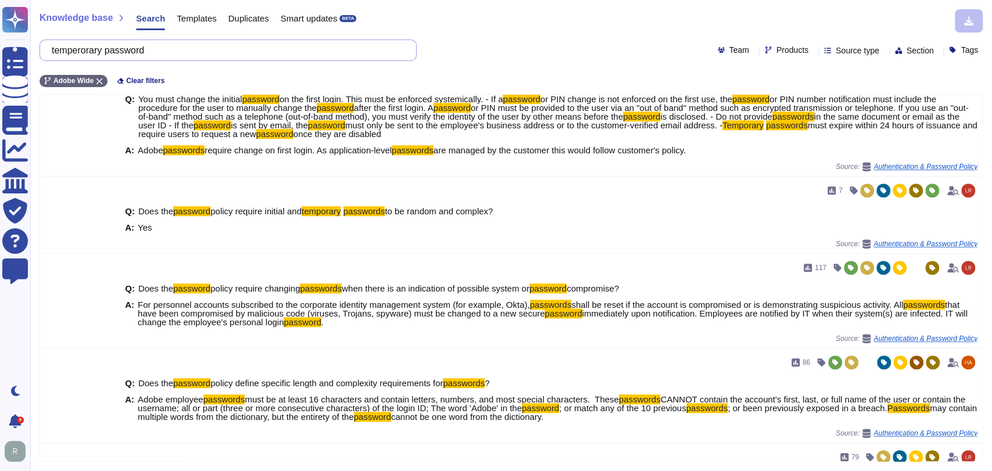
scroll to position [549, 0]
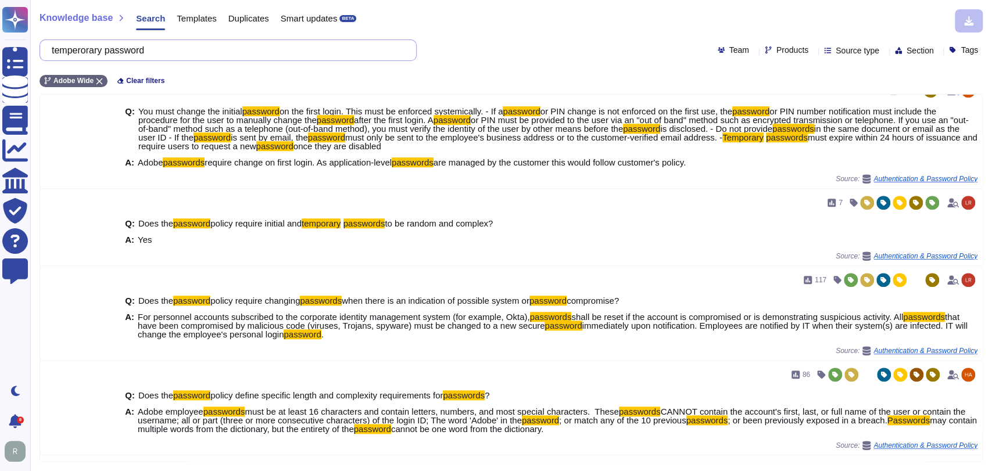
click at [153, 49] on input "temperorary password" at bounding box center [225, 50] width 359 height 20
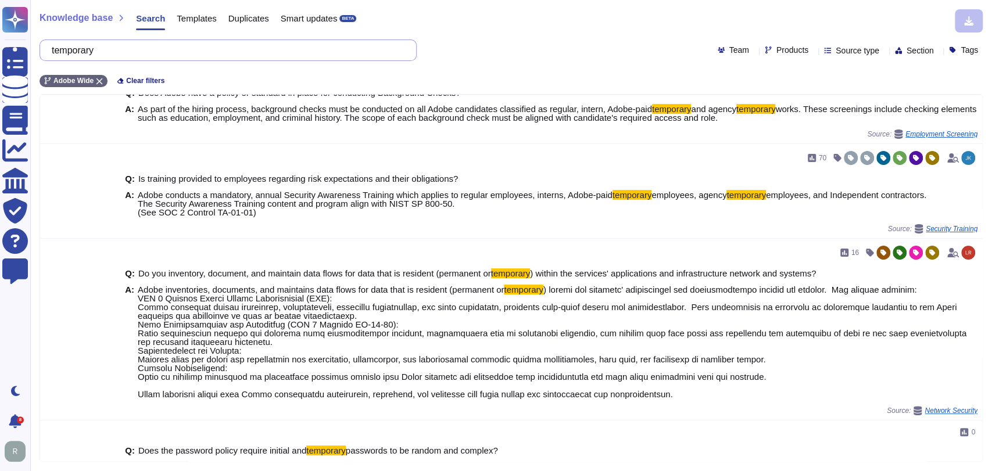
scroll to position [181, 0]
type input "temporary"
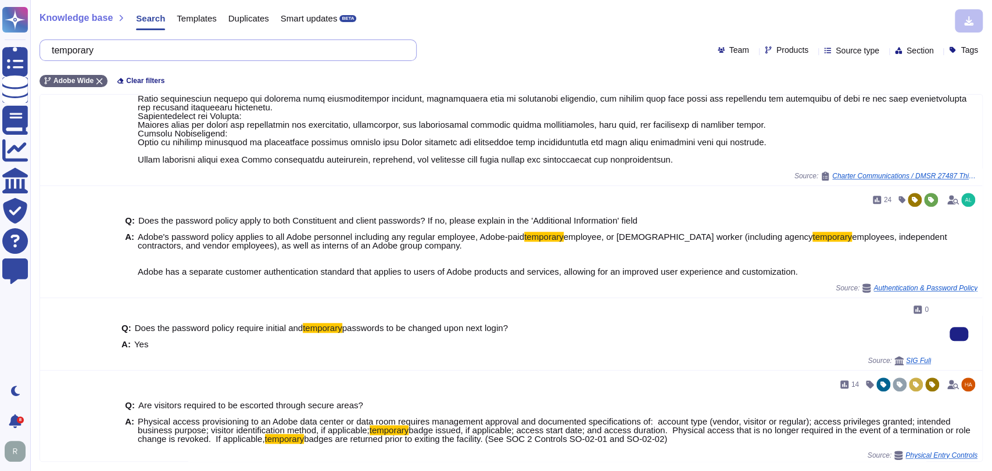
scroll to position [668, 0]
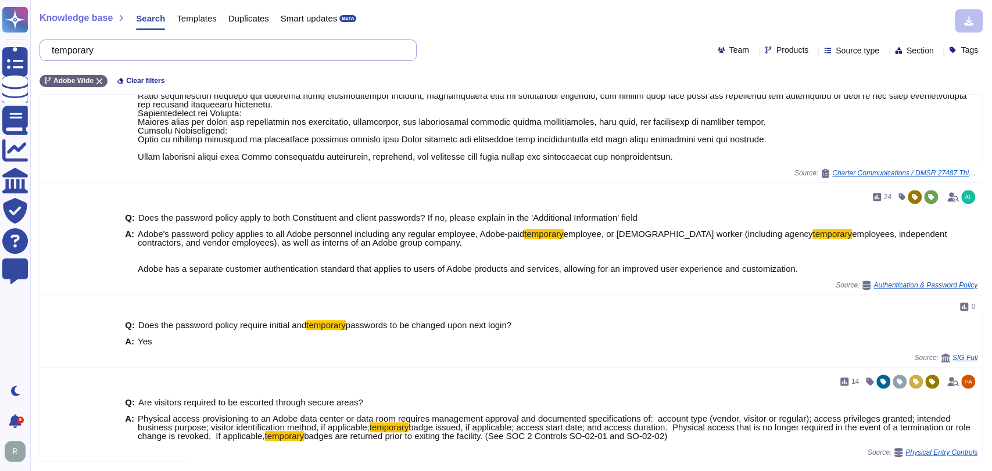
click at [116, 53] on input "temporary" at bounding box center [225, 50] width 359 height 20
click at [777, 48] on span "Products" at bounding box center [793, 50] width 32 height 8
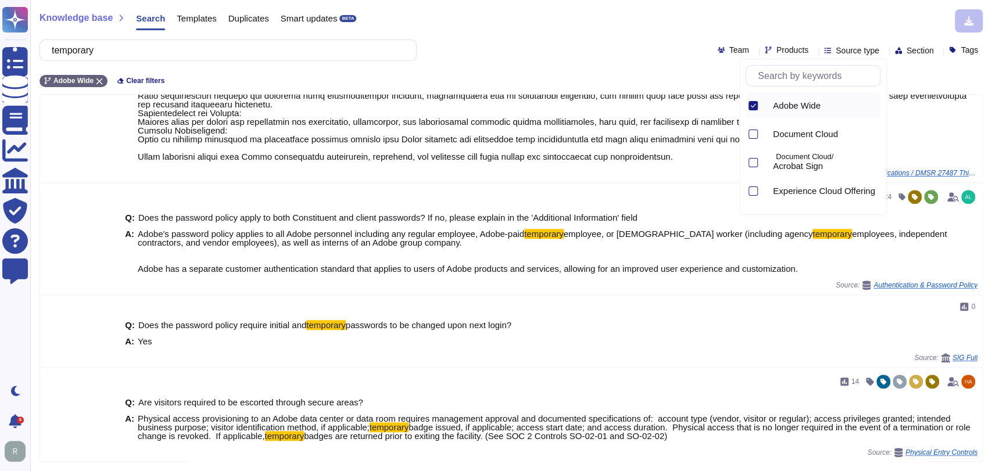
click at [814, 80] on input "text" at bounding box center [816, 76] width 128 height 20
type input "ex"
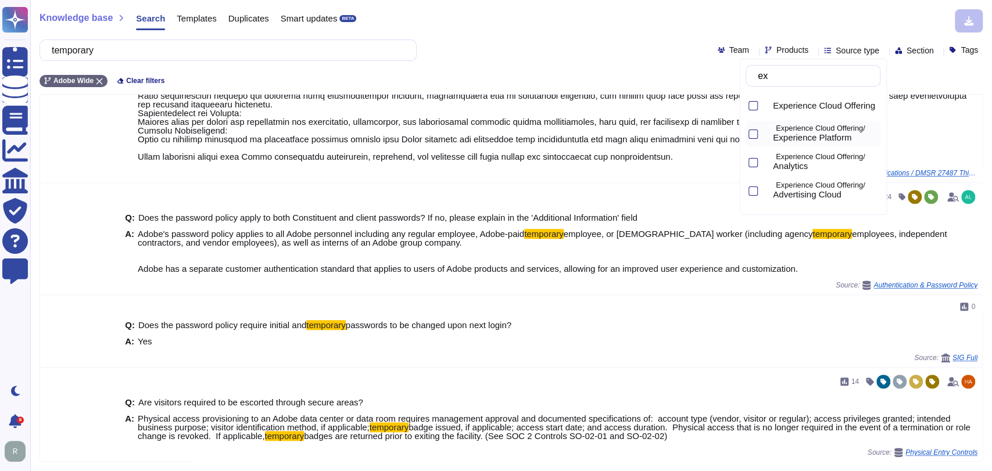
click at [842, 134] on span "Experience Platform" at bounding box center [812, 138] width 78 height 10
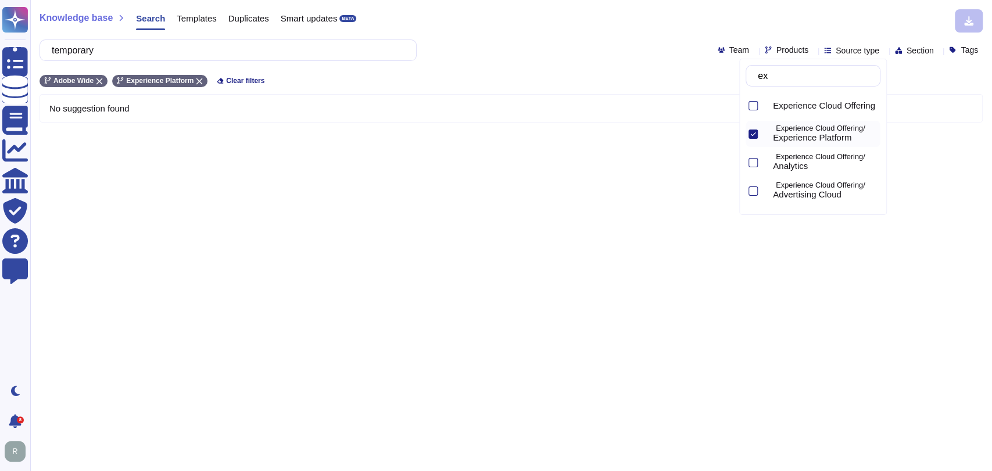
scroll to position [0, 0]
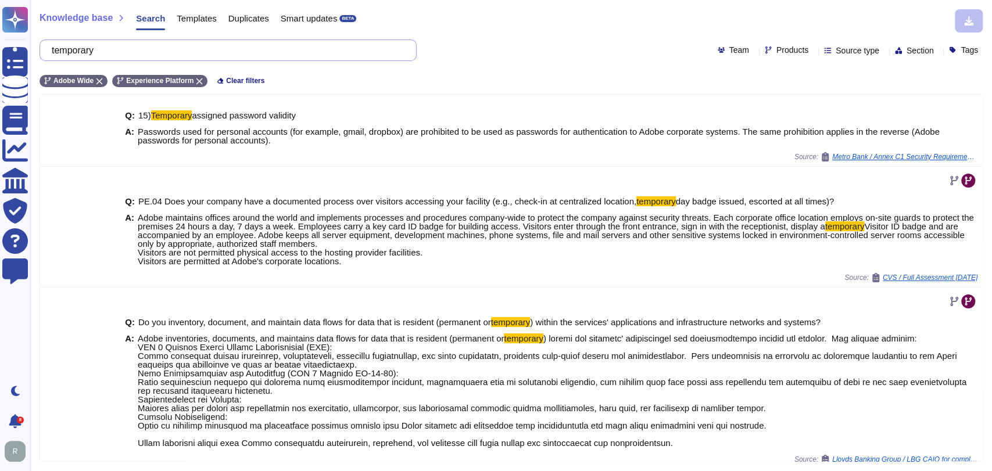
click at [205, 58] on input "temporary" at bounding box center [225, 50] width 359 height 20
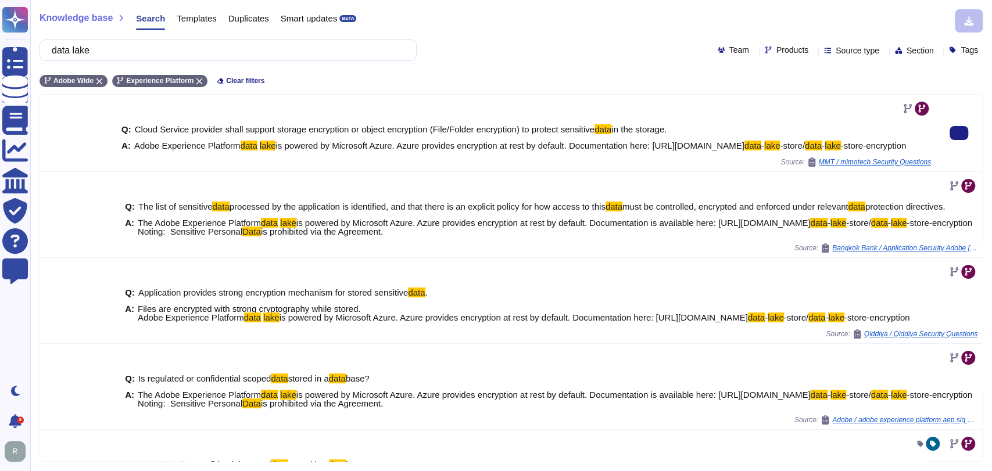
type input "data lake"
drag, startPoint x: 200, startPoint y: 155, endPoint x: 134, endPoint y: 145, distance: 67.0
click at [134, 145] on span "Adobe Experience Platform data lake is powered by Microsoft Azure. Azure provid…" at bounding box center [520, 145] width 772 height 9
copy span "Adobe Experience Platform data lake is powered by Microsoft Azure. Azure provid…"
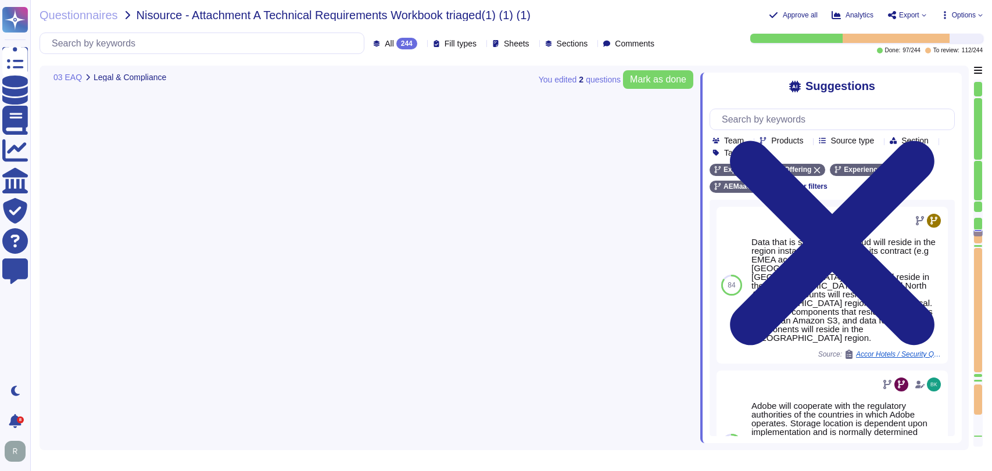
type textarea "Adobe complies with the CCPA and CPRA. Adobe can assist customers in fulfilling…"
type textarea "Adobe is required to disclose customer data when a valid legal process from a g…"
type textarea "Security Team Storage location is dependent upon implementation and is typicall…"
type textarea "Security Team"
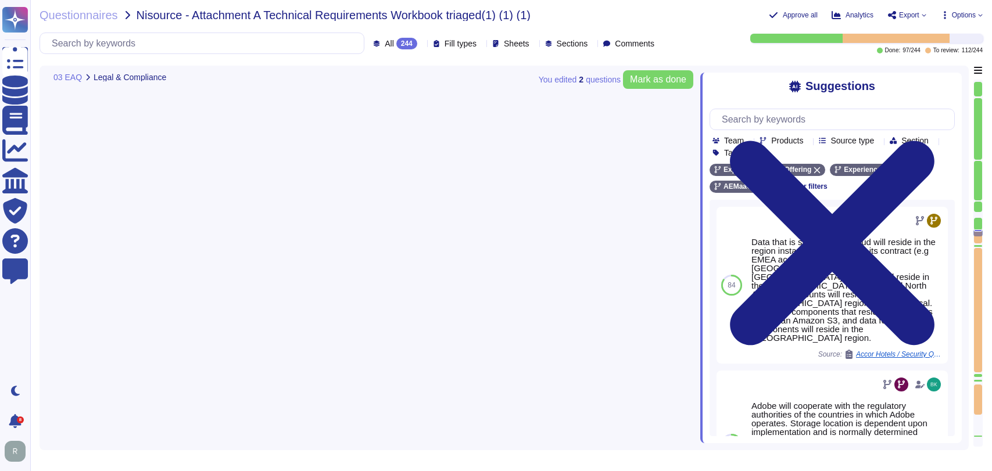
type textarea "Security Team"
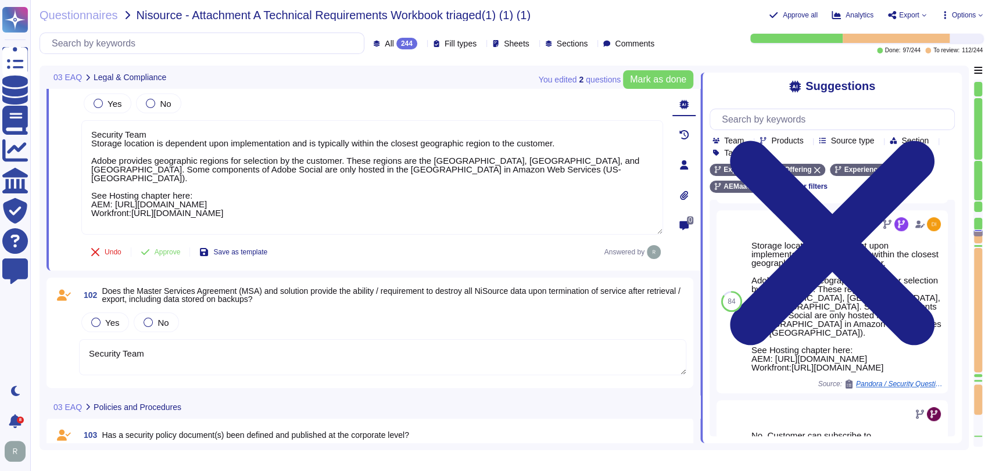
scroll to position [7179, 0]
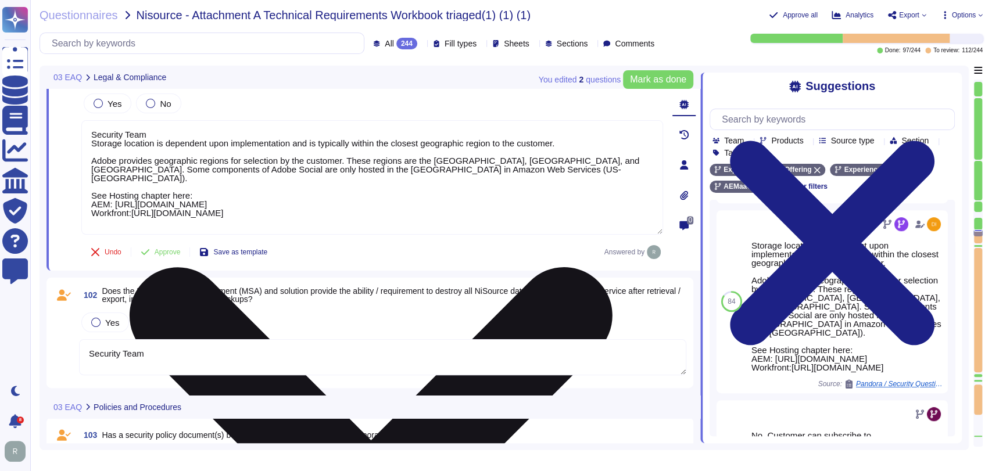
drag, startPoint x: 93, startPoint y: 144, endPoint x: 92, endPoint y: 131, distance: 13.4
click at [92, 131] on textarea "Security Team Storage location is dependent upon implementation and is typicall…" at bounding box center [372, 177] width 582 height 115
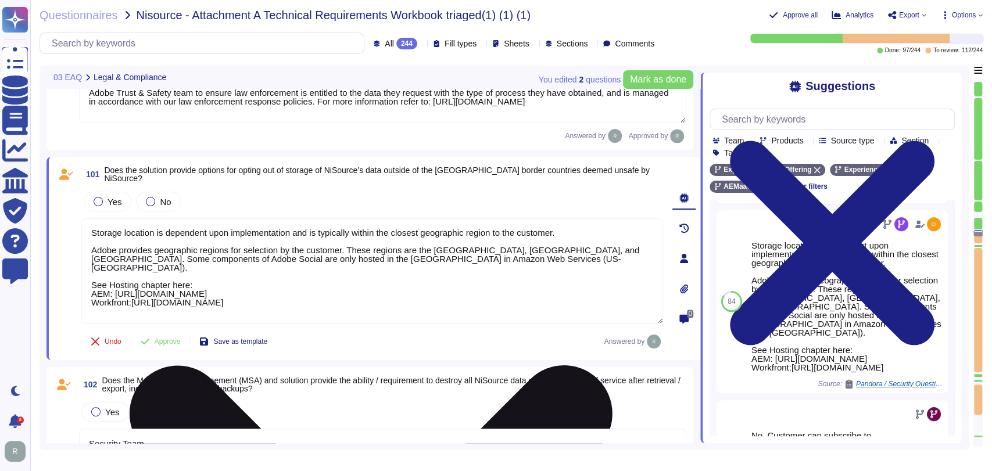
scroll to position [7079, 0]
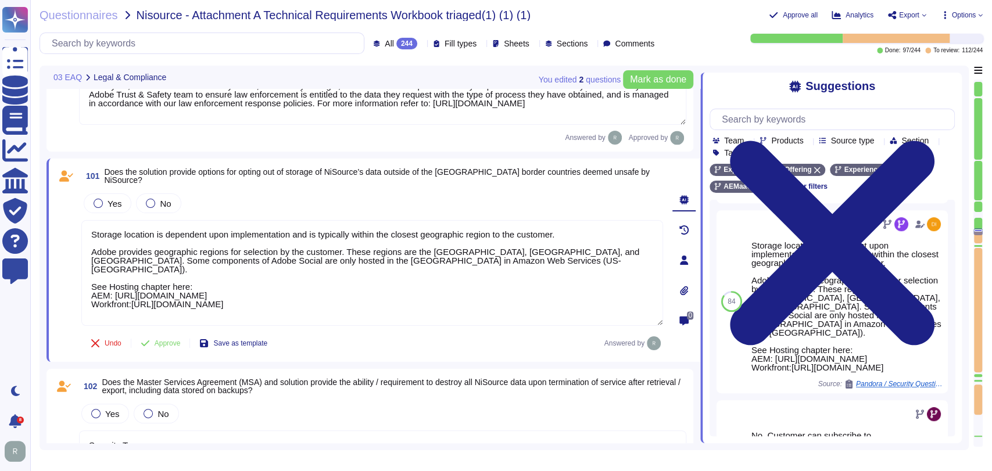
click at [466, 177] on span "Does the solution provide options for opting out of storage of NiSource’s data …" at bounding box center [383, 176] width 559 height 16
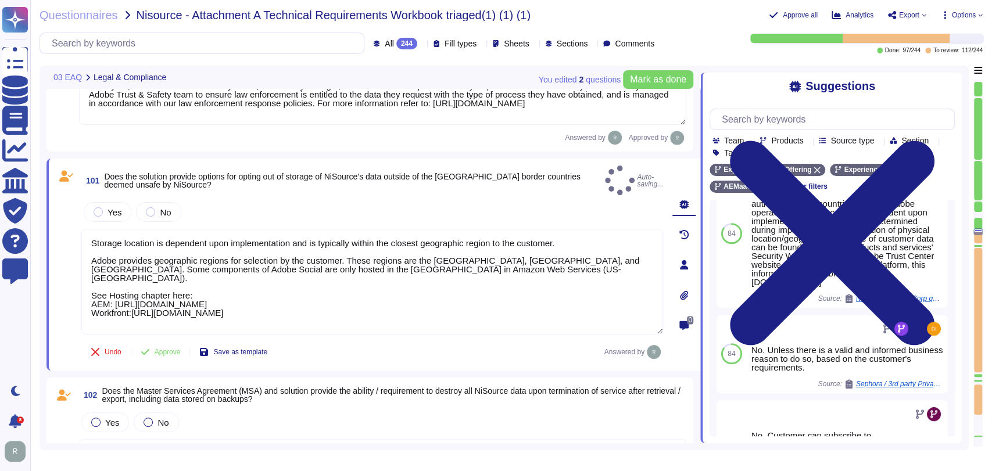
type textarea "Storage location is dependent upon implementation and is typically within the c…"
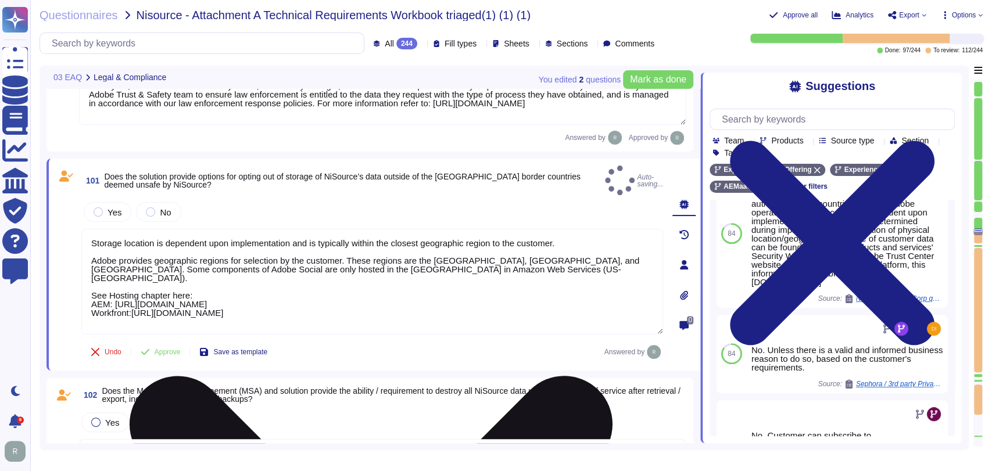
scroll to position [1, 0]
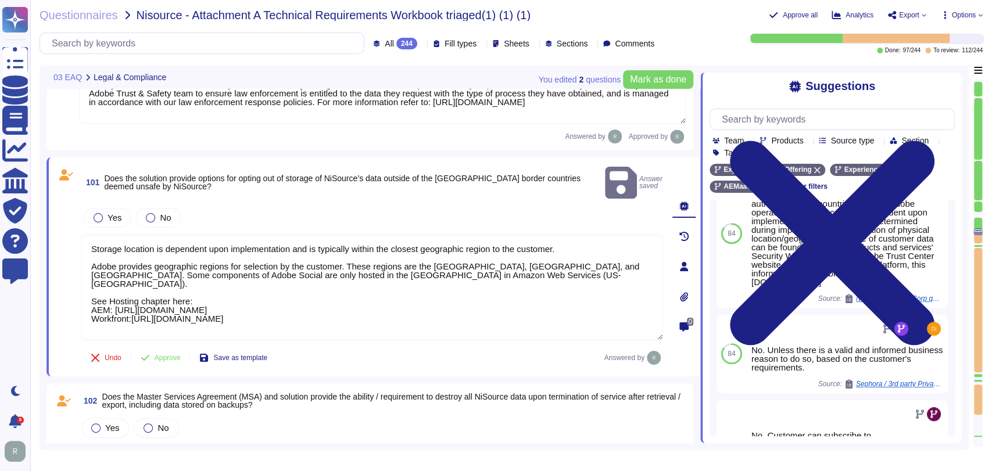
click at [368, 416] on div "Yes No" at bounding box center [382, 428] width 607 height 24
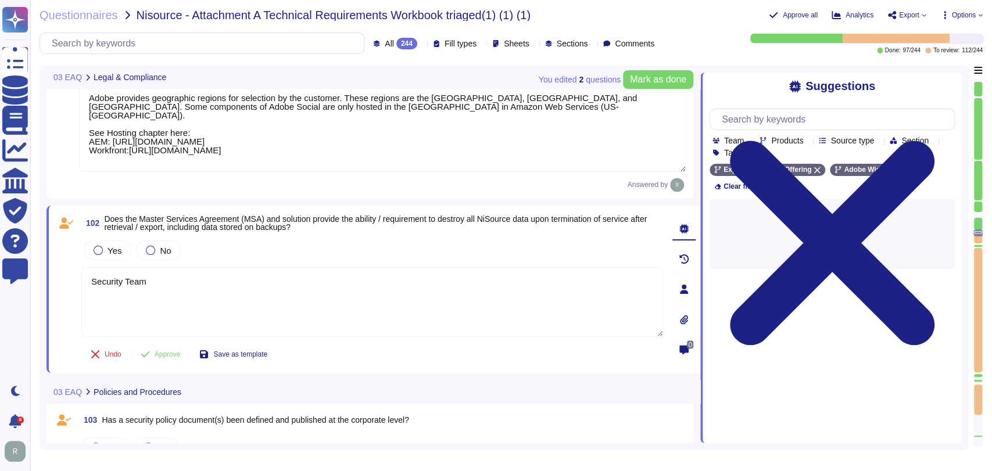
scroll to position [7234, 0]
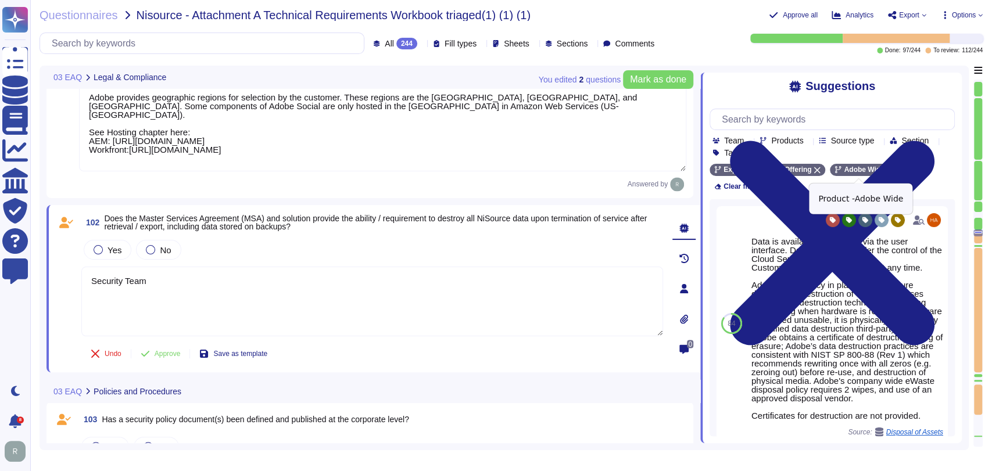
click at [887, 171] on icon at bounding box center [890, 170] width 7 height 7
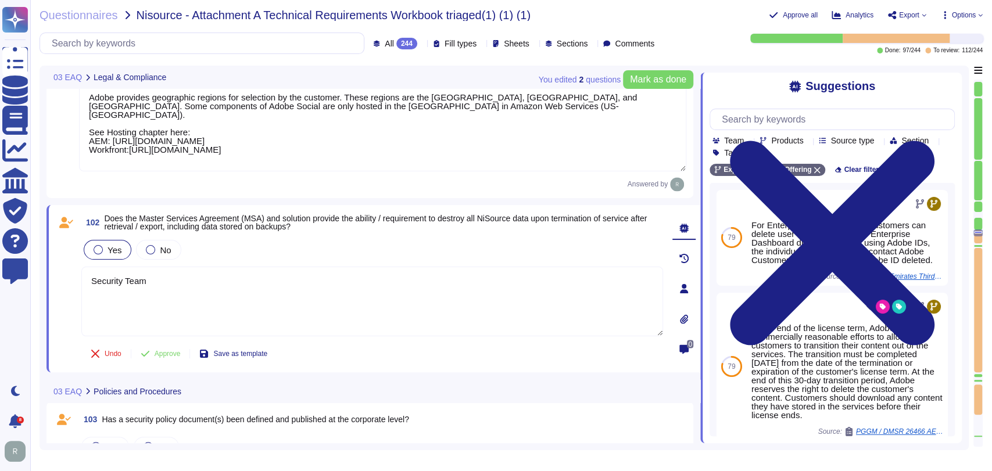
click at [123, 245] on div "Yes" at bounding box center [108, 250] width 48 height 20
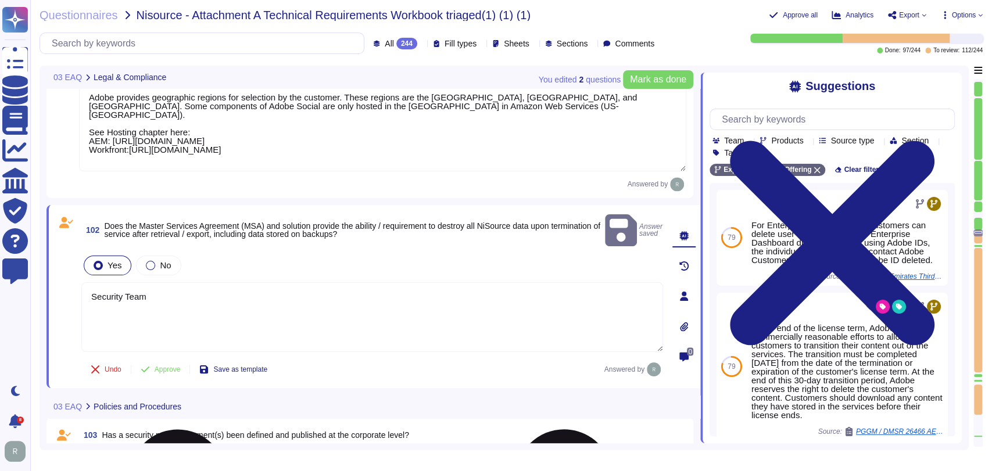
click at [155, 282] on textarea "Security Team" at bounding box center [372, 317] width 582 height 70
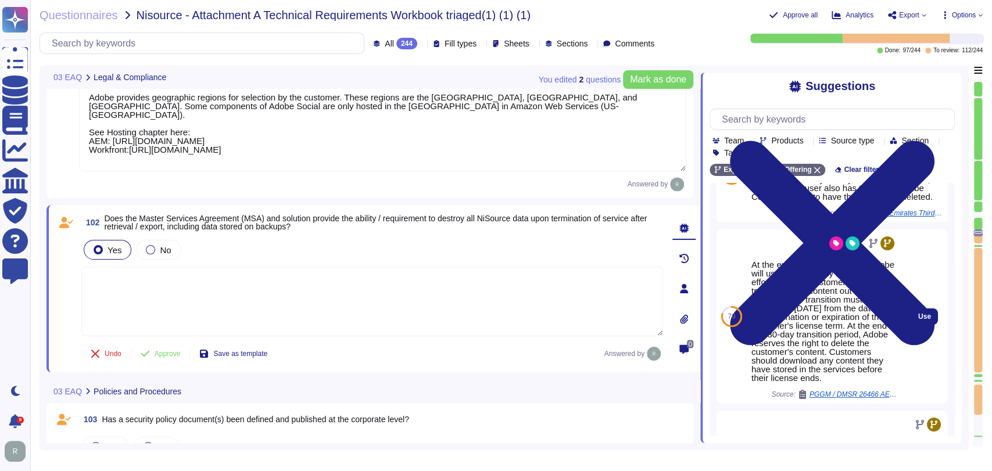
scroll to position [64, 0]
click at [918, 317] on span "Use" at bounding box center [924, 316] width 13 height 7
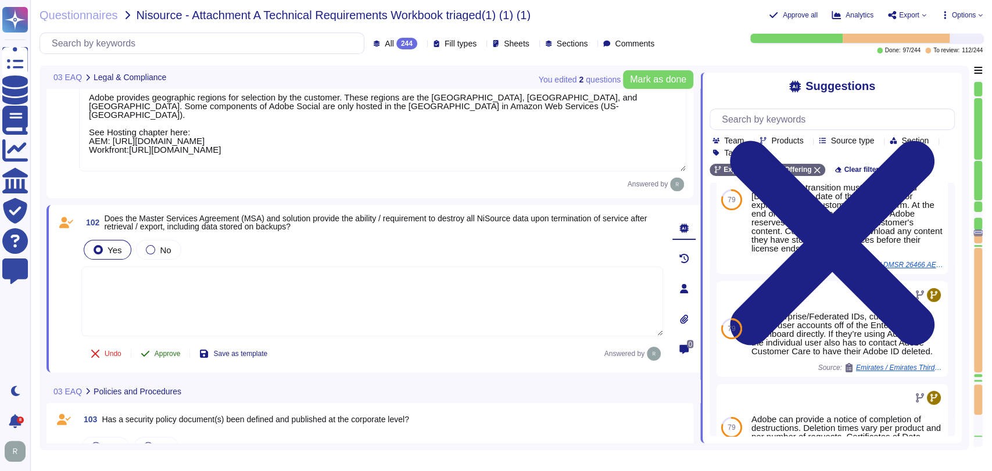
click at [173, 350] on span "Approve" at bounding box center [168, 353] width 26 height 7
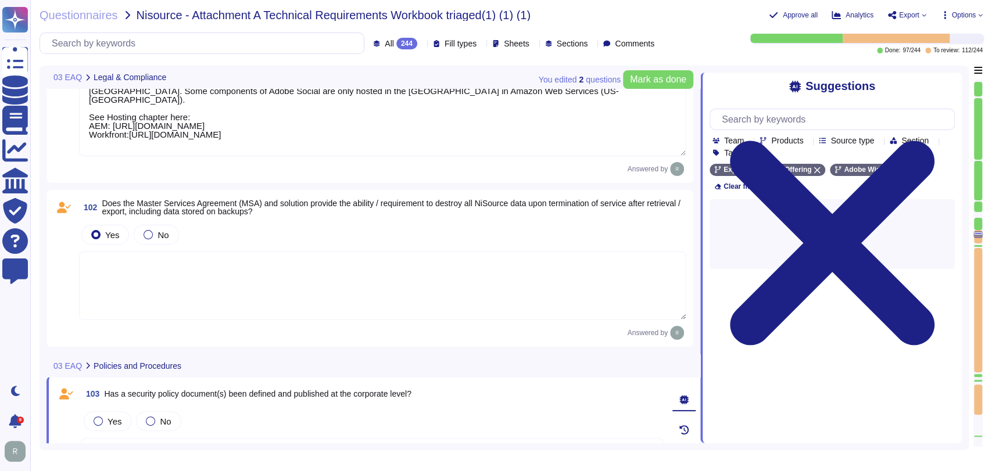
scroll to position [7445, 0]
type textarea "Security Team"
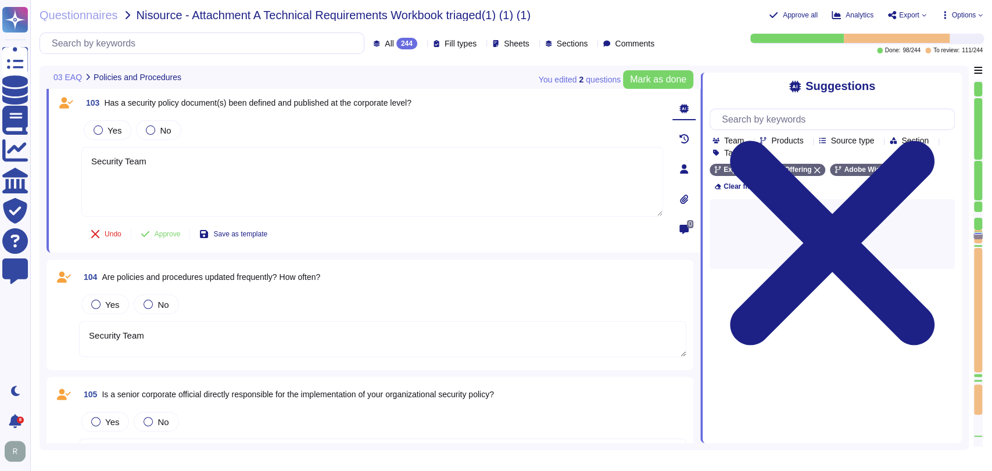
scroll to position [7507, 0]
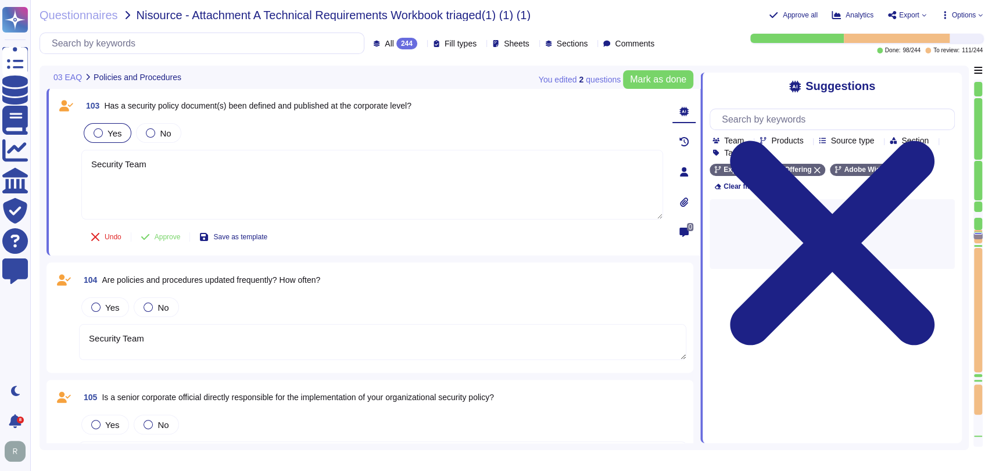
click at [99, 128] on div at bounding box center [98, 132] width 9 height 9
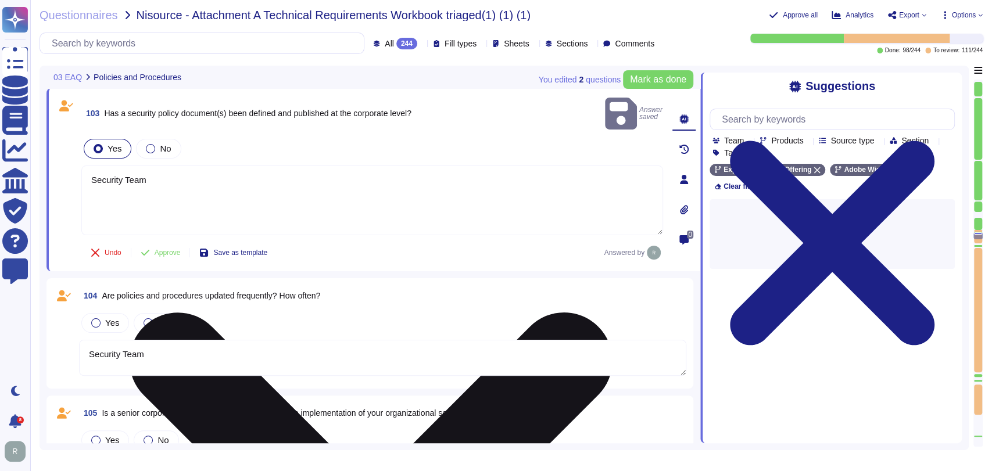
click at [183, 186] on textarea "Security Team" at bounding box center [372, 201] width 582 height 70
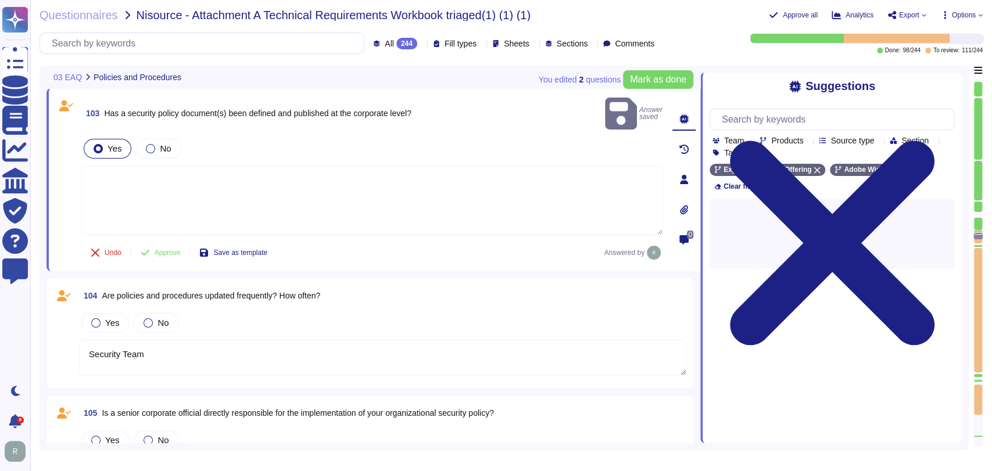
click at [220, 177] on textarea at bounding box center [372, 201] width 582 height 70
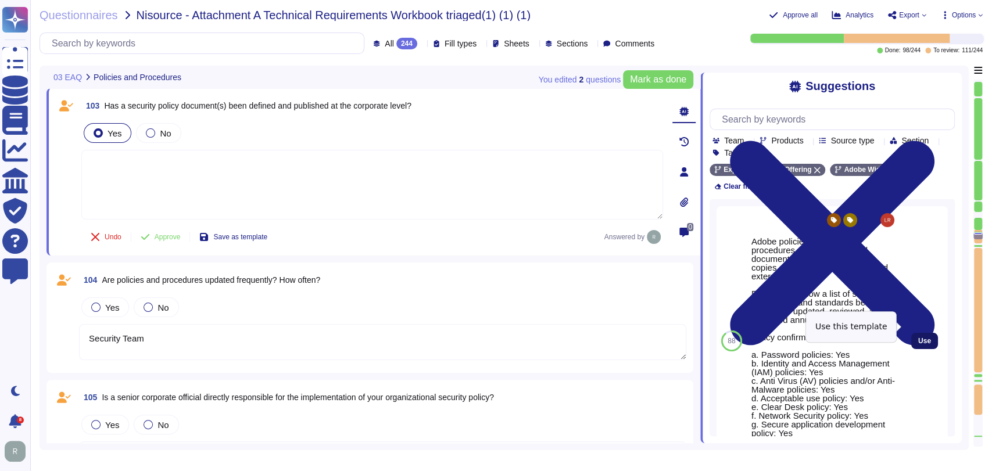
click at [918, 338] on span "Use" at bounding box center [924, 341] width 13 height 7
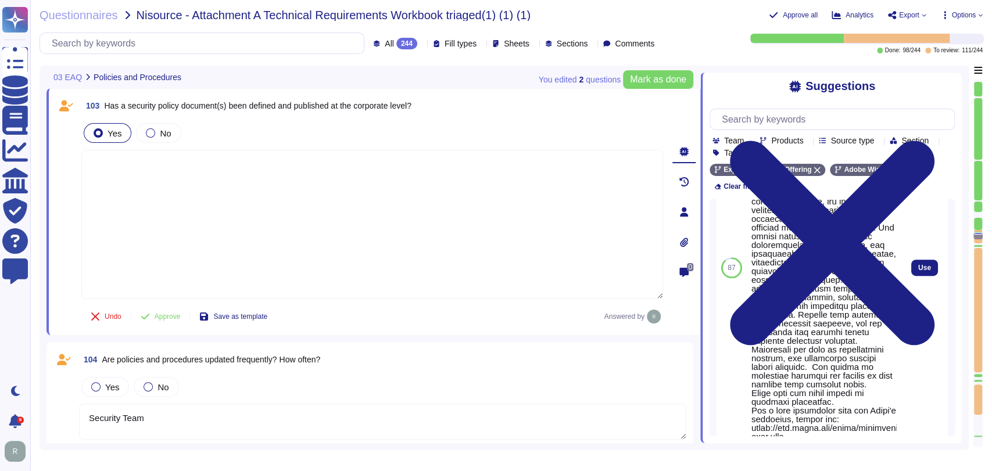
scroll to position [521, 0]
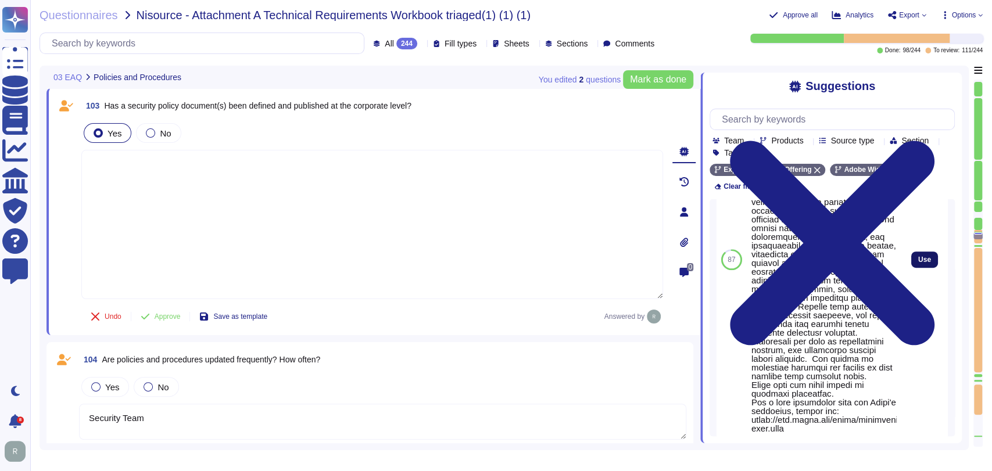
click at [918, 263] on span "Use" at bounding box center [924, 259] width 13 height 7
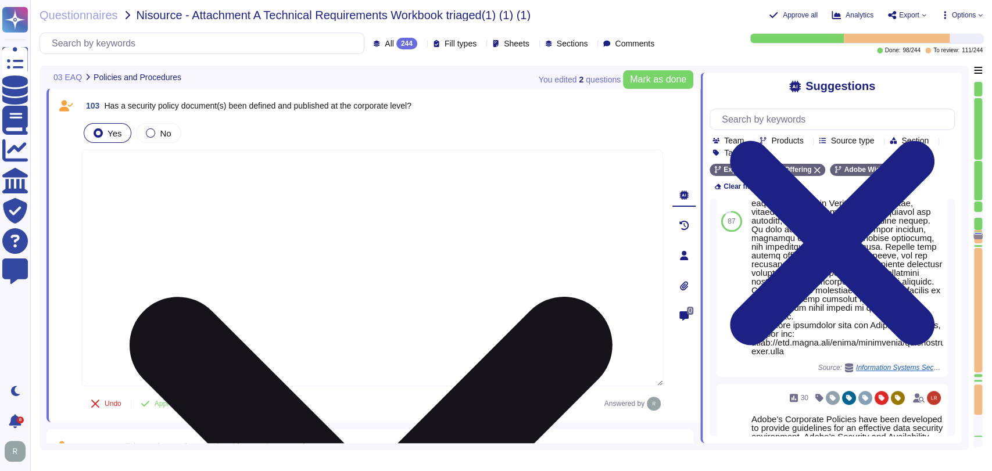
drag, startPoint x: 205, startPoint y: 294, endPoint x: 82, endPoint y: 163, distance: 179.3
click at [82, 163] on textarea at bounding box center [372, 268] width 582 height 237
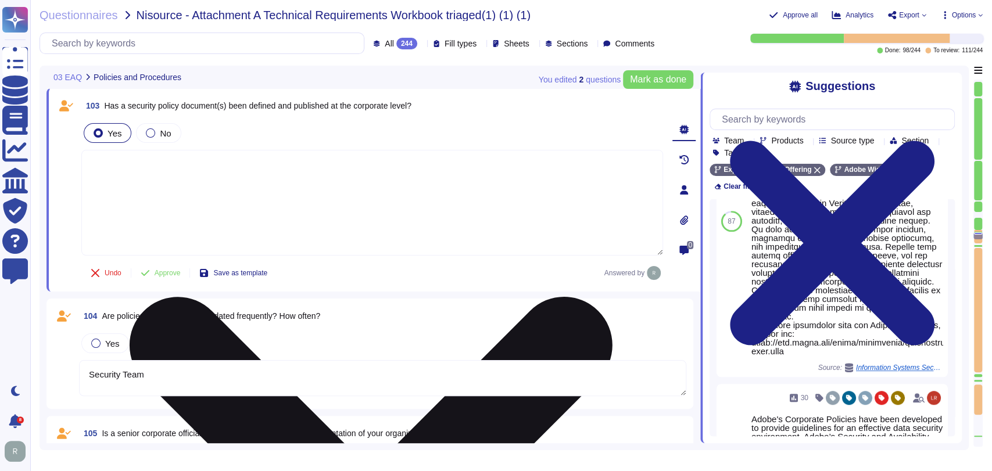
type textarea "Adobe's Information Security Policy outlines the company's strategic objectives…"
type textarea "Security Team"
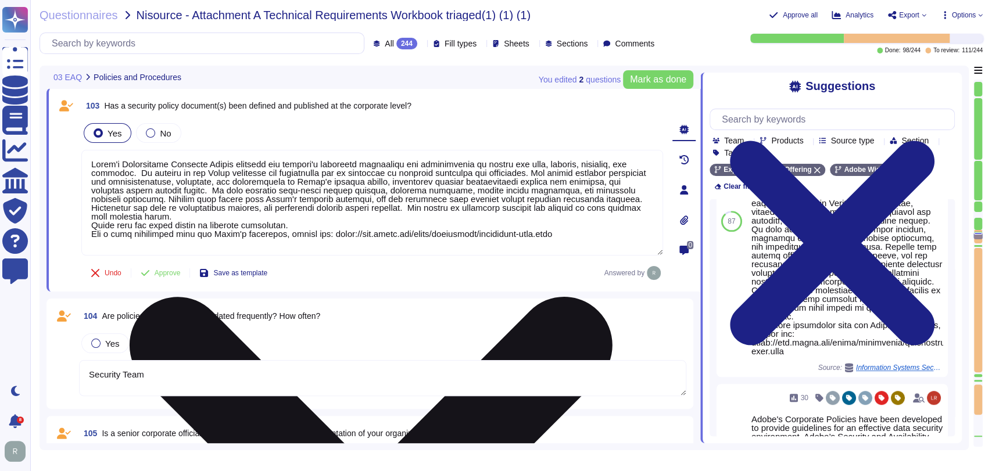
click at [183, 215] on textarea at bounding box center [372, 203] width 582 height 106
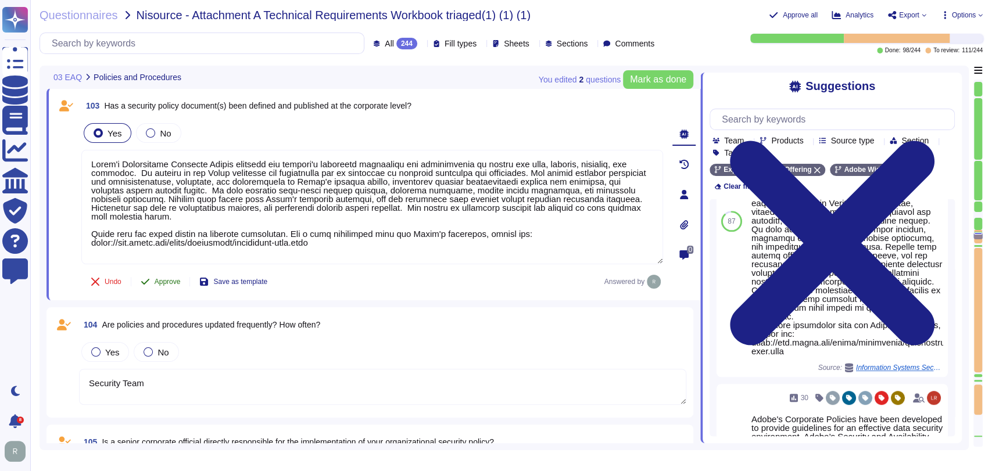
click at [181, 281] on span "Approve" at bounding box center [168, 281] width 26 height 7
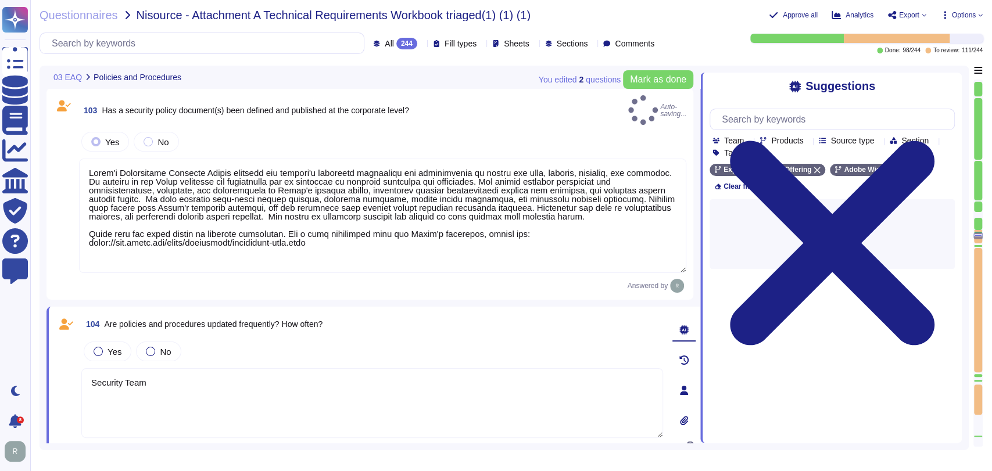
type textarea "Adobe's Information Security Policy outlines the company's strategic objectives…"
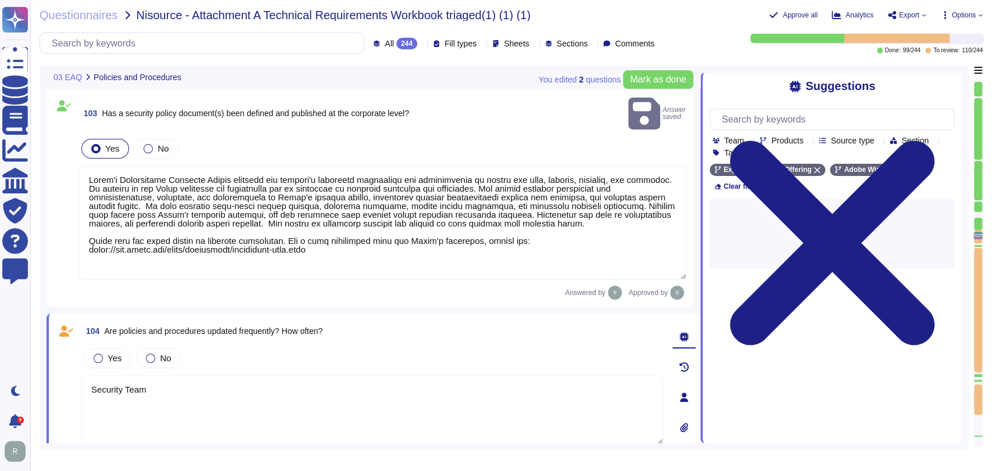
type textarea "Security Team"
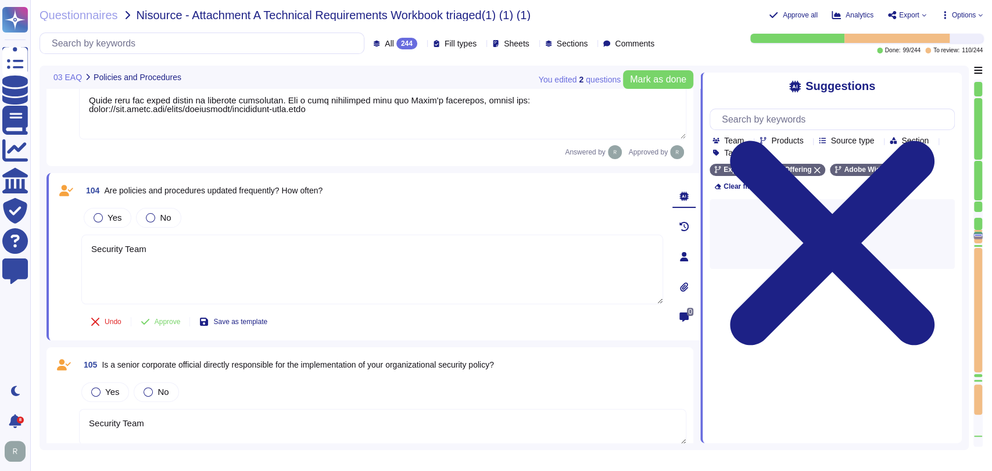
type textarea "Security Team"
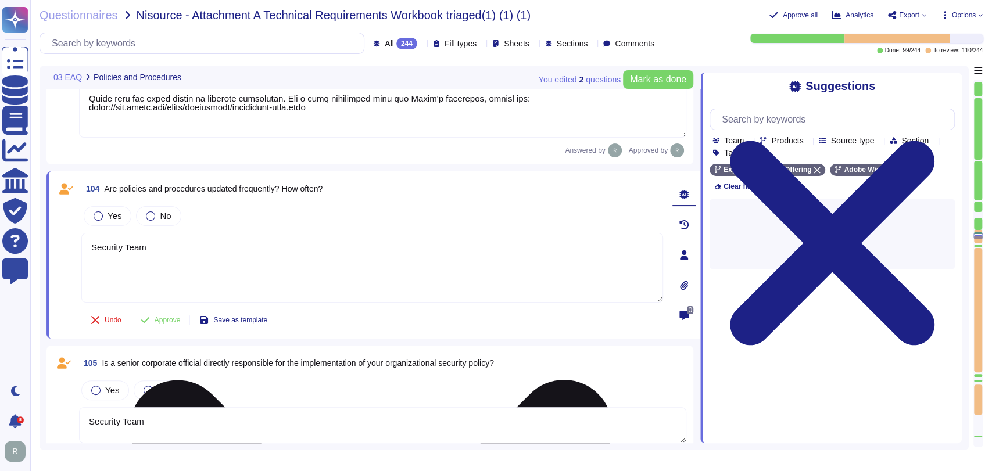
scroll to position [7650, 0]
click at [209, 232] on textarea "Security Team" at bounding box center [372, 267] width 582 height 70
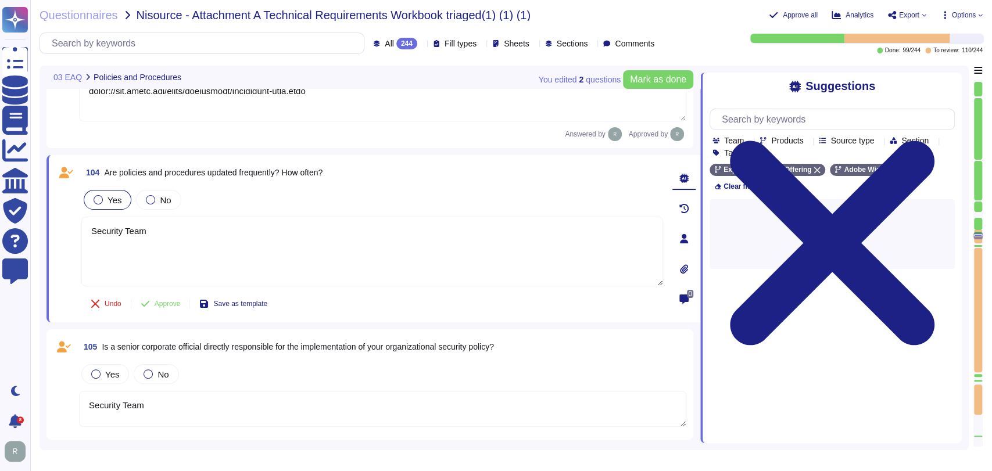
click at [106, 203] on label "Yes" at bounding box center [108, 199] width 28 height 9
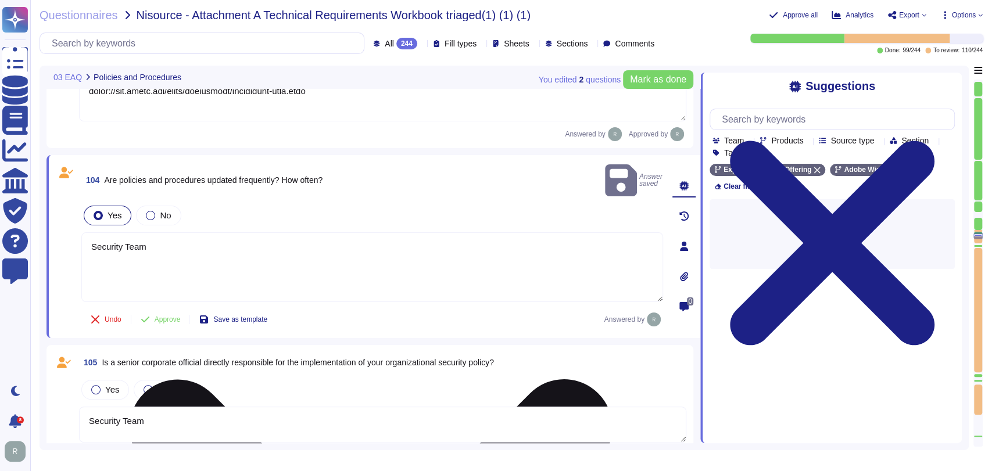
click at [198, 232] on textarea "Security Team" at bounding box center [372, 267] width 582 height 70
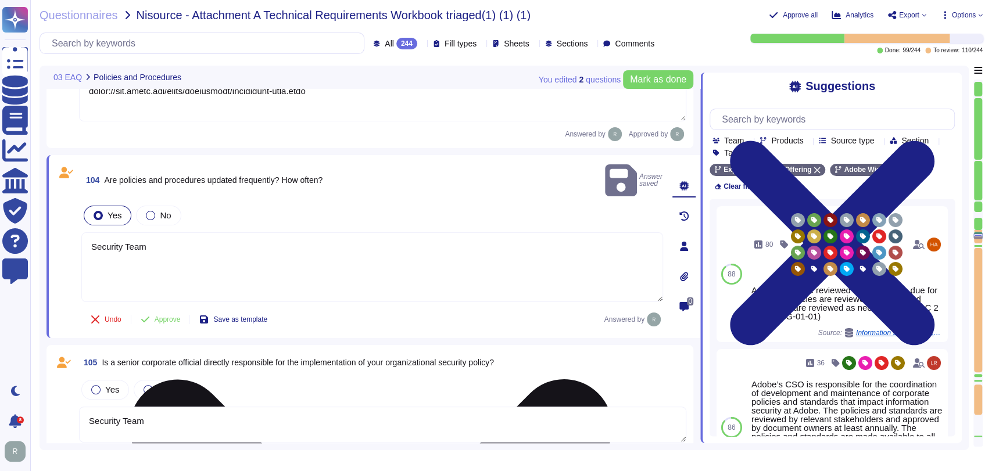
click at [198, 232] on textarea "Security Team" at bounding box center [372, 267] width 582 height 70
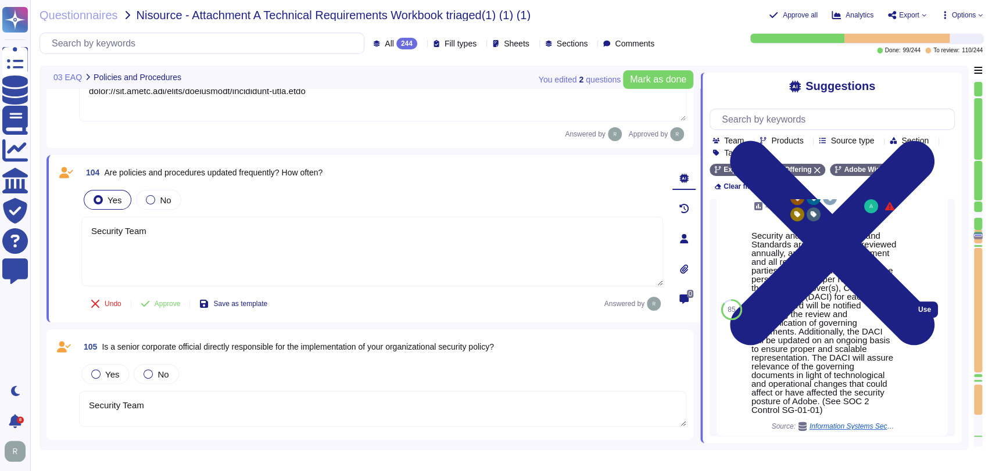
scroll to position [330, 0]
click at [918, 313] on span "Use" at bounding box center [924, 309] width 13 height 7
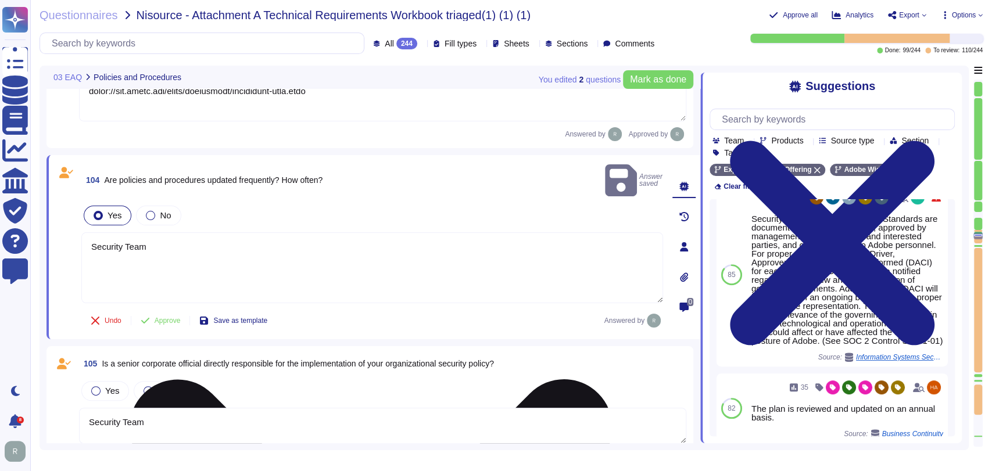
drag, startPoint x: 90, startPoint y: 242, endPoint x: 90, endPoint y: 222, distance: 19.8
click at [90, 232] on textarea "Security Team Security and Privacy Policies and Standards are documented, revie…" at bounding box center [372, 267] width 582 height 71
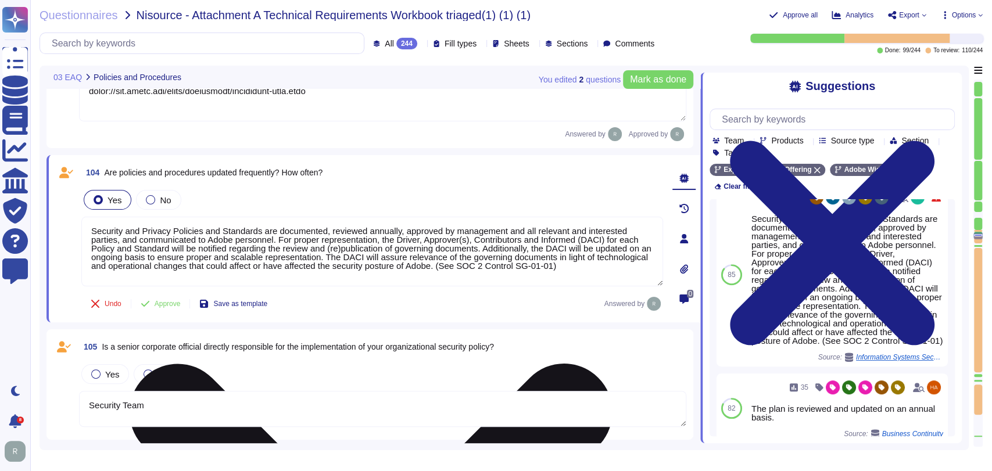
scroll to position [7649, 0]
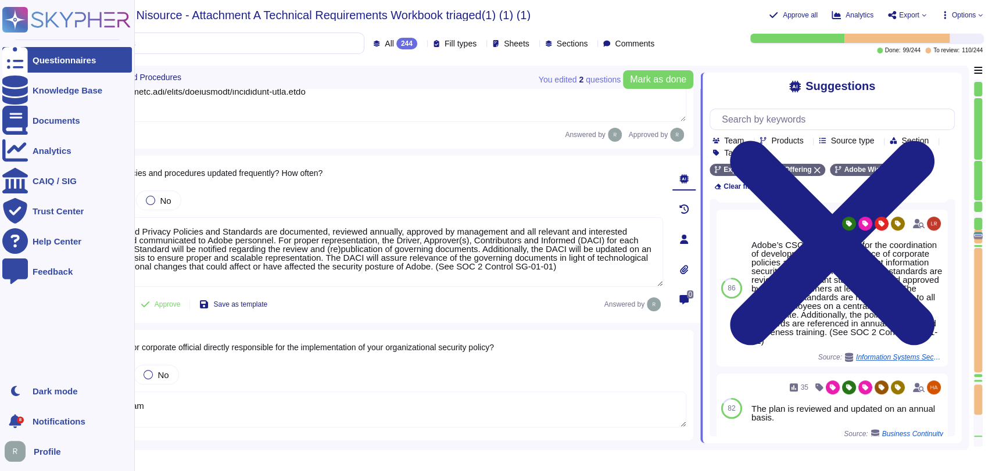
type textarea "Security and Privacy Policies and Standards are documented, reviewed annually, …"
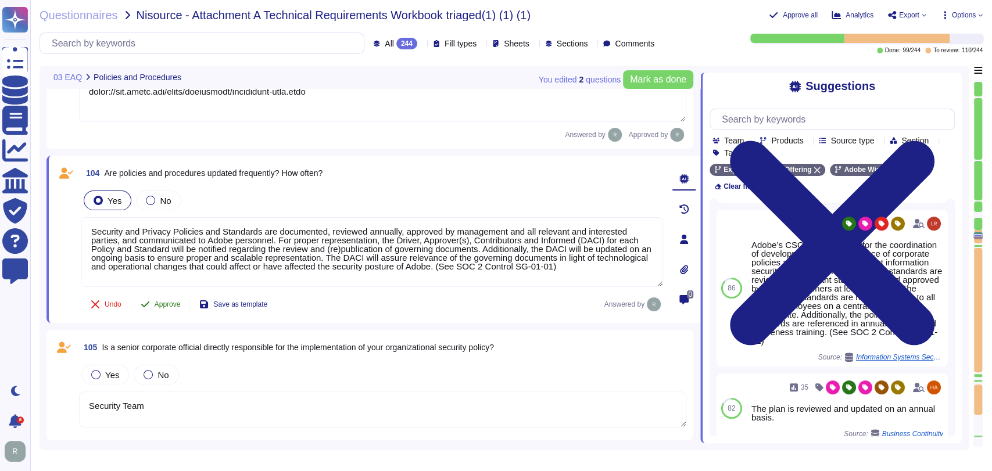
click at [163, 301] on span "Approve" at bounding box center [168, 304] width 26 height 7
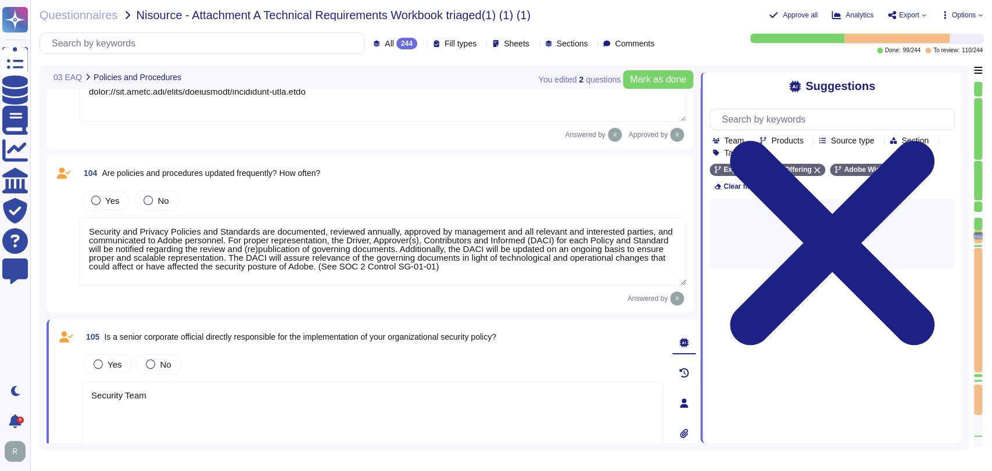
scroll to position [0, 0]
type textarea "Security Team"
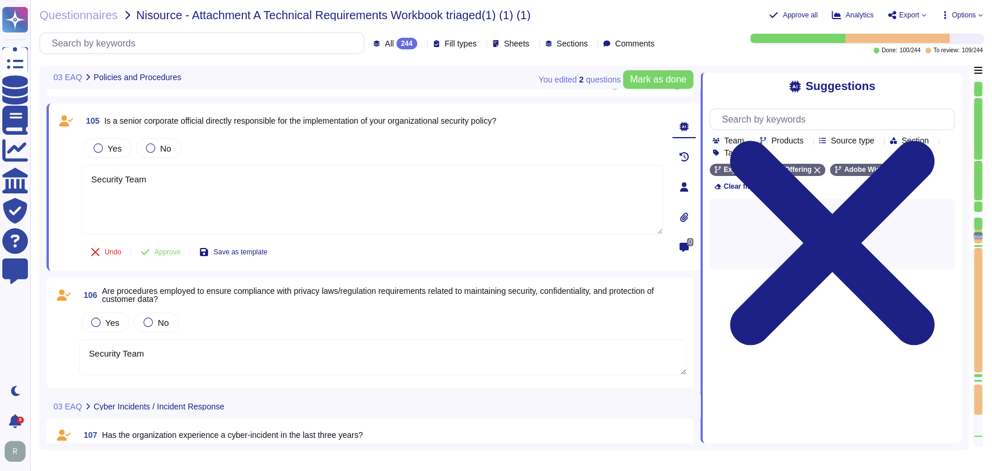
type textarea "Security Team"
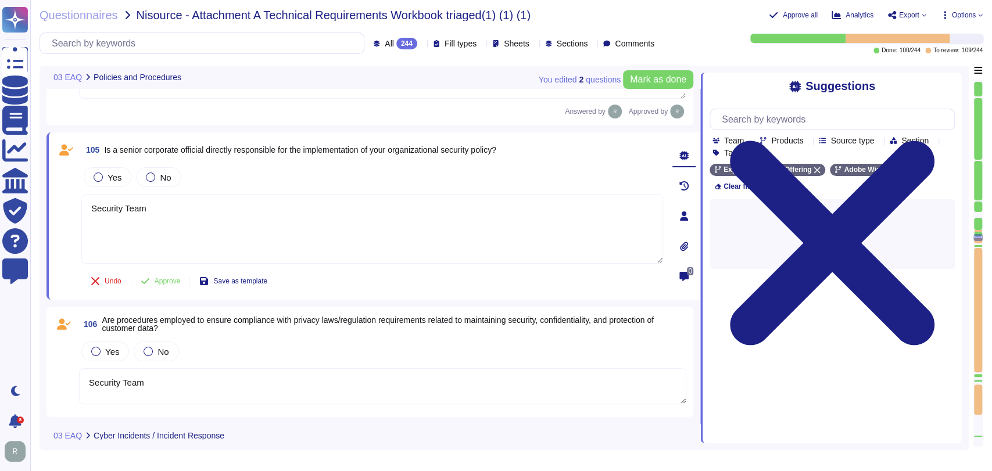
type textarea "Security Team"
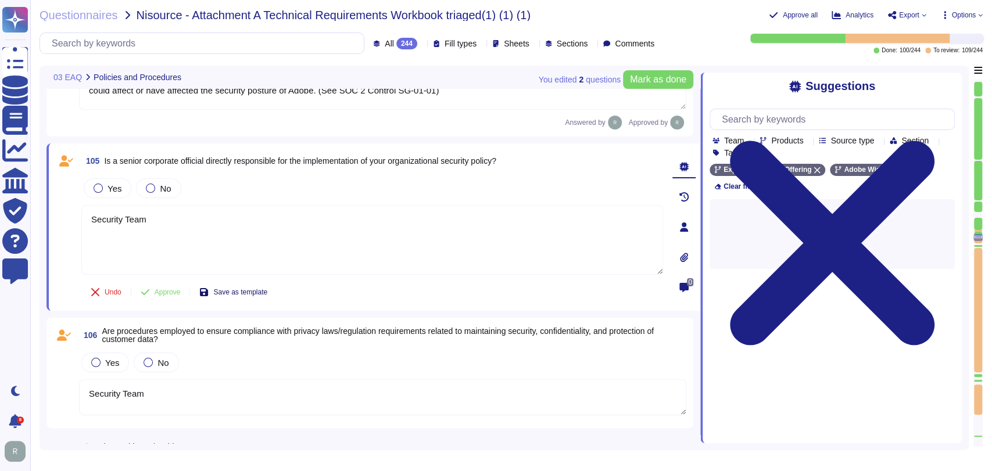
scroll to position [7866, 0]
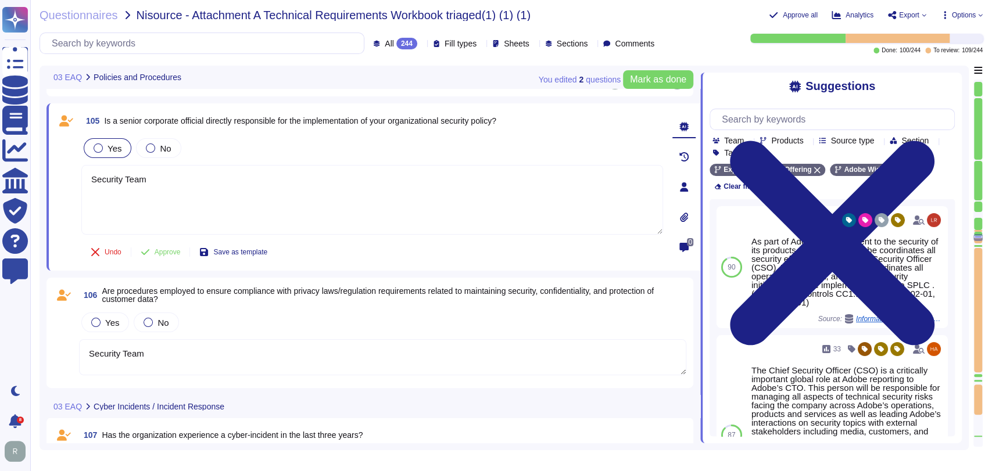
click at [109, 146] on span "Yes" at bounding box center [115, 149] width 14 height 10
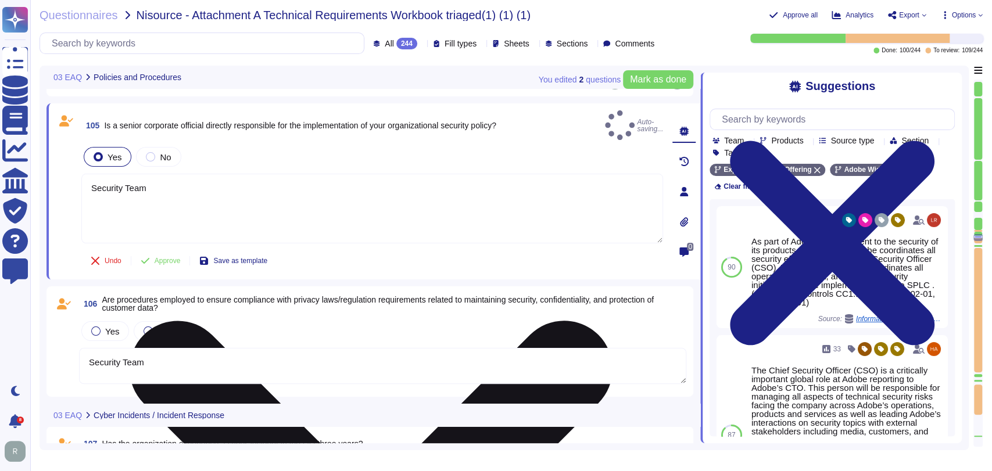
click at [192, 178] on textarea "Security Team" at bounding box center [372, 209] width 582 height 70
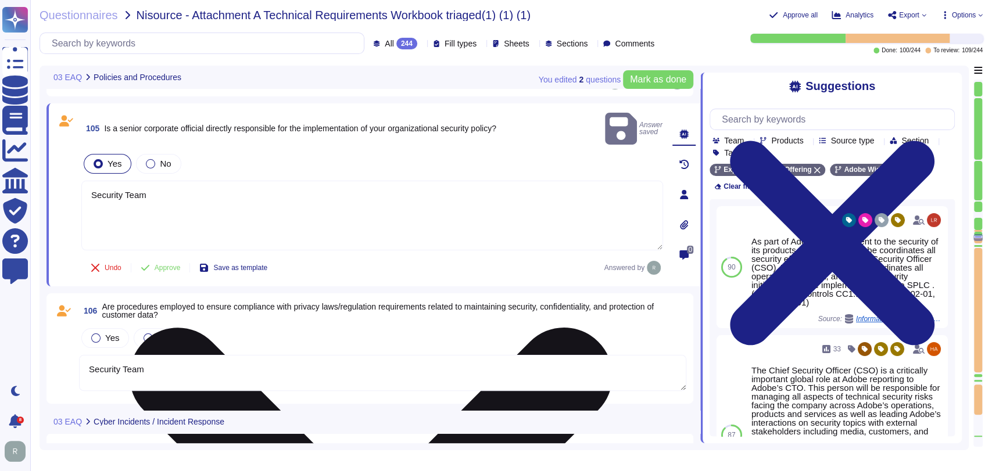
click at [178, 181] on textarea "Security Team" at bounding box center [372, 216] width 582 height 70
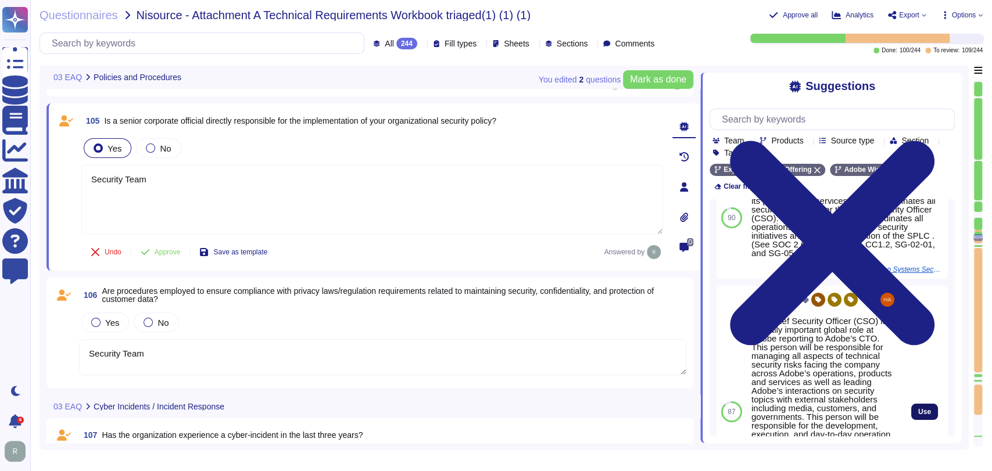
scroll to position [50, 0]
click at [918, 408] on span "Use" at bounding box center [924, 411] width 13 height 7
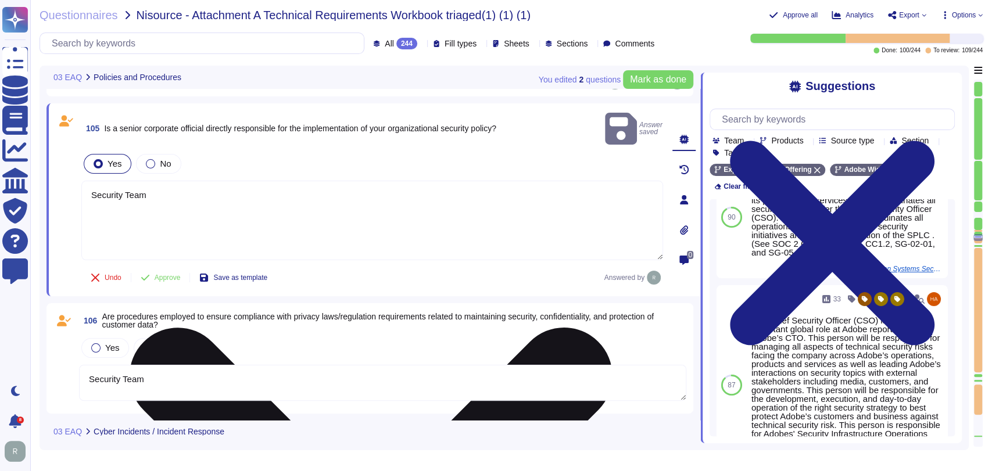
drag, startPoint x: 93, startPoint y: 184, endPoint x: 88, endPoint y: 178, distance: 7.9
click at [88, 181] on textarea "Security Team The Chief Security Officer (CSO) is a critically important global…" at bounding box center [372, 221] width 582 height 80
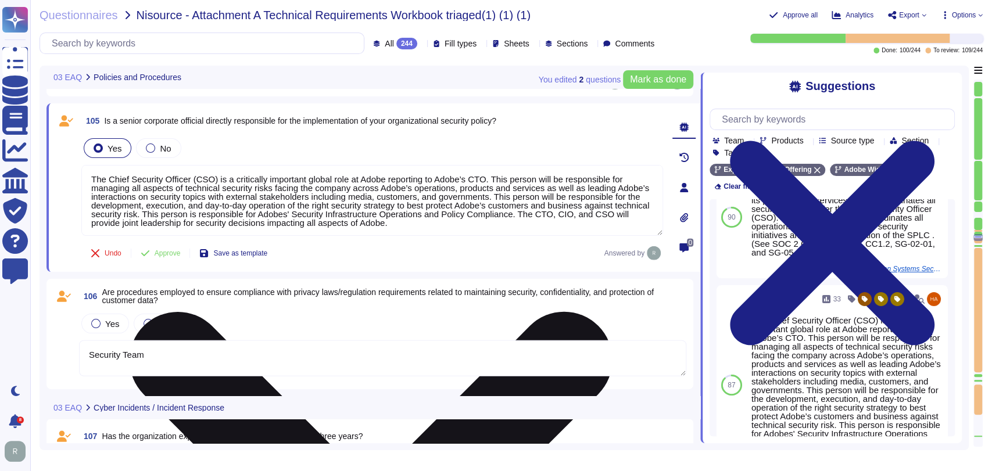
scroll to position [7865, 0]
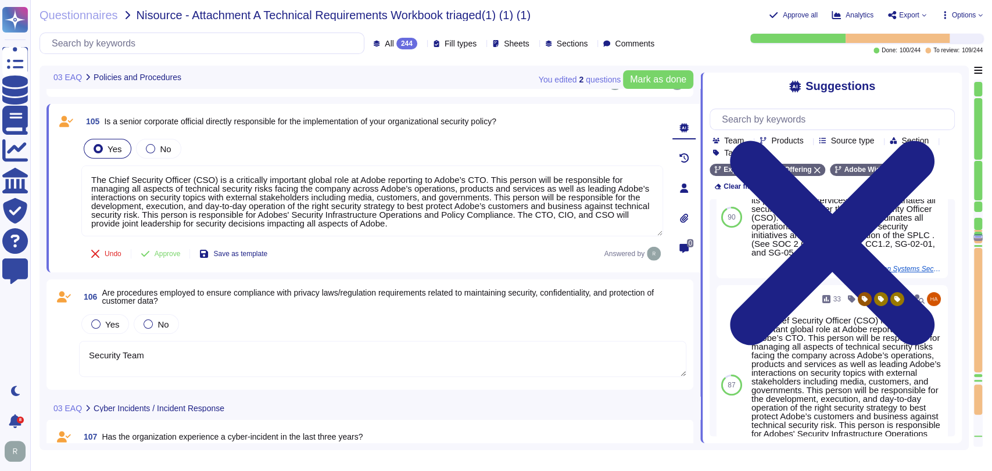
drag, startPoint x: 155, startPoint y: 252, endPoint x: 300, endPoint y: 239, distance: 146.4
click at [155, 252] on span "Approve" at bounding box center [168, 254] width 26 height 7
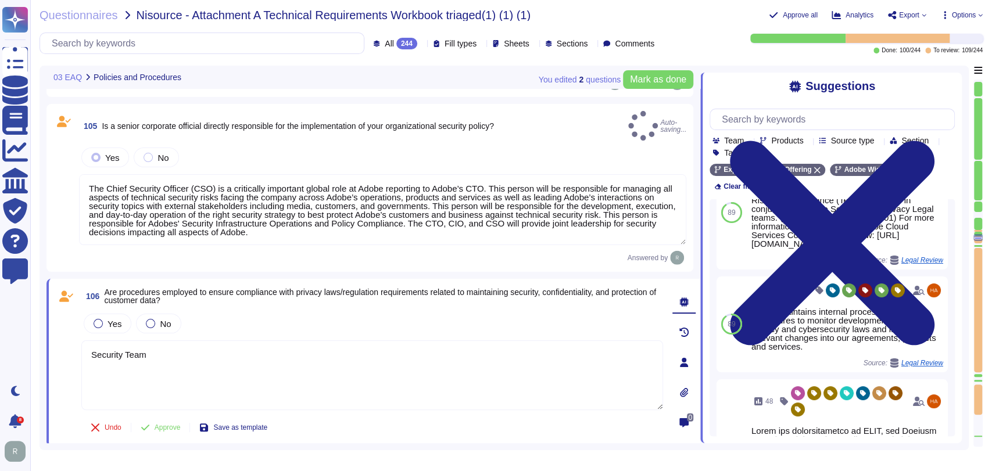
type textarea "The Chief Security Officer (CSO) is a critically important global role at Adobe…"
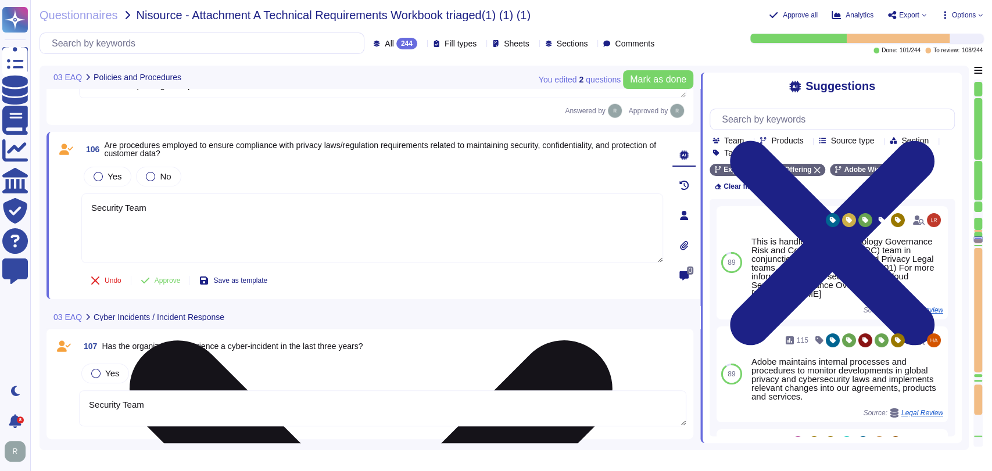
scroll to position [8024, 0]
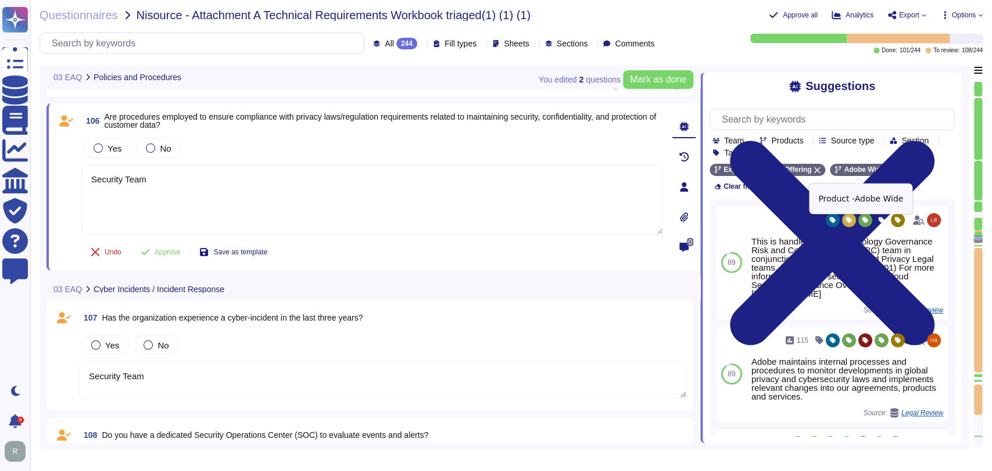
click at [887, 173] on icon at bounding box center [890, 170] width 6 height 6
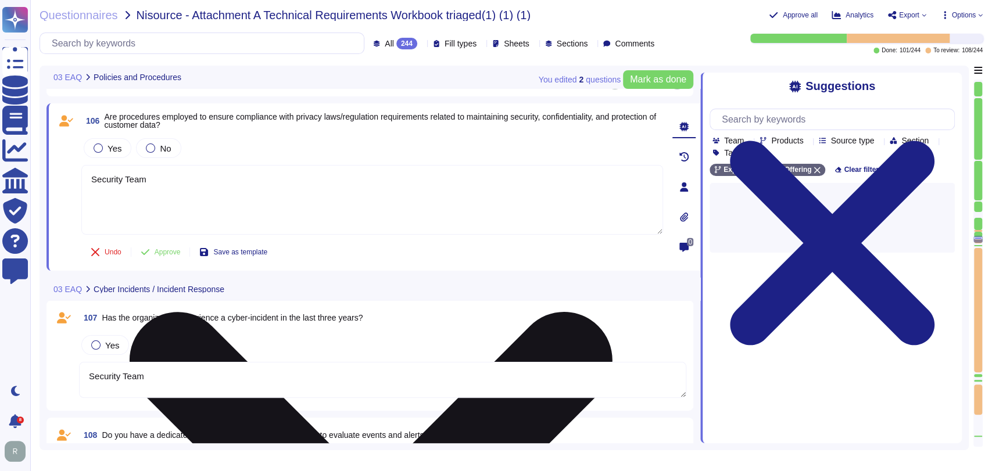
click at [342, 192] on textarea "Security Team" at bounding box center [372, 200] width 582 height 70
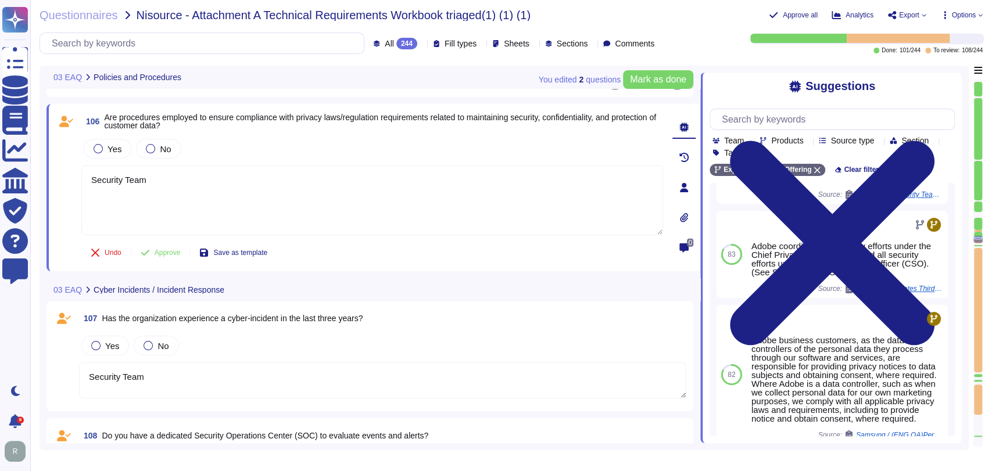
scroll to position [0, 0]
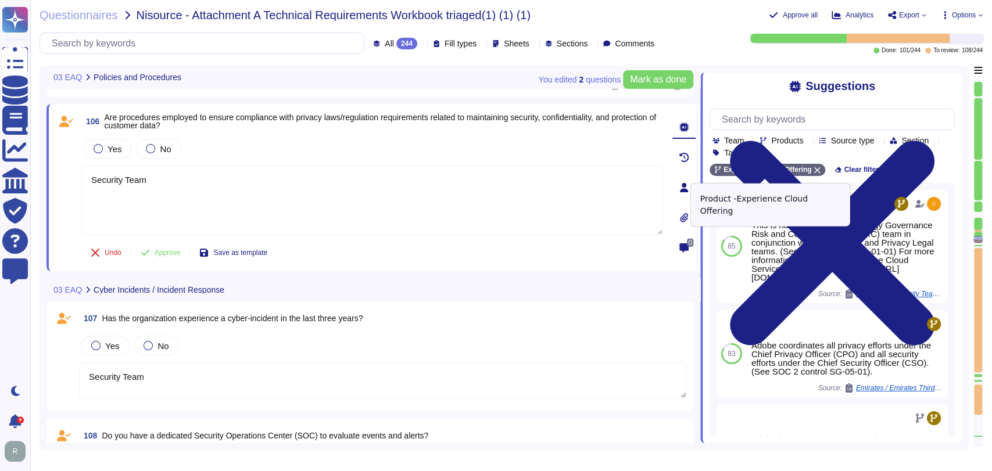
click at [814, 169] on icon at bounding box center [817, 170] width 7 height 7
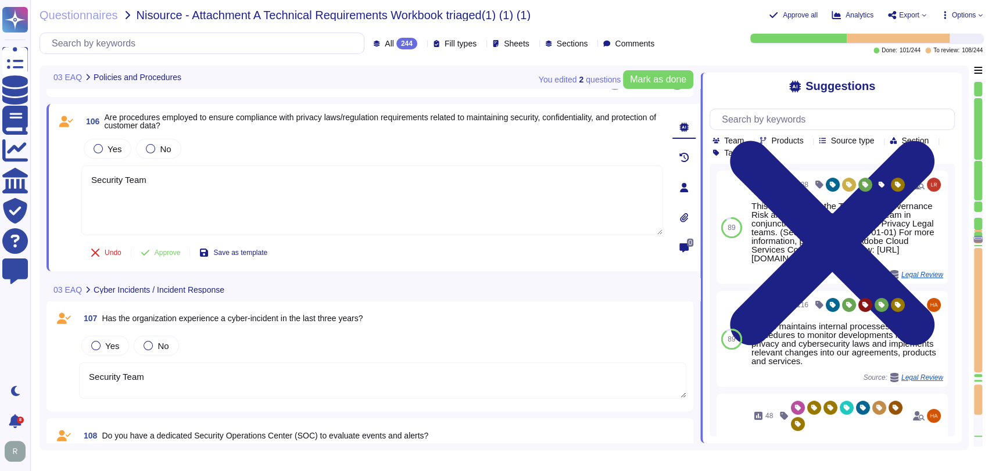
click at [330, 384] on textarea "Security Team" at bounding box center [382, 381] width 607 height 36
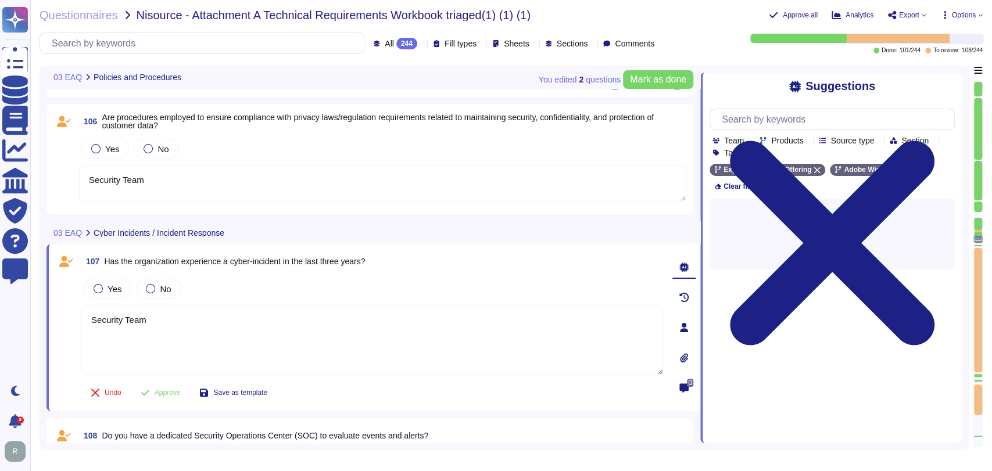
click at [371, 178] on textarea "Security Team" at bounding box center [382, 184] width 607 height 36
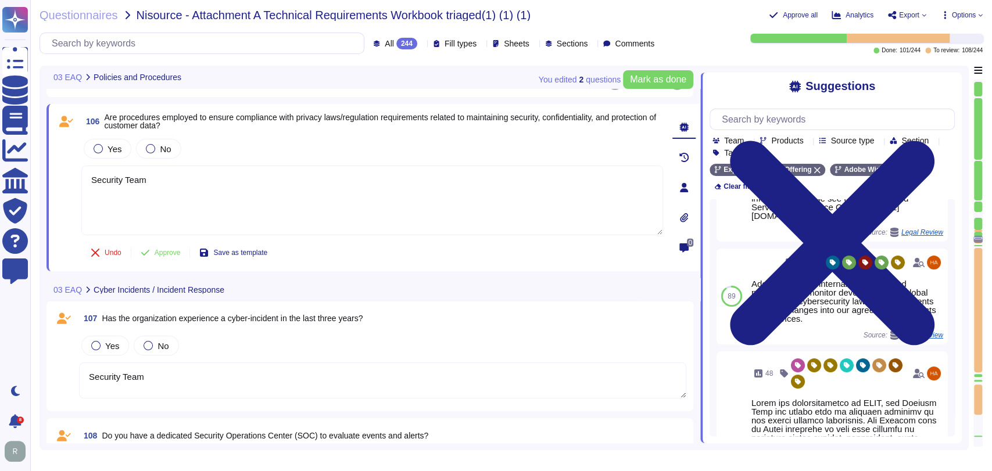
scroll to position [79, 0]
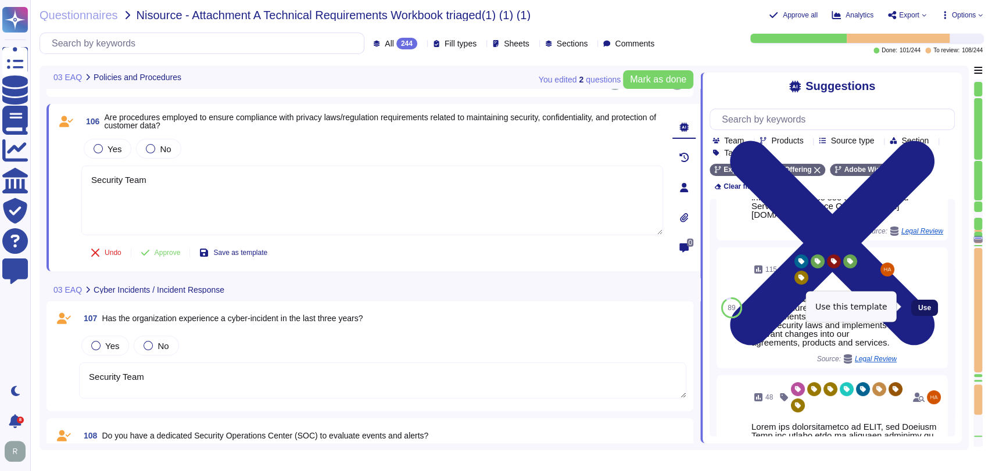
click at [918, 308] on span "Use" at bounding box center [924, 308] width 13 height 7
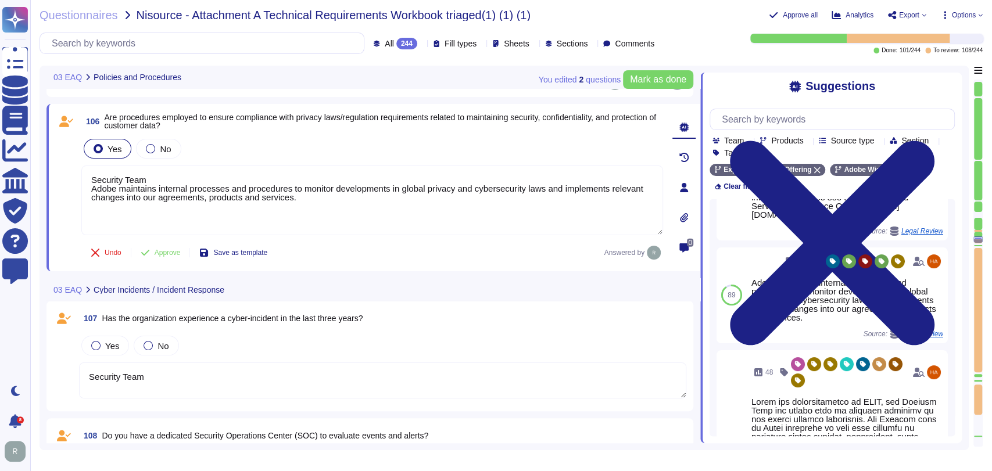
drag, startPoint x: 157, startPoint y: 176, endPoint x: 79, endPoint y: 178, distance: 77.9
click at [79, 178] on div "106 Are procedures employed to ensure compliance with privacy laws/regulation r…" at bounding box center [359, 187] width 607 height 153
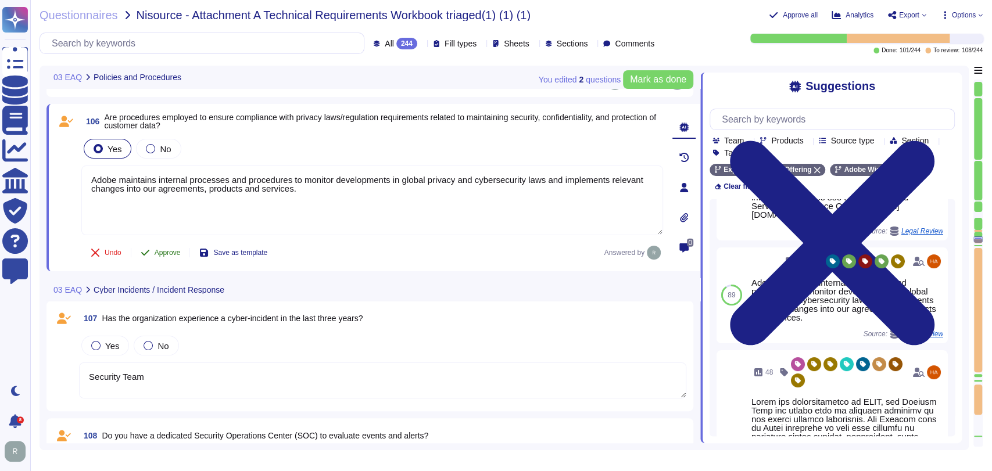
click at [169, 249] on span "Approve" at bounding box center [168, 252] width 26 height 7
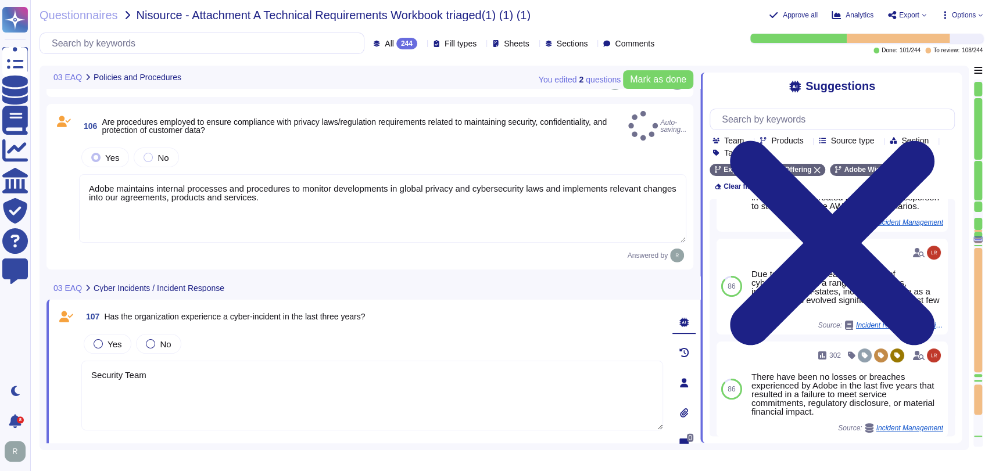
type textarea "Adobe maintains internal processes and procedures to monitor developments in gl…"
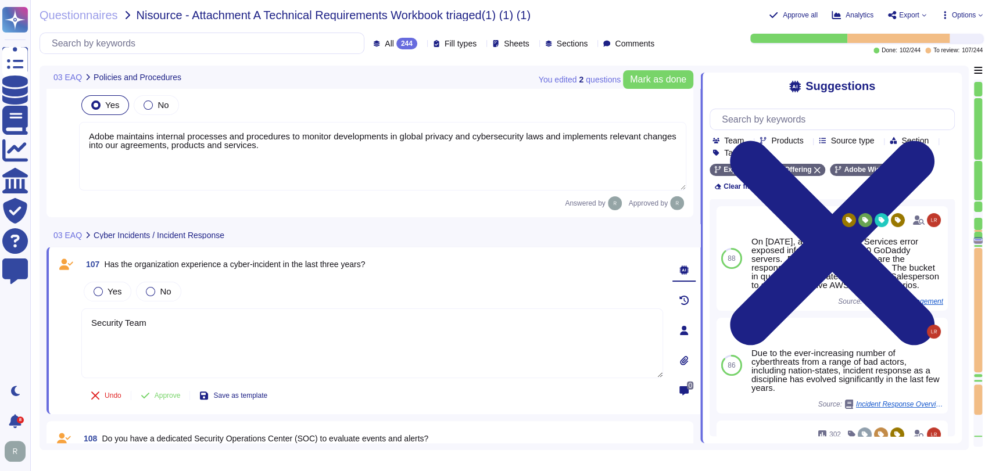
type textarea "Security and Privacy Policies and Standards are documented, reviewed annually, …"
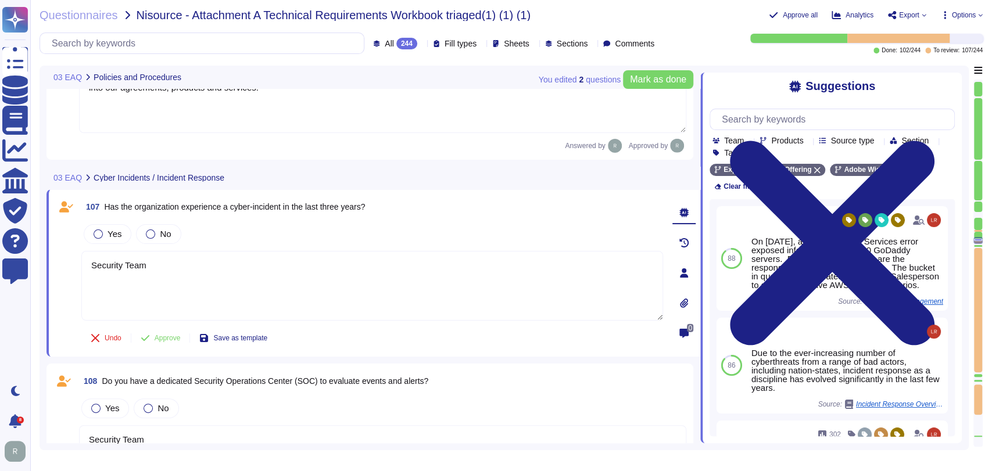
scroll to position [8197, 0]
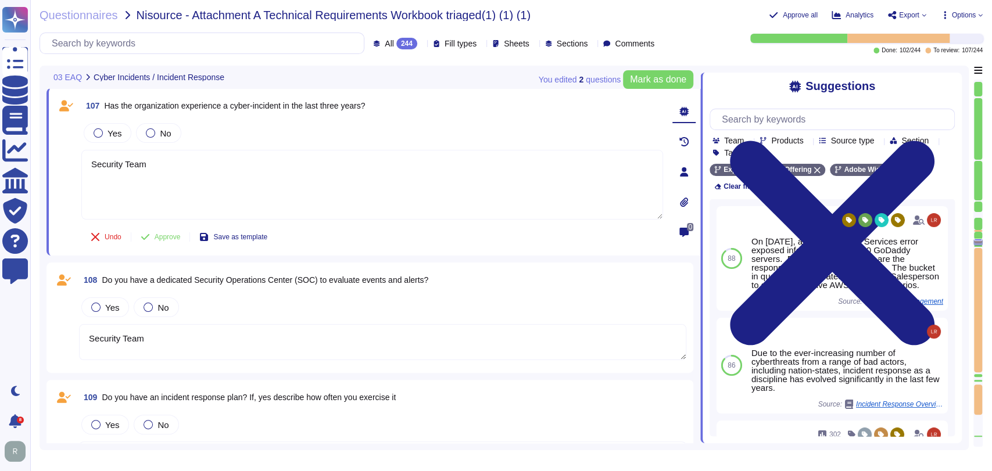
type textarea "Security Team"
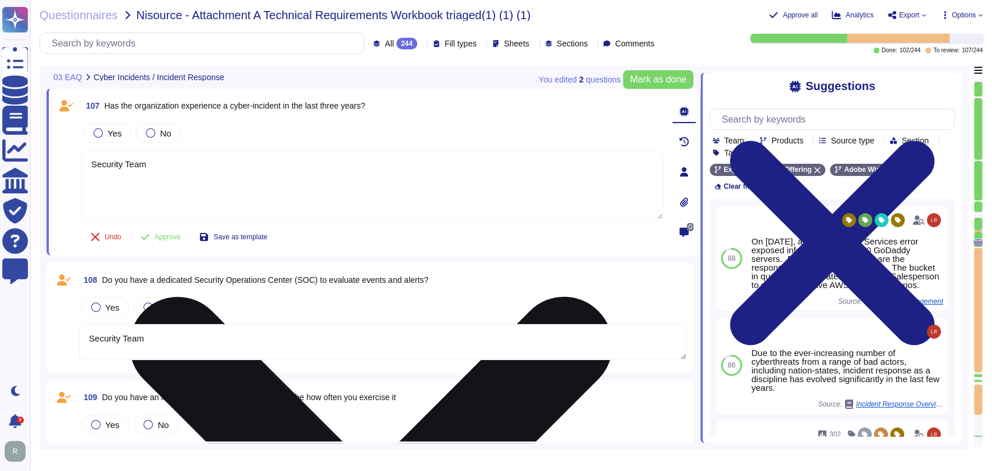
click at [336, 186] on textarea "Security Team" at bounding box center [372, 185] width 582 height 70
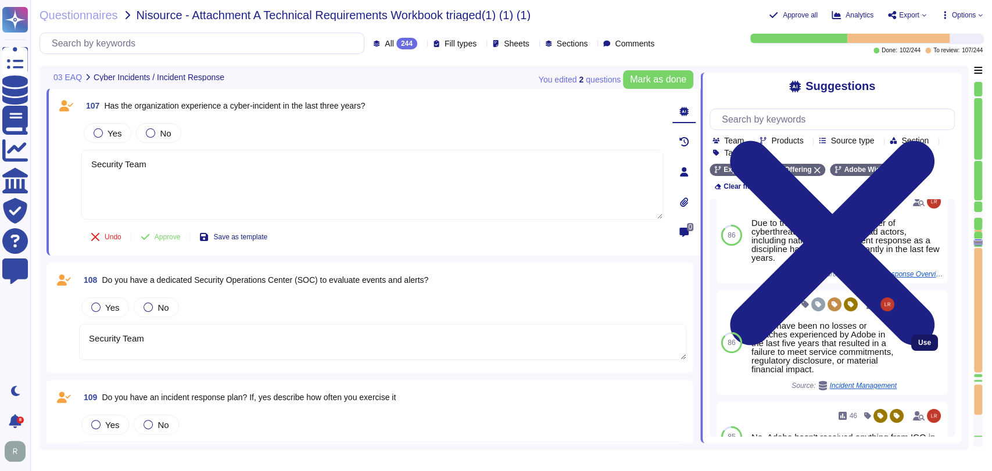
scroll to position [131, 0]
click at [919, 341] on span "Use" at bounding box center [924, 342] width 13 height 7
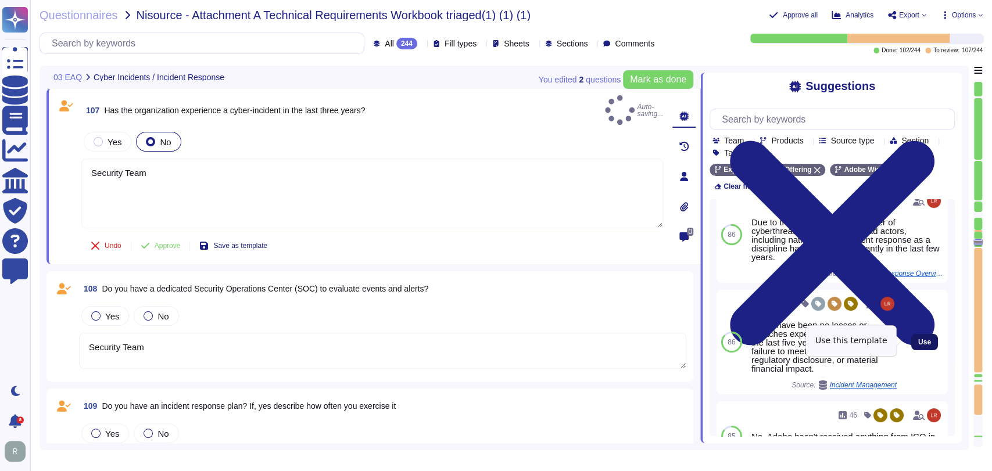
type textarea "Security Team There have been no losses or breaches experienced by Adobe in the…"
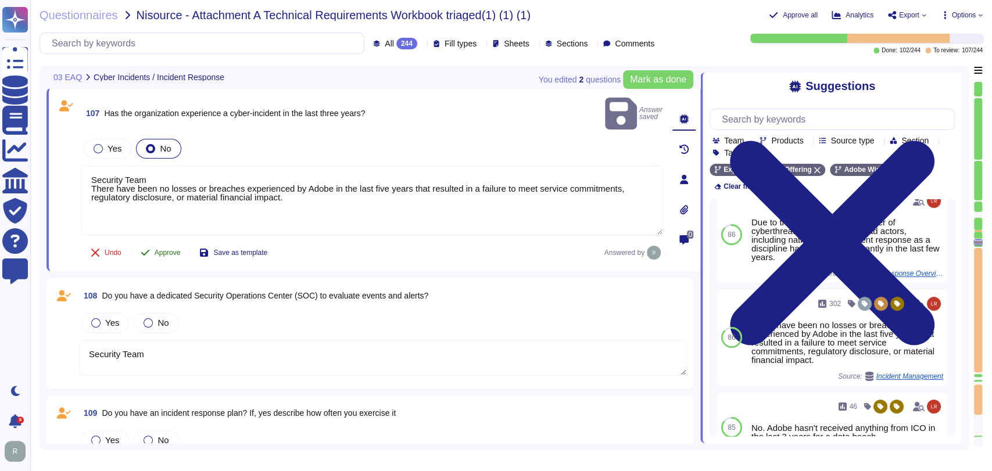
click at [153, 241] on button "Approve" at bounding box center [160, 252] width 59 height 23
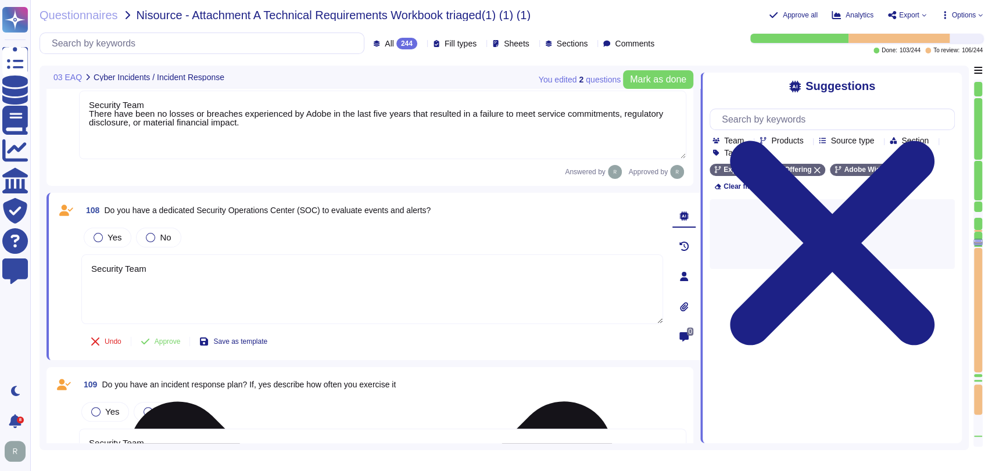
type textarea "Security Team"
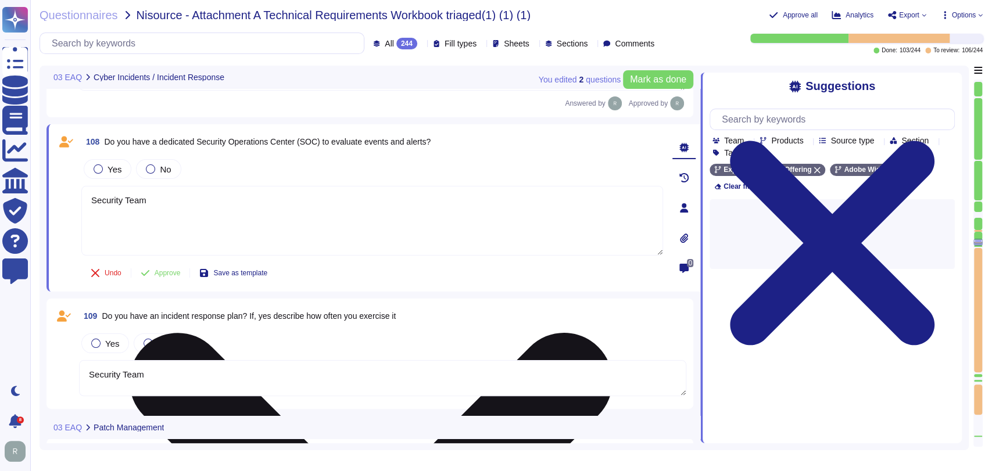
scroll to position [8353, 0]
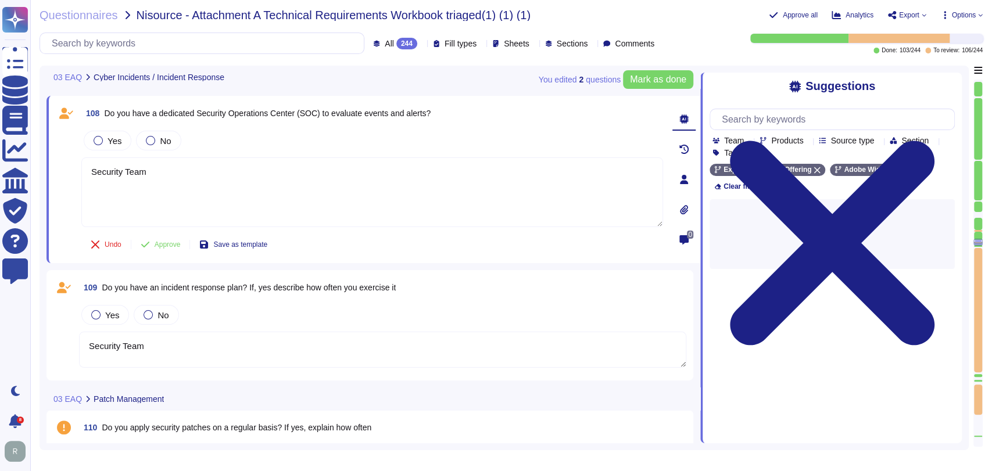
type textarea "Security Team"
click at [106, 133] on div "Yes" at bounding box center [108, 141] width 48 height 20
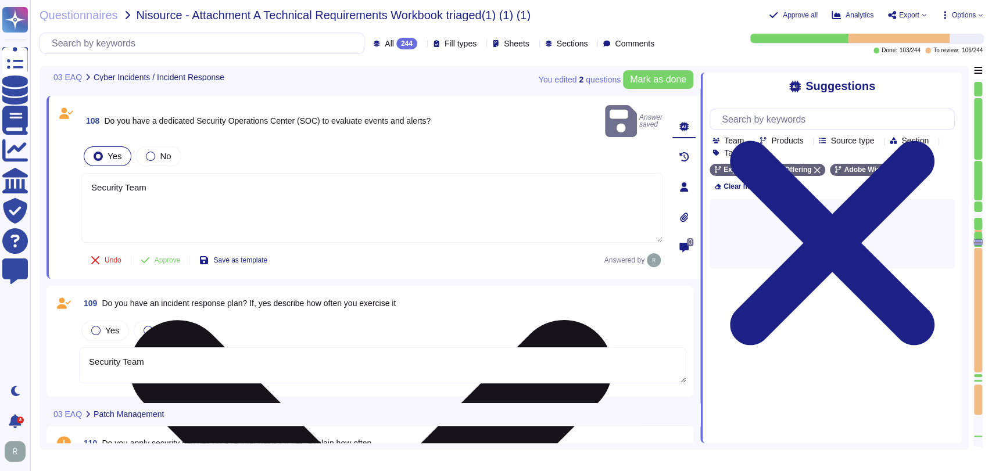
click at [237, 181] on textarea "Security Team" at bounding box center [372, 208] width 582 height 70
click at [246, 183] on textarea "Security Team" at bounding box center [372, 208] width 582 height 70
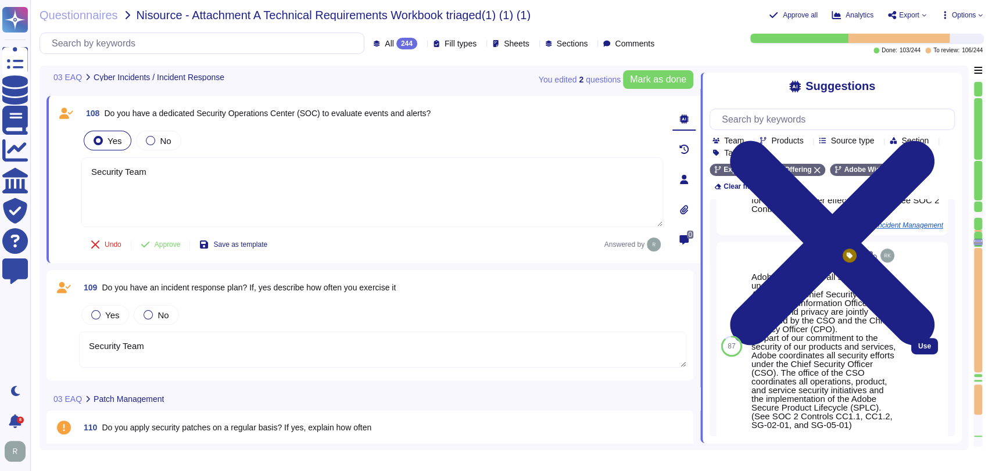
scroll to position [378, 0]
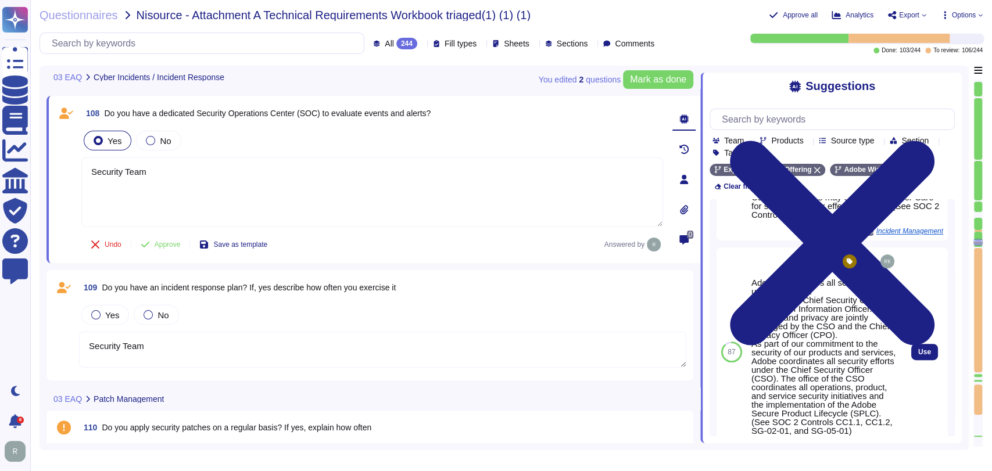
drag, startPoint x: 916, startPoint y: 338, endPoint x: 906, endPoint y: 365, distance: 28.7
click at [918, 349] on span "Use" at bounding box center [924, 352] width 13 height 7
type textarea "Security Team Adobe coordinates all security efforts under the CSO. Adobe has a…"
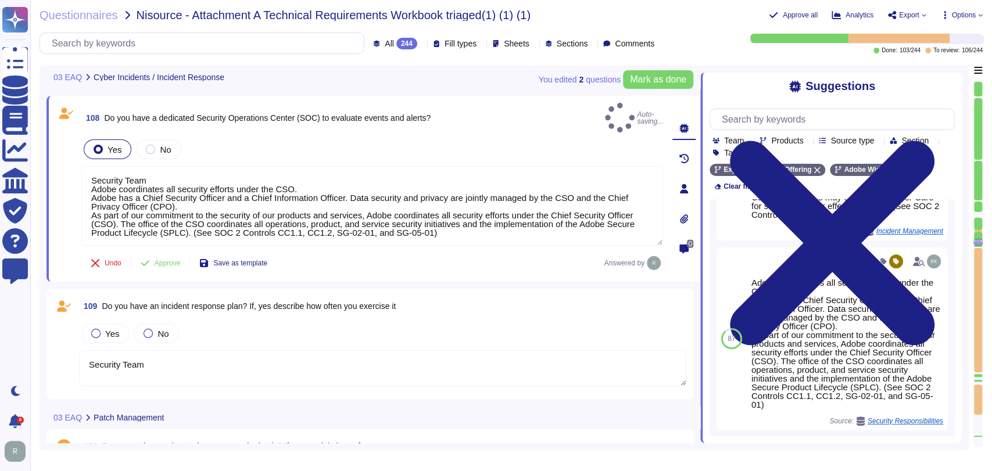
scroll to position [371, 0]
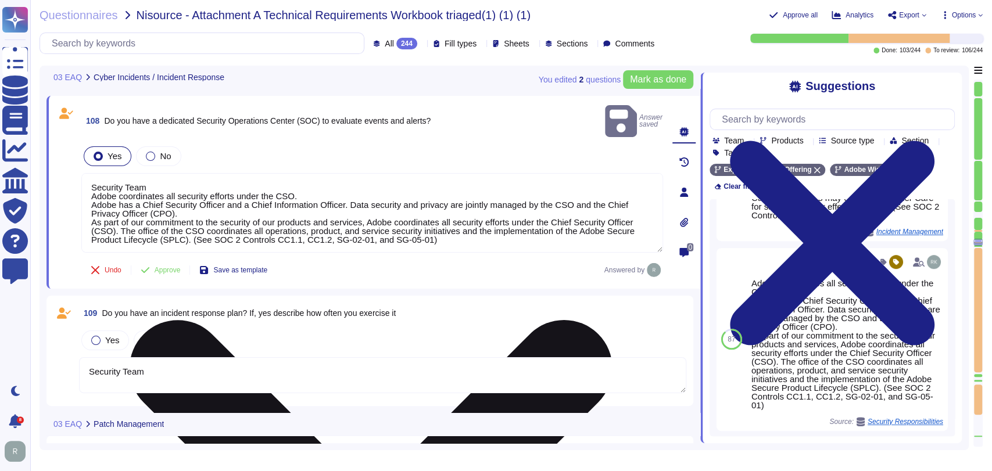
drag, startPoint x: 90, startPoint y: 178, endPoint x: 87, endPoint y: 168, distance: 10.2
click at [87, 173] on textarea "Security Team Adobe coordinates all security efforts under the CSO. Adobe has a…" at bounding box center [372, 213] width 582 height 80
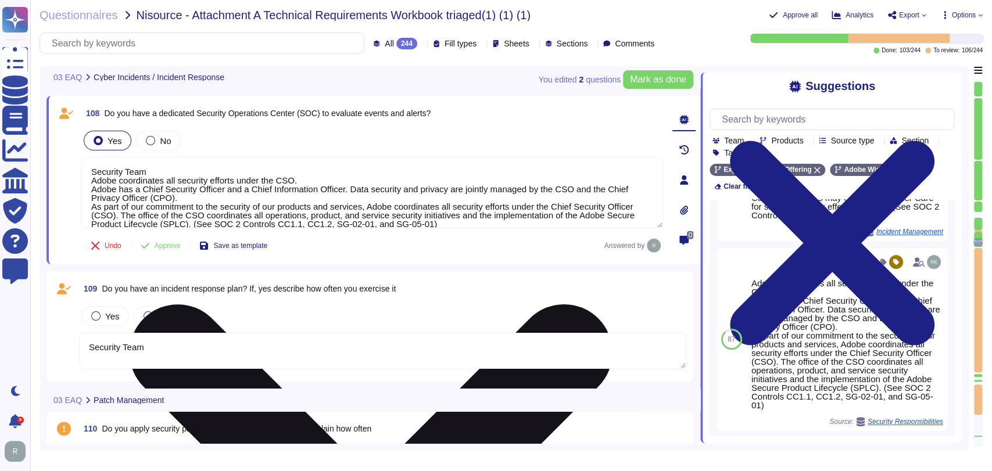
type textarea "Security Team"
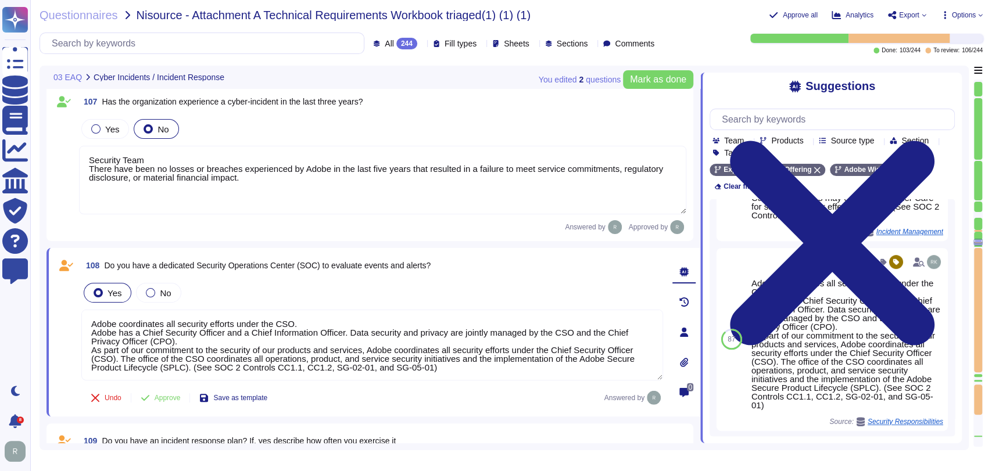
click at [177, 201] on textarea "Security Team There have been no losses or breaches experienced by Adobe in the…" at bounding box center [382, 180] width 607 height 69
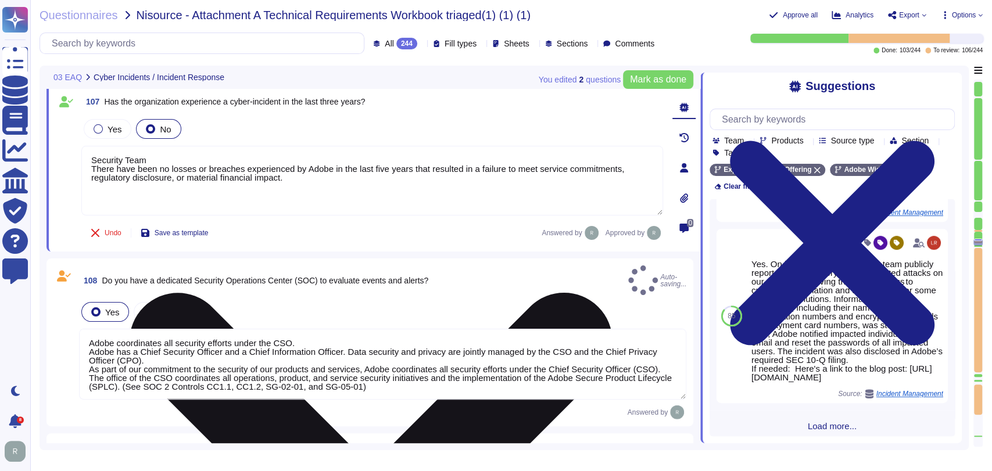
type textarea "Adobe coordinates all security efforts under the CSO. Adobe has a Chief Securit…"
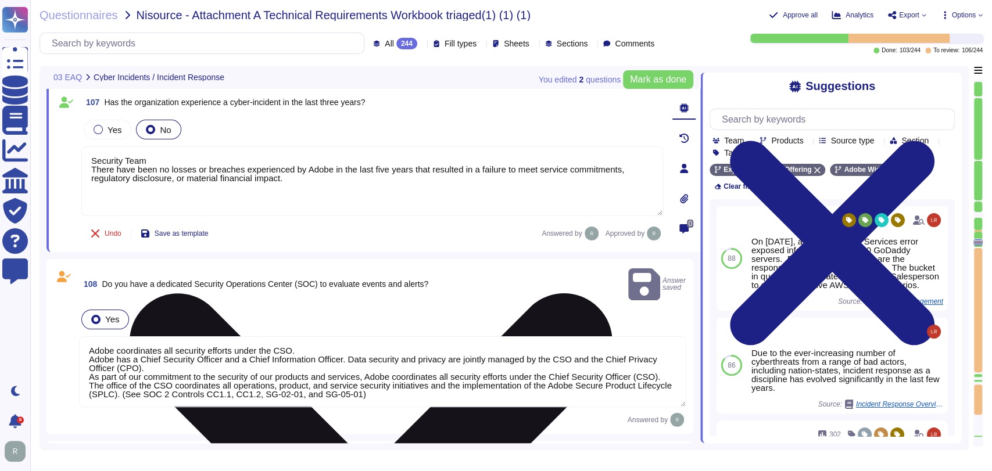
scroll to position [8200, 0]
drag, startPoint x: 94, startPoint y: 169, endPoint x: 84, endPoint y: 160, distance: 12.7
click at [84, 160] on textarea "Security Team There have been no losses or breaches experienced by Adobe in the…" at bounding box center [372, 182] width 582 height 70
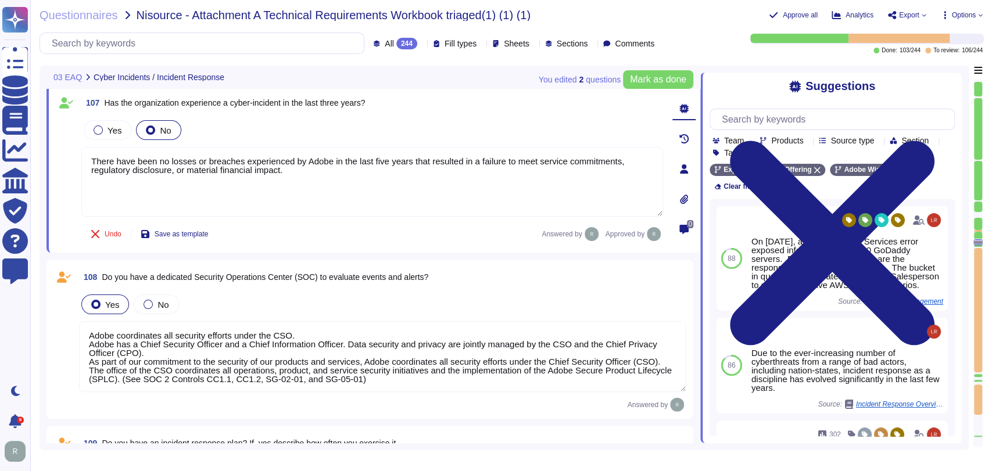
click at [267, 260] on div "108 Do you have a dedicated Security Operations Center (SOC) to evaluate events…" at bounding box center [369, 339] width 647 height 159
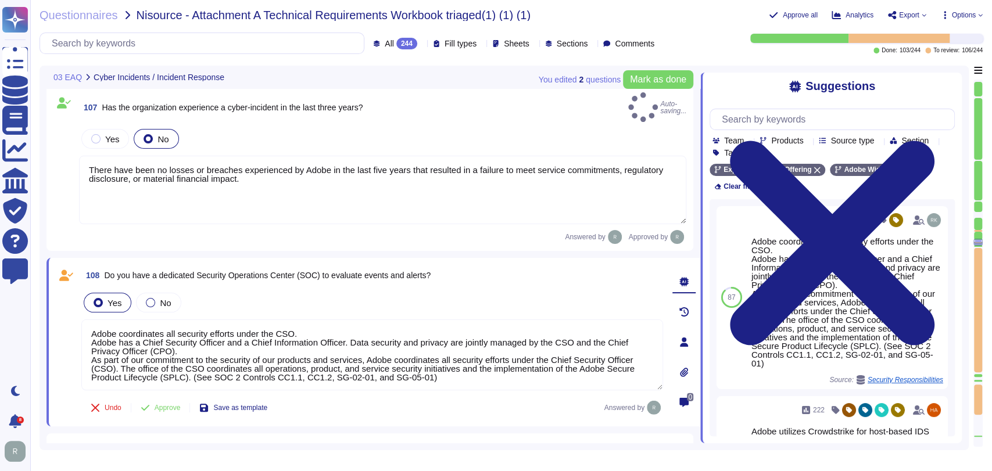
type textarea "There have been no losses or breaches experienced by Adobe in the last five yea…"
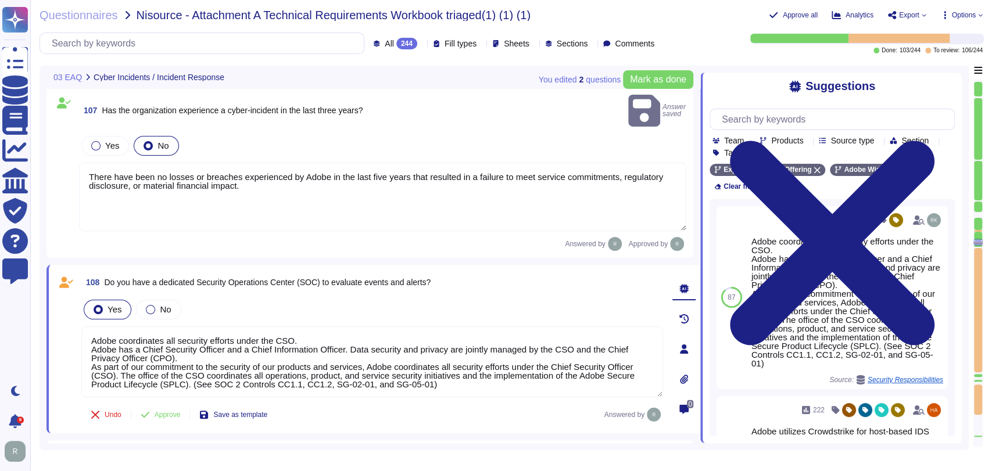
scroll to position [1, 0]
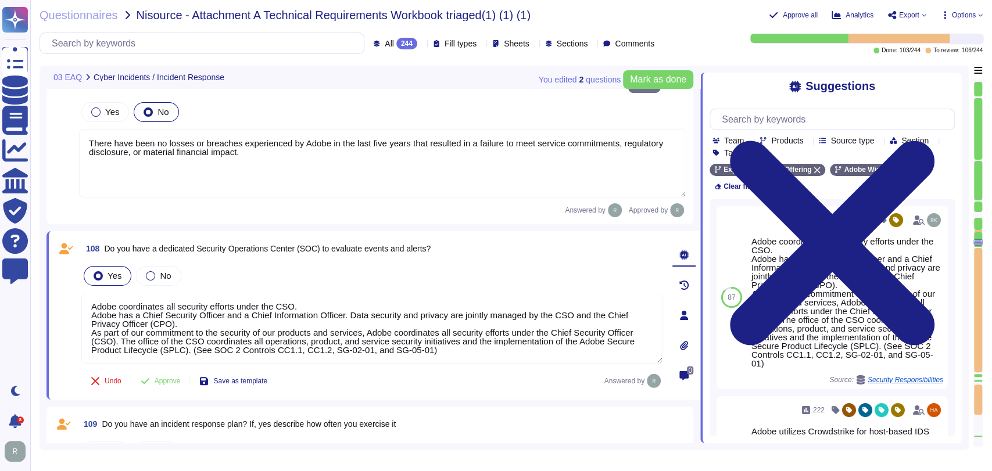
click at [164, 378] on span "Approve" at bounding box center [168, 381] width 26 height 7
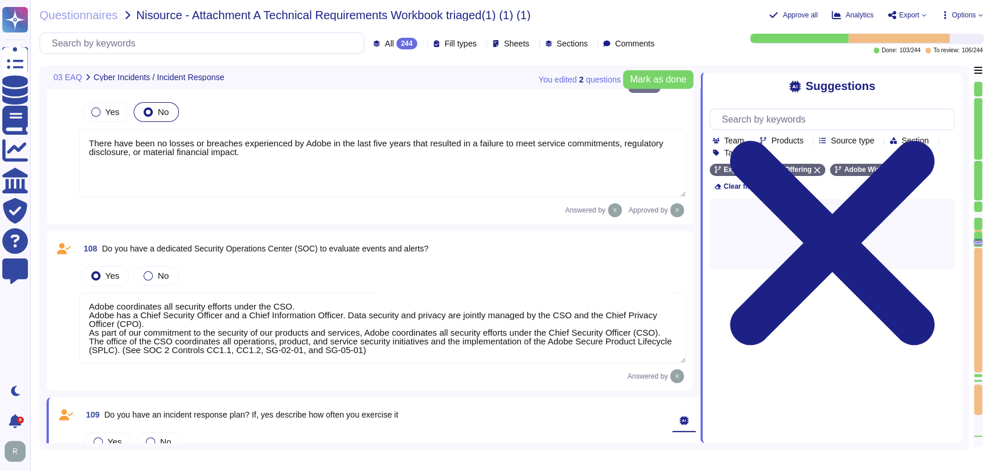
type textarea "Security Team"
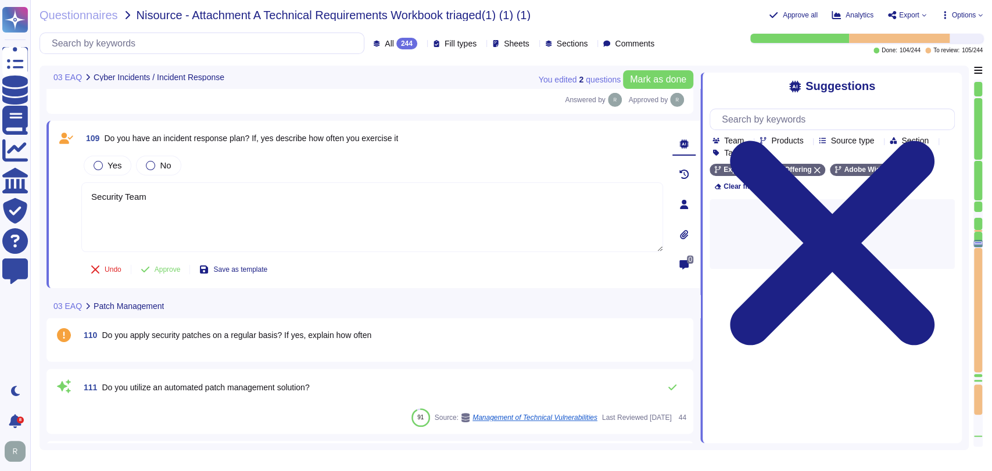
scroll to position [8512, 0]
type textarea "Security Team"
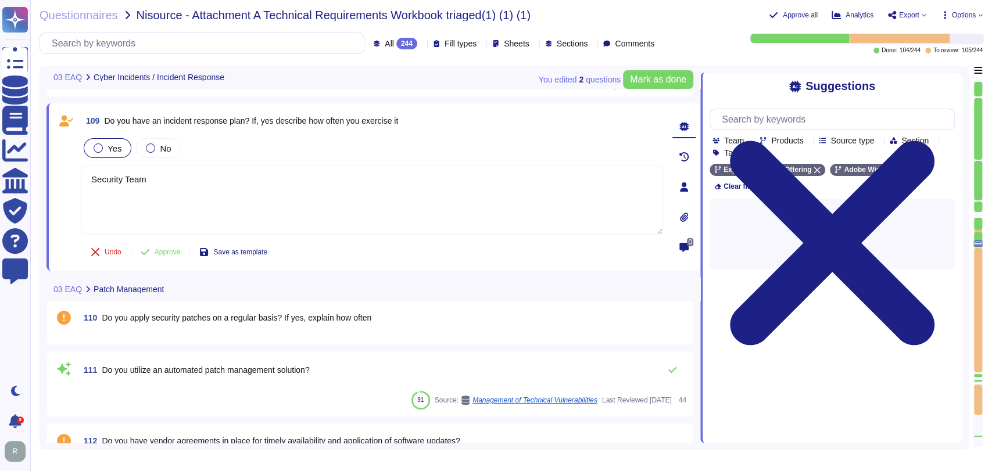
click at [105, 145] on label "Yes" at bounding box center [108, 148] width 28 height 9
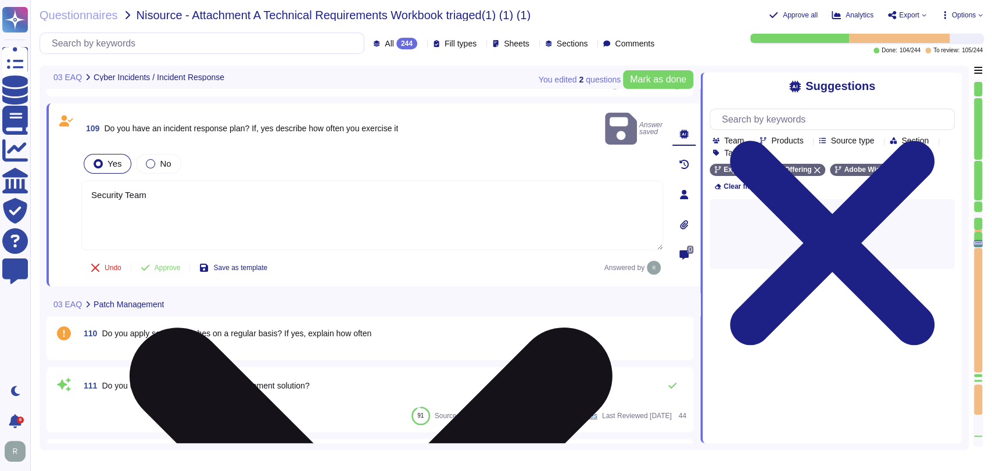
click at [220, 186] on textarea "Security Team" at bounding box center [372, 216] width 582 height 70
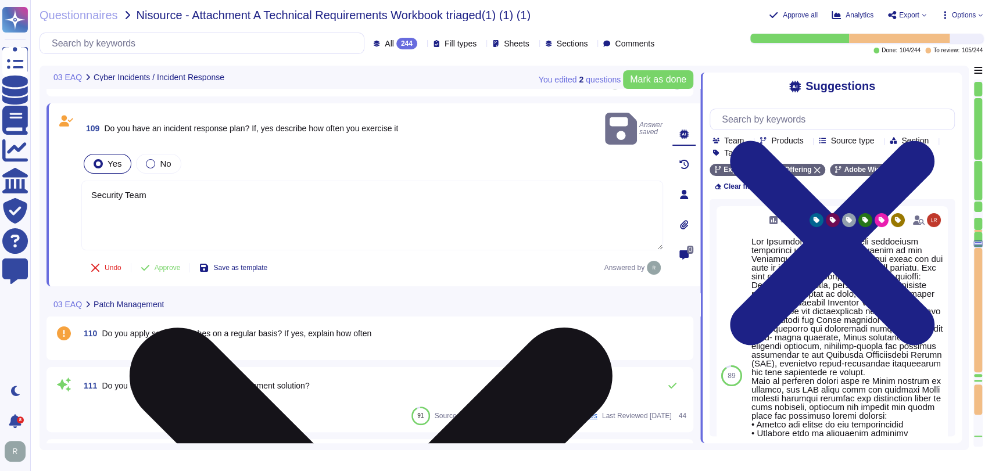
click at [187, 183] on textarea "Security Team" at bounding box center [372, 216] width 582 height 70
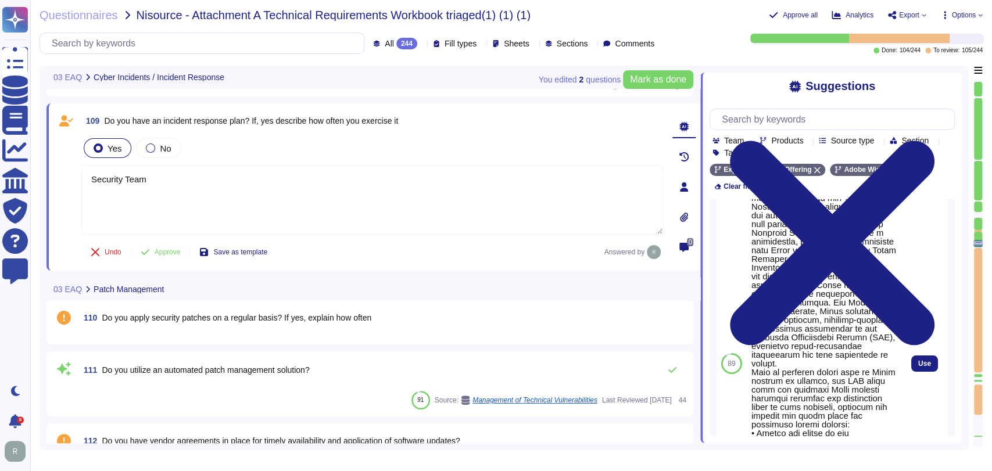
scroll to position [86, 0]
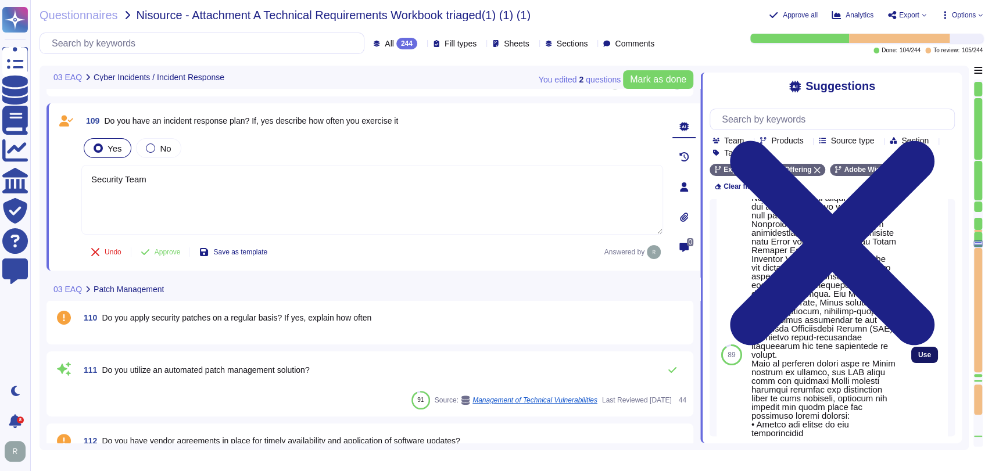
click at [919, 362] on button "Use" at bounding box center [924, 355] width 27 height 16
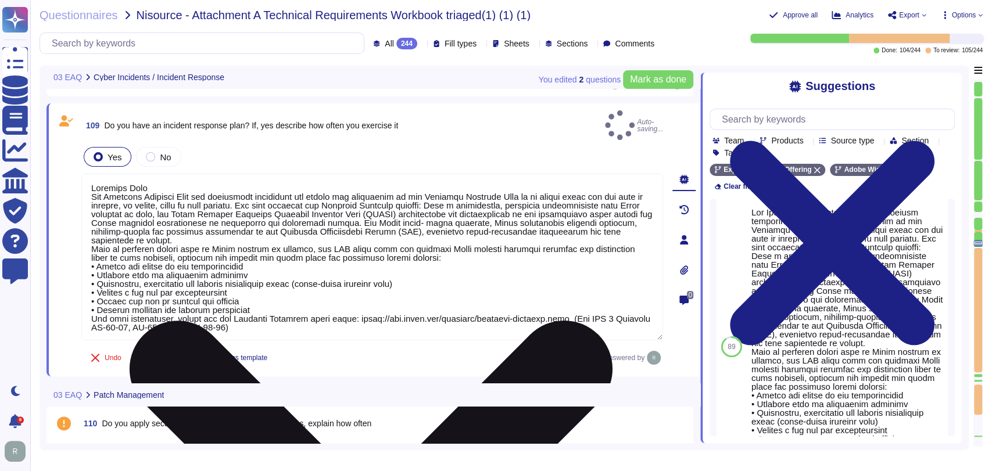
scroll to position [17, 0]
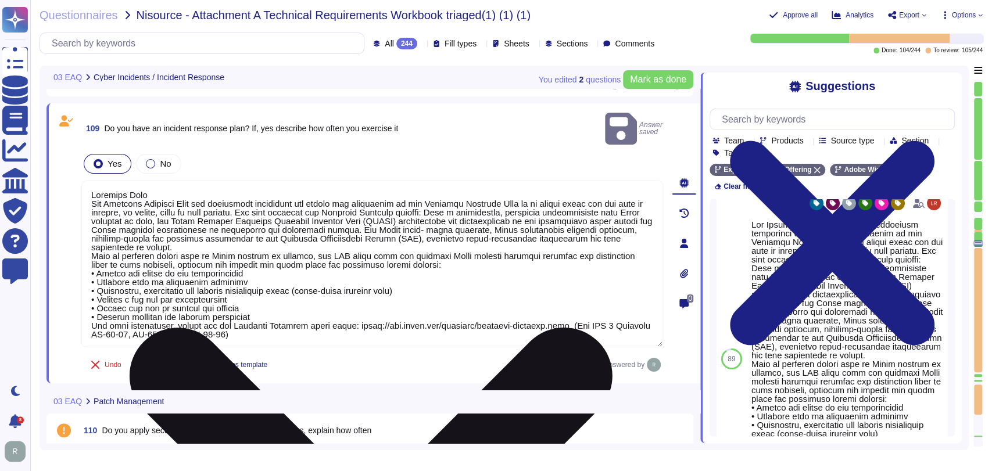
drag, startPoint x: 94, startPoint y: 185, endPoint x: 89, endPoint y: 179, distance: 7.9
click at [89, 181] on textarea at bounding box center [372, 264] width 582 height 167
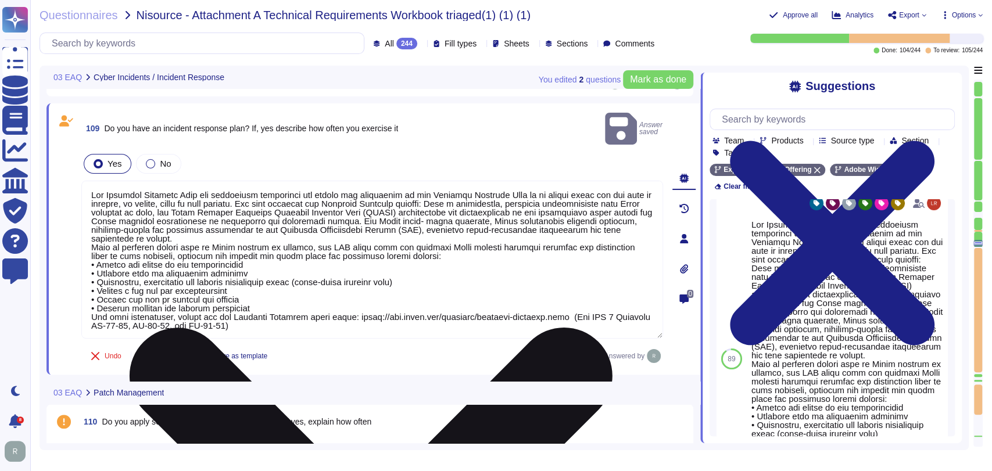
click at [155, 207] on textarea at bounding box center [372, 260] width 582 height 158
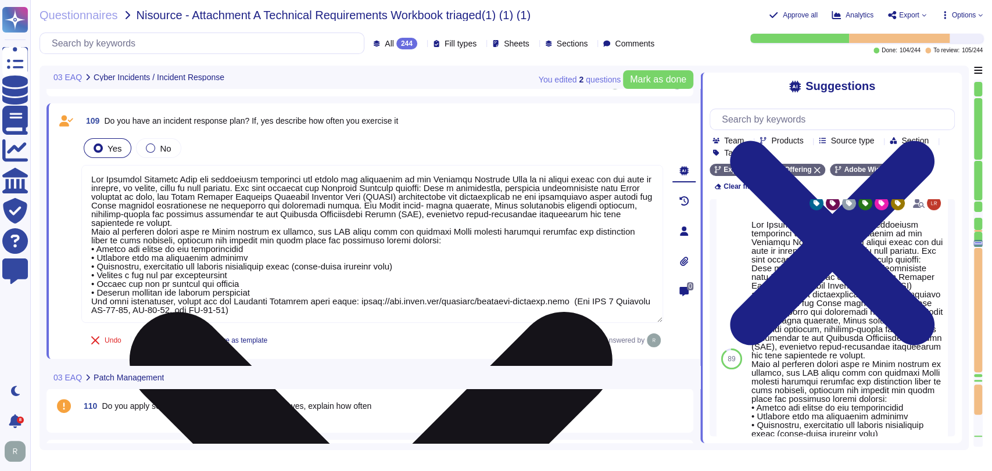
scroll to position [1, 0]
drag, startPoint x: 181, startPoint y: 220, endPoint x: 460, endPoint y: 316, distance: 295.6
click at [460, 316] on textarea at bounding box center [372, 244] width 582 height 158
click at [265, 292] on textarea at bounding box center [372, 244] width 582 height 158
click at [275, 303] on textarea at bounding box center [372, 244] width 582 height 158
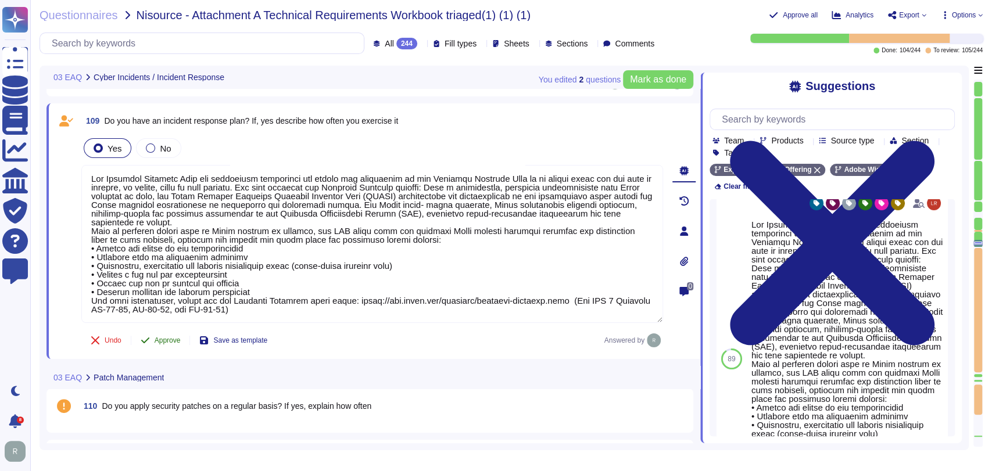
click at [171, 340] on span "Approve" at bounding box center [168, 340] width 26 height 7
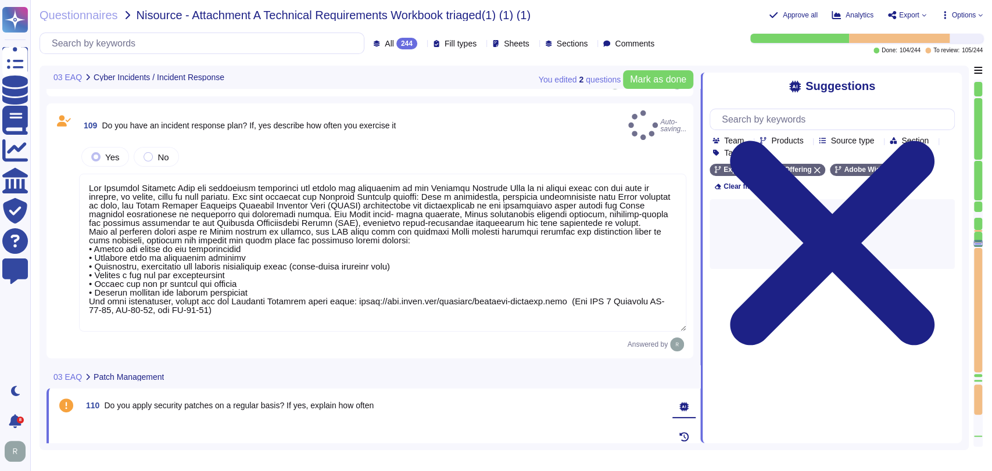
type textarea "The Incident Response Plan and associated procedures are tested and documented …"
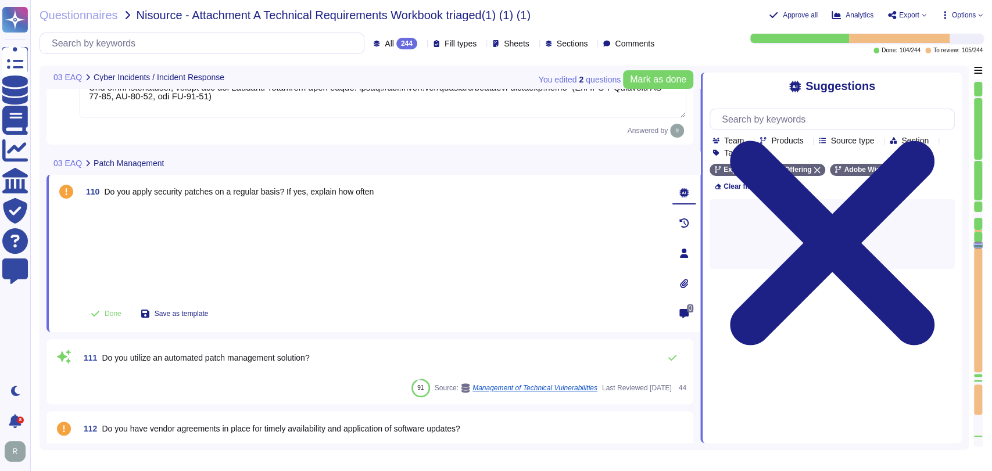
type textarea "Security Team"
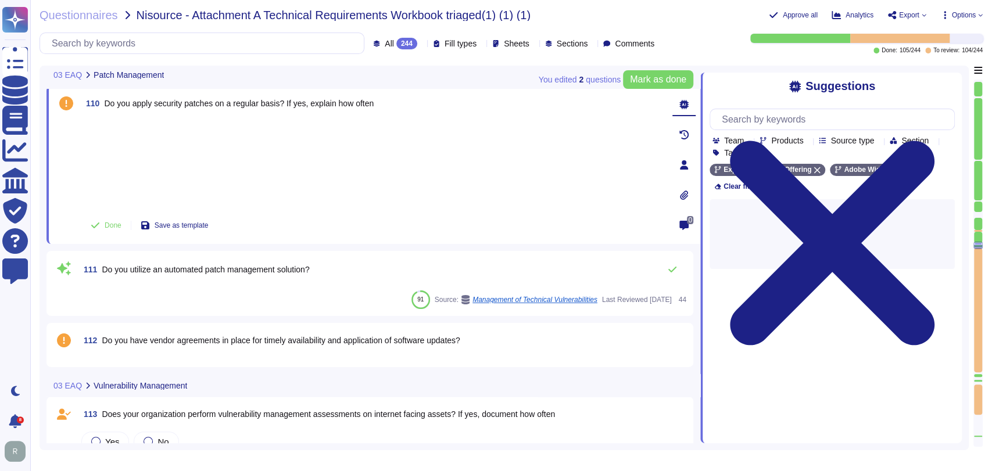
type textarea "Adobe coordinates all security efforts under the CSO. Adobe has a Chief Securit…"
type textarea "The Incident Response Plan and associated procedures are tested and documented …"
type textarea "There have been no losses or breaches experienced by Adobe in the last five yea…"
type textarea "Adobe coordinates all security efforts under the CSO. Adobe has a Chief Securit…"
type textarea "The Incident Response Plan and associated procedures are tested and documented …"
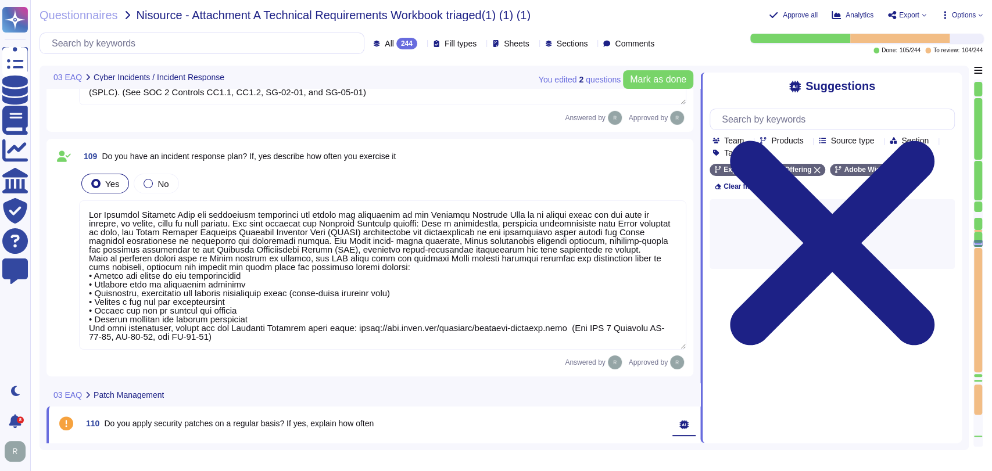
type textarea "Security Team"
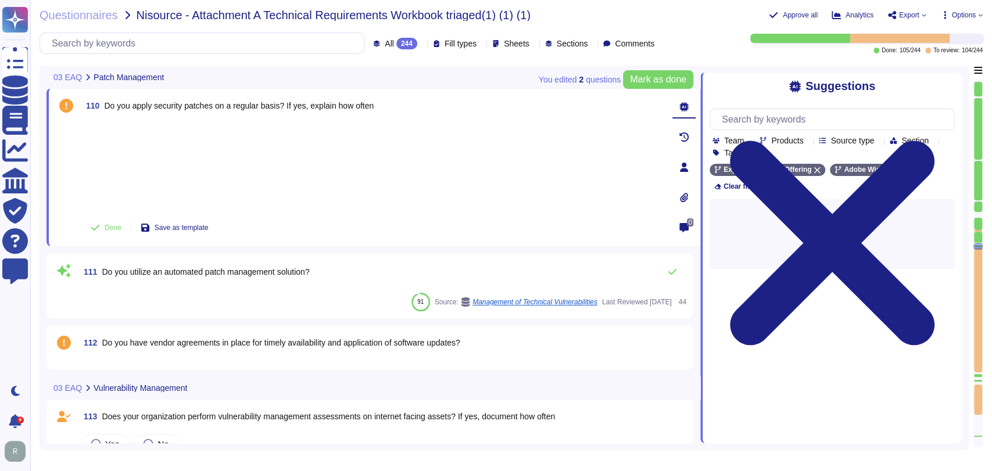
type textarea "Security Team"
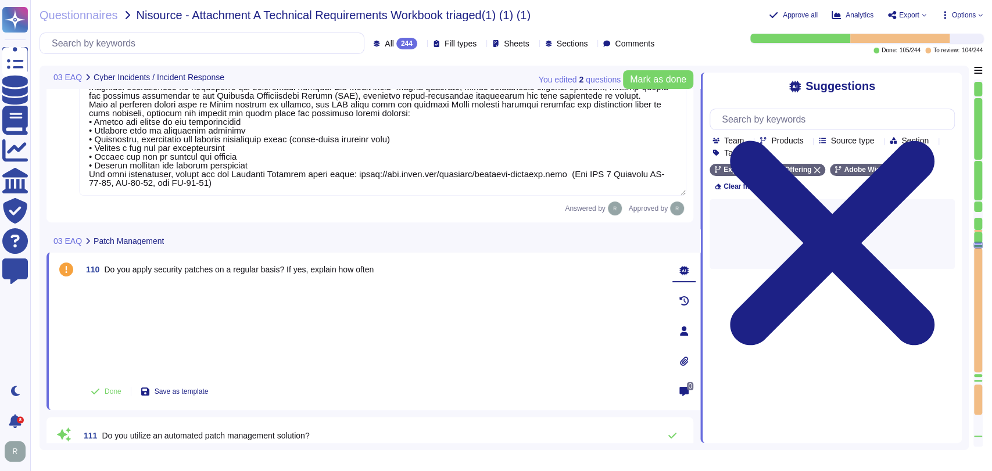
type textarea "There have been no losses or breaches experienced by Adobe in the last five yea…"
type textarea "Adobe coordinates all security efforts under the CSO. Adobe has a Chief Securit…"
type textarea "The Incident Response Plan and associated procedures are tested and documented …"
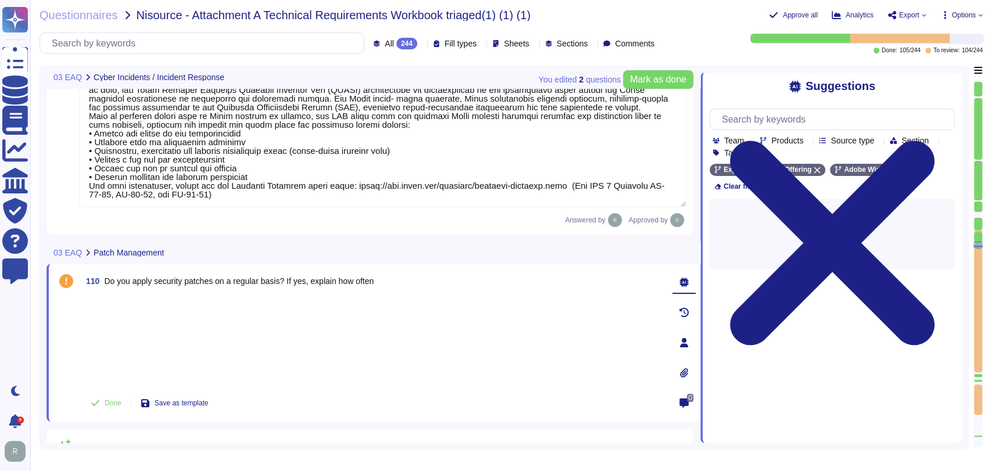
type textarea "Security Team"
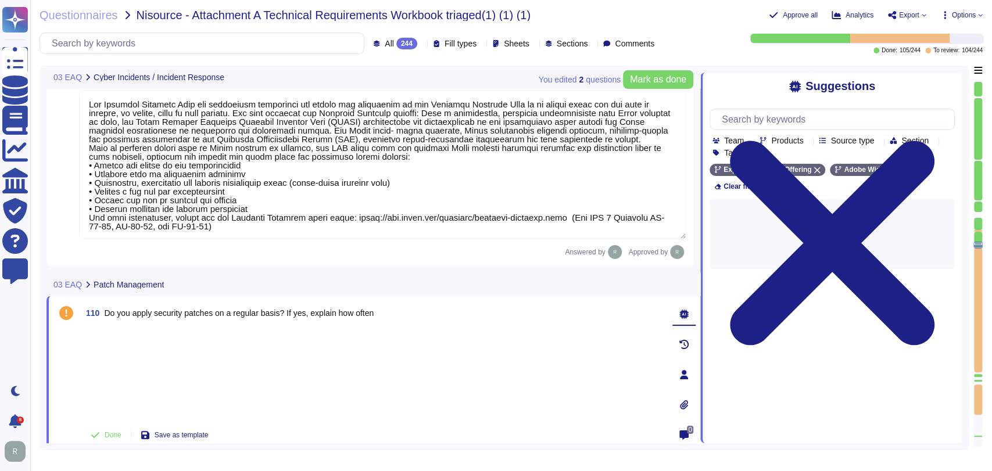
type textarea "There have been no losses or breaches experienced by Adobe in the last five yea…"
type textarea "Adobe coordinates all security efforts under the CSO. Adobe has a Chief Securit…"
type textarea "The Incident Response Plan and associated procedures are tested and documented …"
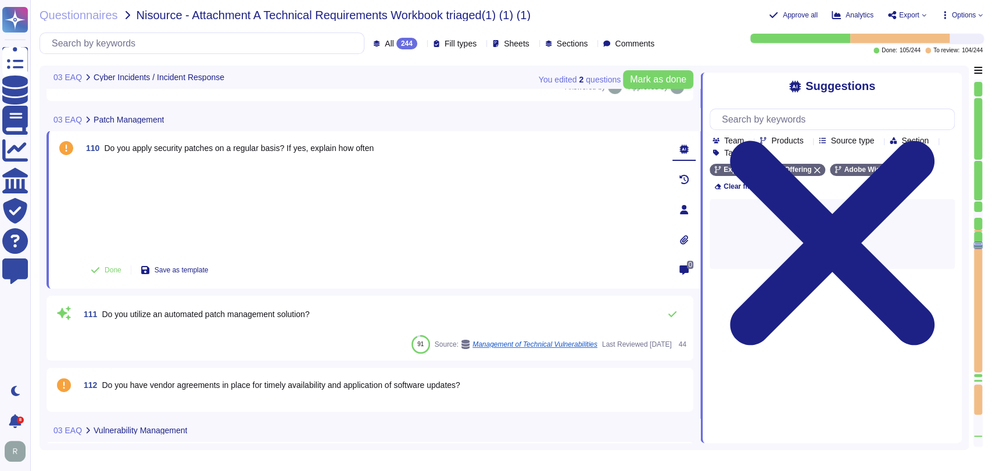
type textarea "There have been no losses or breaches experienced by Adobe in the last five yea…"
type textarea "Adobe coordinates all security efforts under the CSO. Adobe has a Chief Securit…"
type textarea "The Incident Response Plan and associated procedures are tested and documented …"
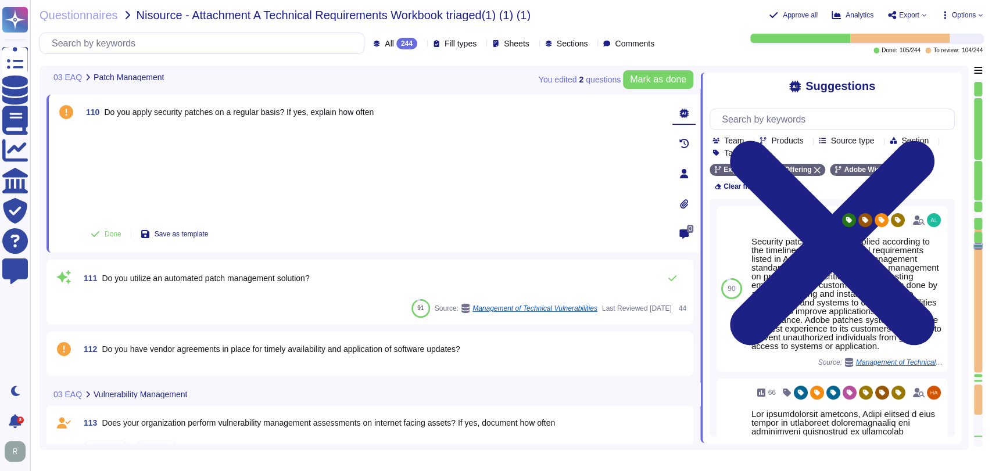
type textarea "Security Team"
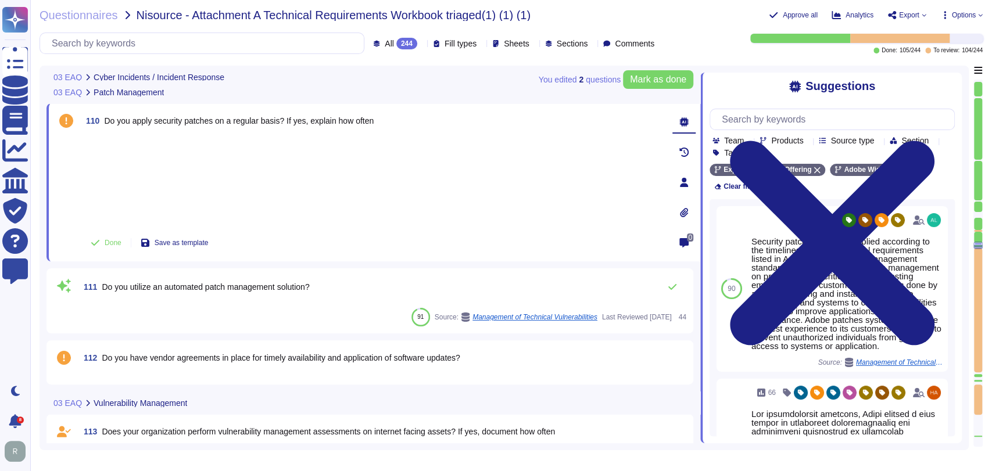
type textarea "Adobe coordinates all security efforts under the CSO. Adobe has a Chief Securit…"
type textarea "The Incident Response Plan and associated procedures are tested and documented …"
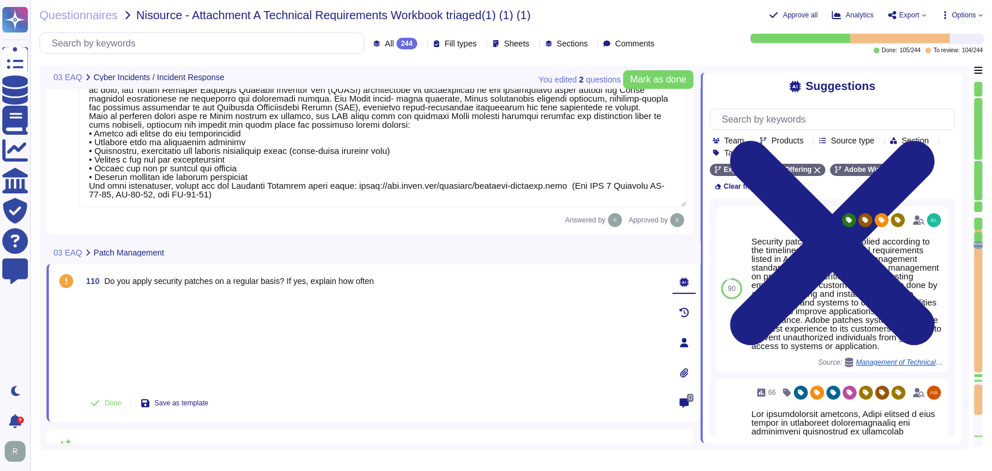
type textarea "There have been no losses or breaches experienced by Adobe in the last five yea…"
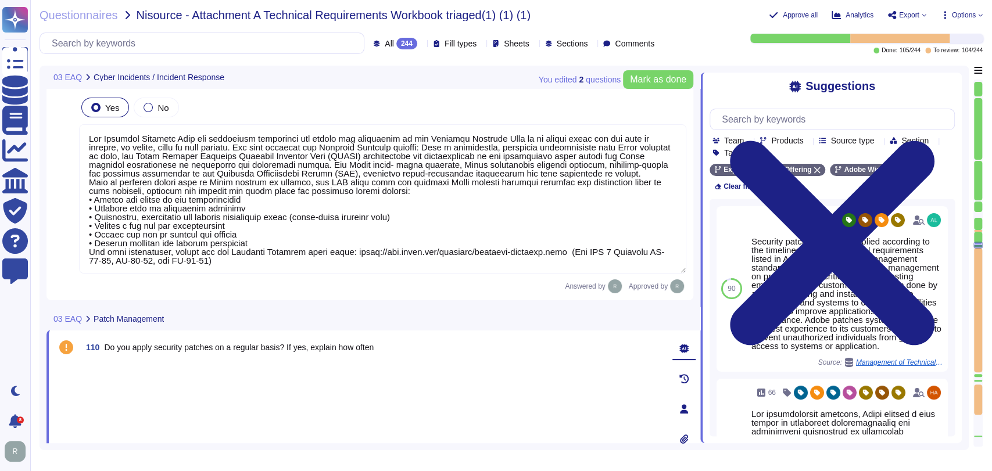
click at [481, 209] on textarea at bounding box center [382, 198] width 607 height 149
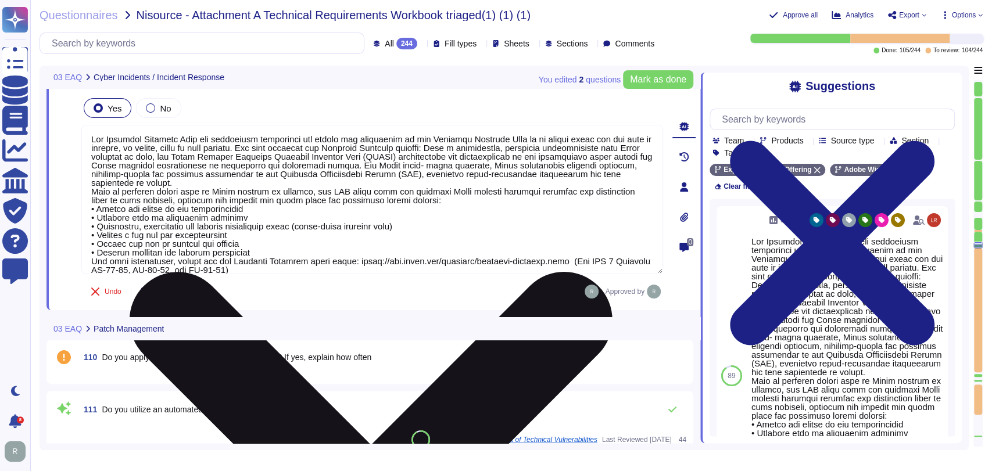
type textarea "Security Team"
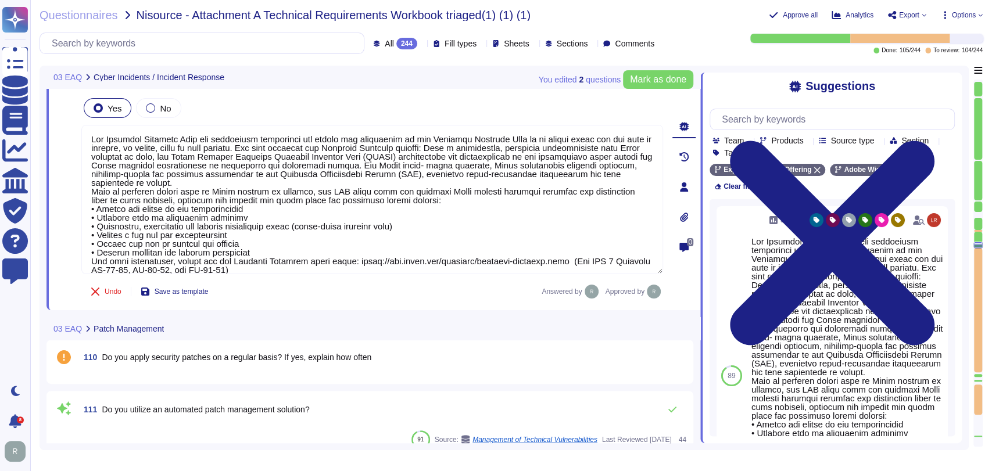
click at [292, 323] on div "03 EAQ Patch Management" at bounding box center [291, 328] width 491 height 23
click at [474, 330] on div "03 EAQ Patch Management" at bounding box center [291, 328] width 491 height 23
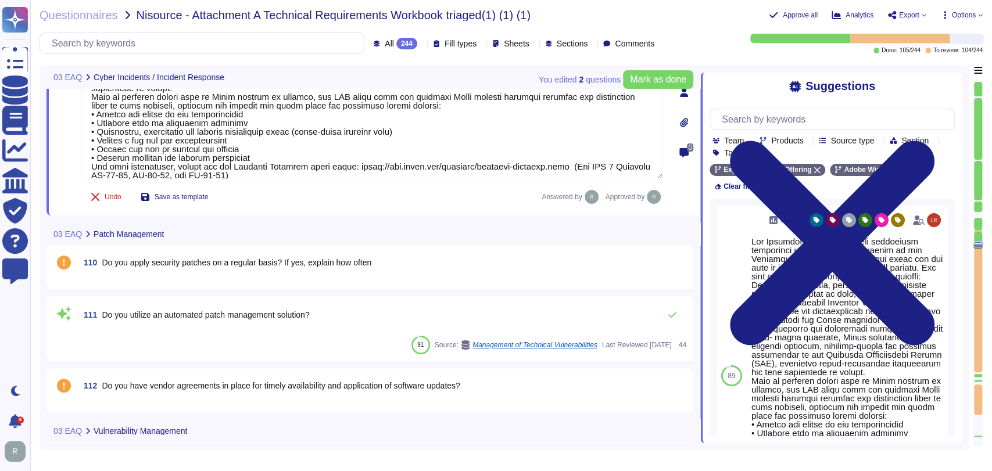
type textarea "Security Team"
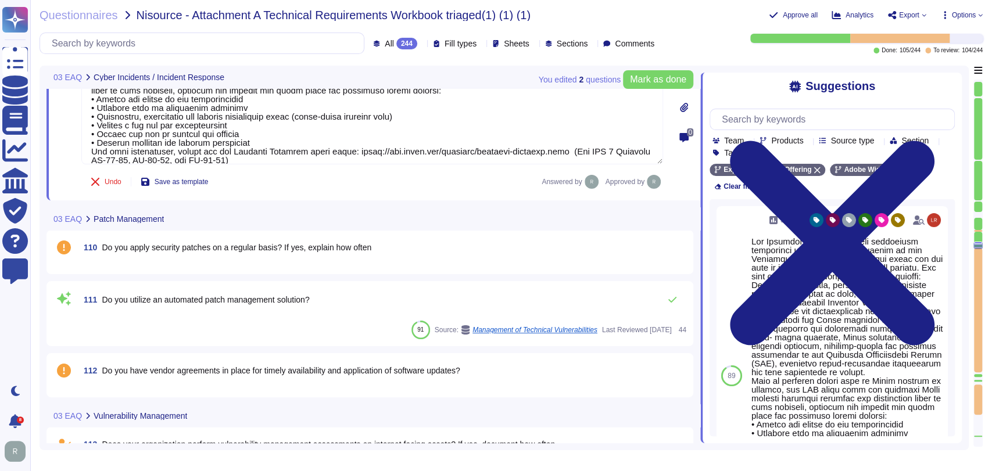
scroll to position [8630, 0]
click at [313, 246] on span "Do you apply security patches on a regular basis? If yes, explain how often" at bounding box center [237, 246] width 270 height 9
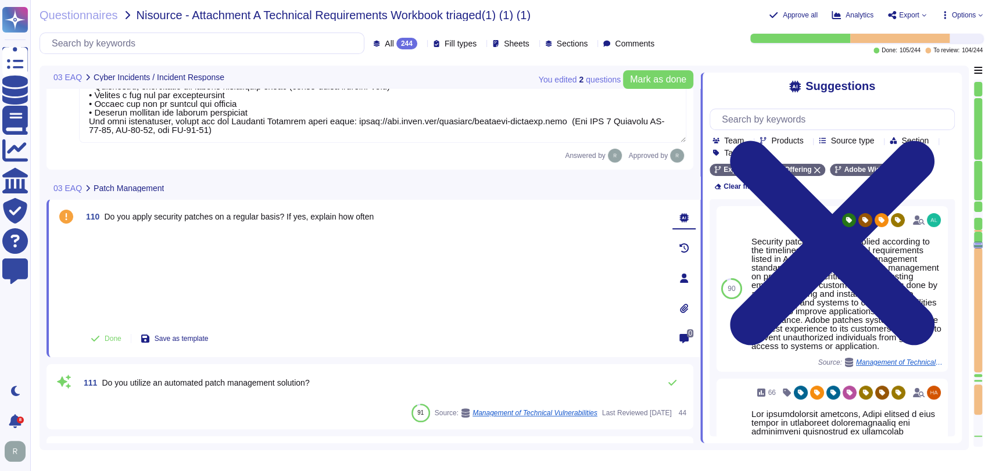
type textarea "Security Team"
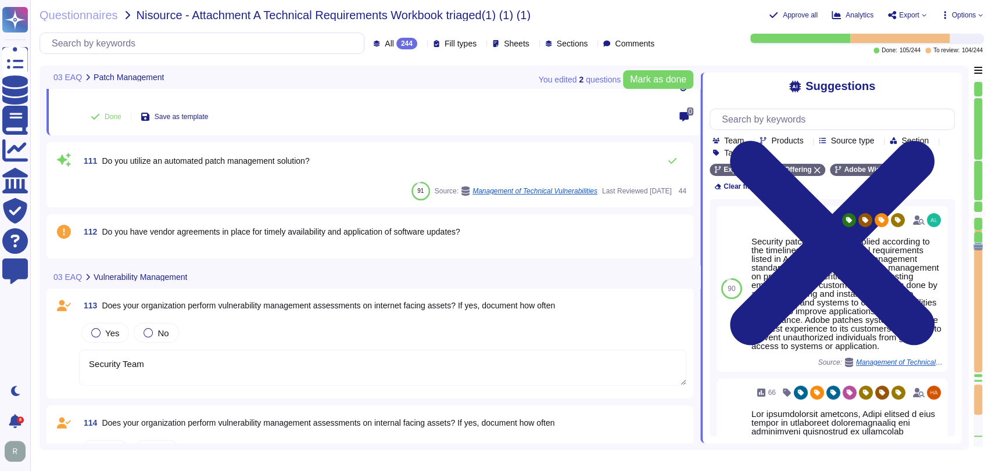
type textarea "Security Team"
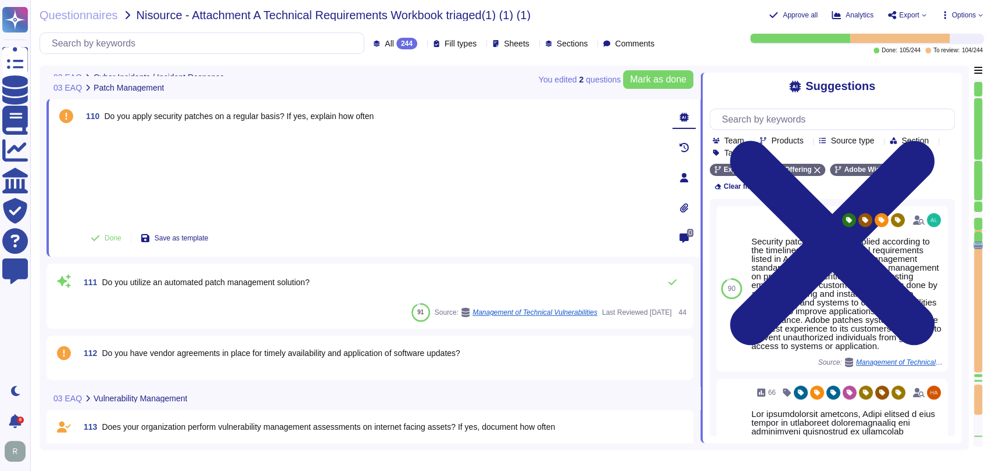
type textarea "The Incident Response Plan and associated procedures are tested and documented …"
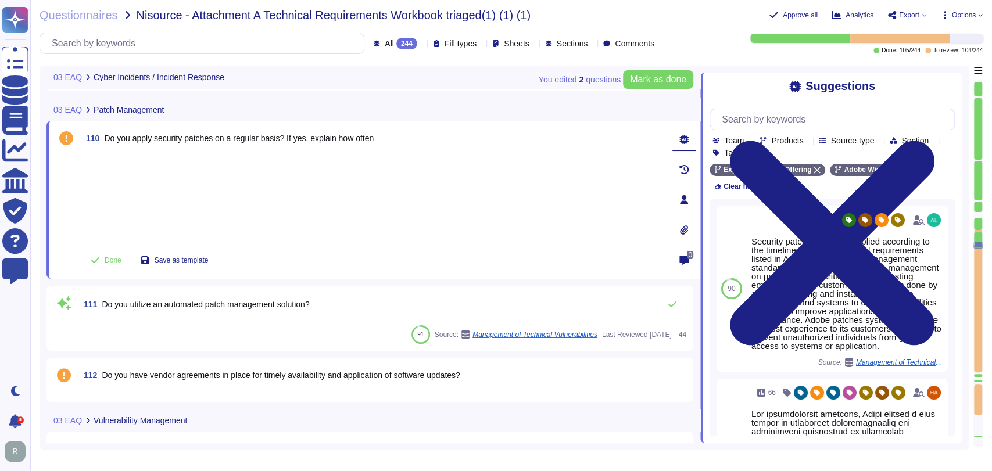
type textarea "Adobe coordinates all security efforts under the CSO. Adobe has a Chief Securit…"
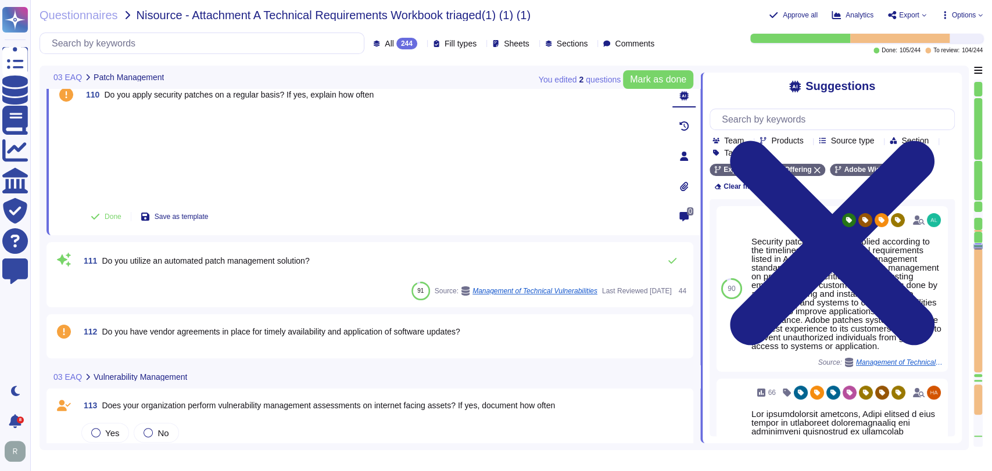
click at [273, 261] on span "Do you utilize an automated patch management solution?" at bounding box center [205, 260] width 207 height 9
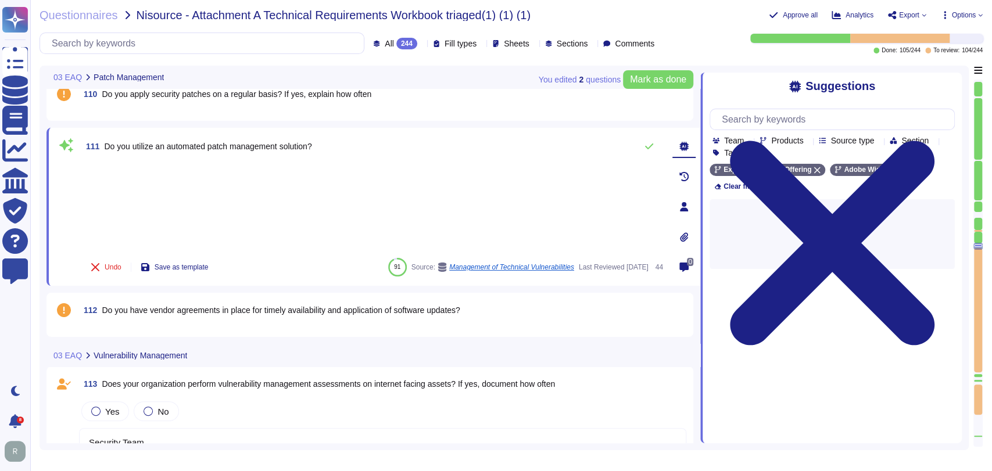
type textarea "Security Team"
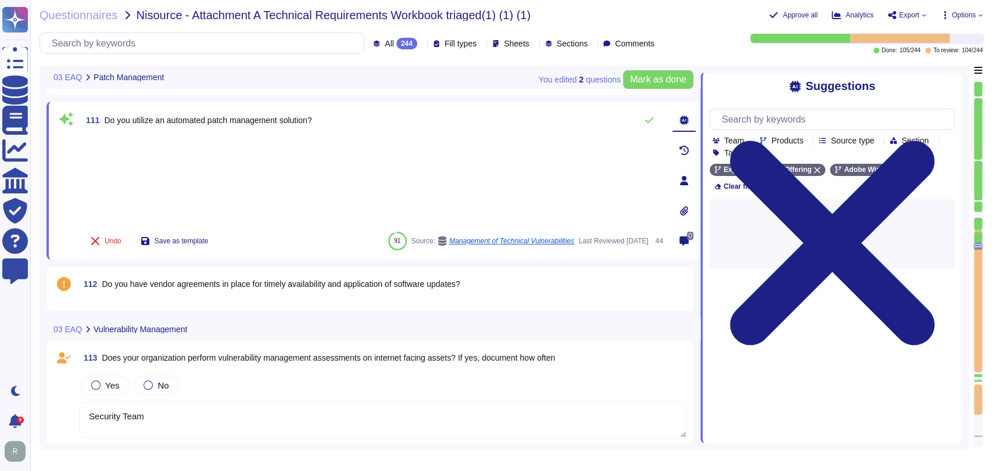
scroll to position [8789, 0]
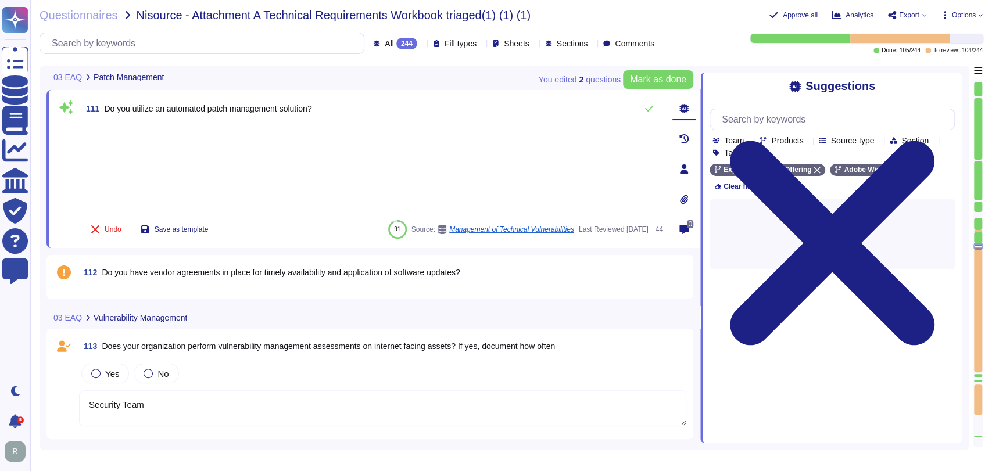
click at [237, 271] on span "Do you have vendor agreements in place for timely availability and application …" at bounding box center [281, 272] width 358 height 9
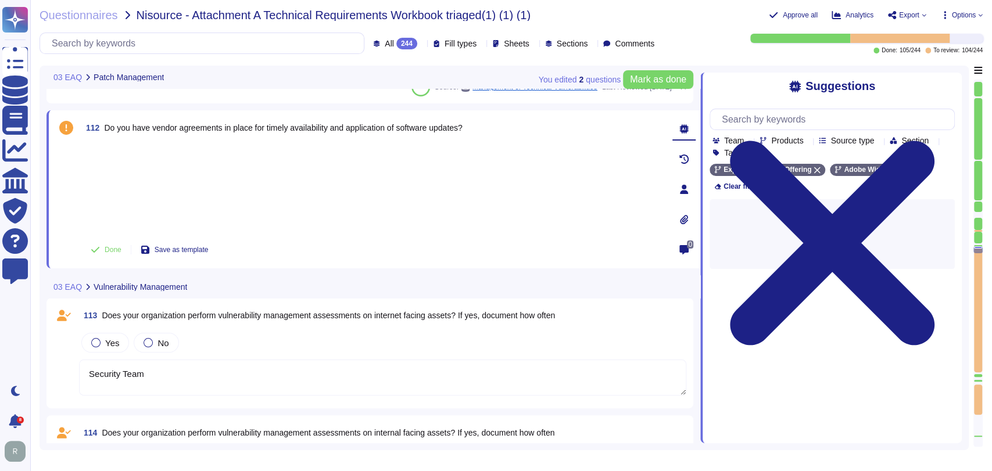
type textarea "Security Team"
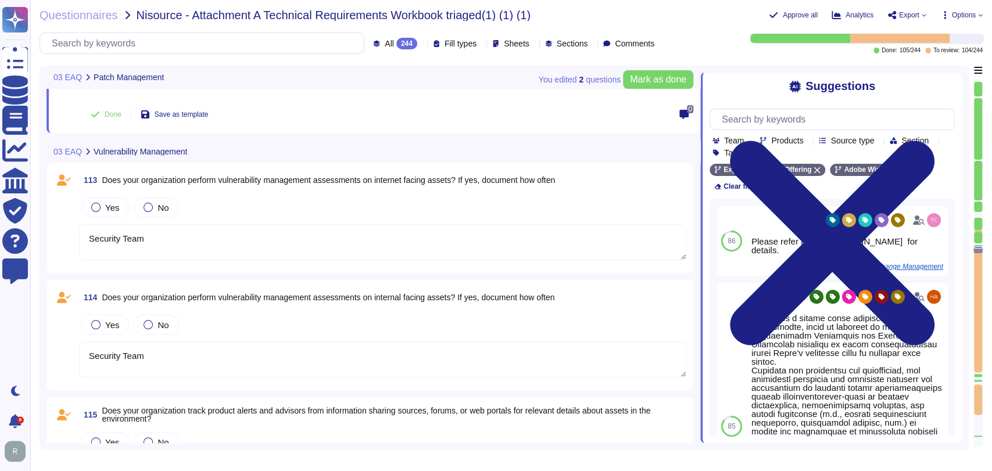
scroll to position [8976, 0]
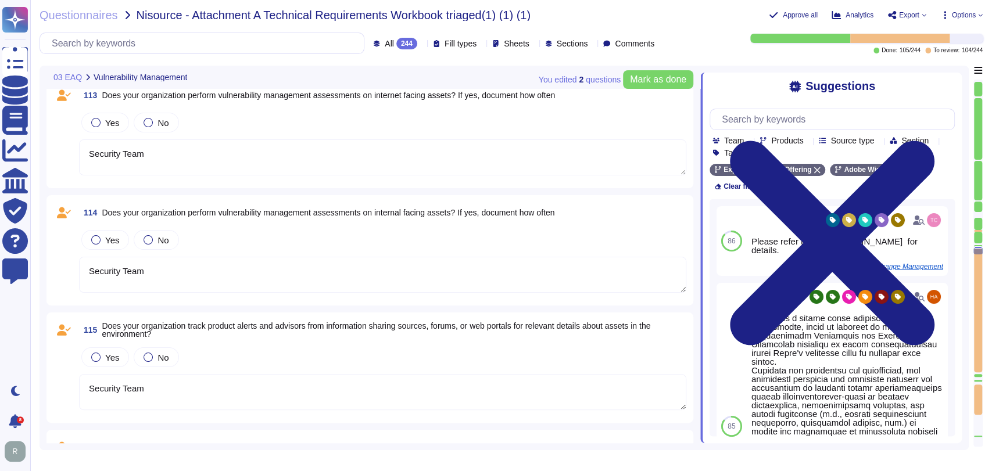
type textarea "Security Team"
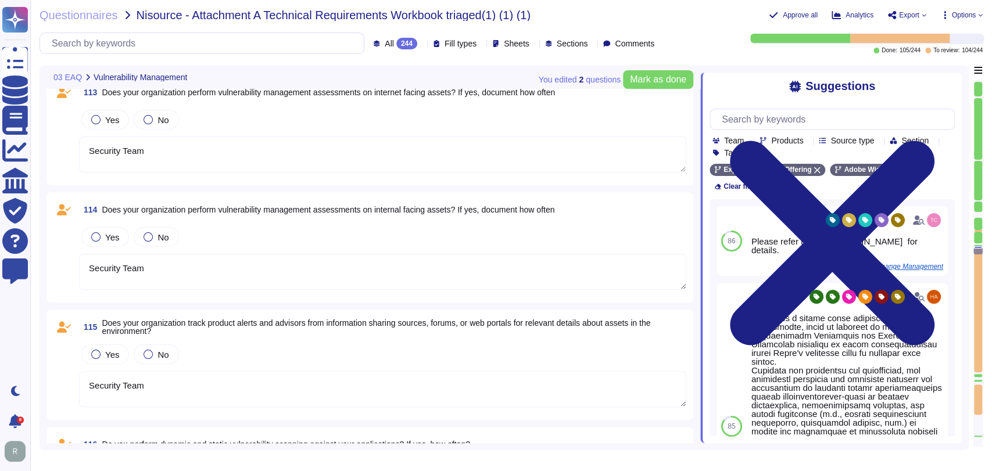
click at [712, 37] on div "Done: 105 / 244 To review: 104 / 244" at bounding box center [828, 44] width 310 height 20
click at [651, 84] on span "Mark as done" at bounding box center [658, 79] width 56 height 9
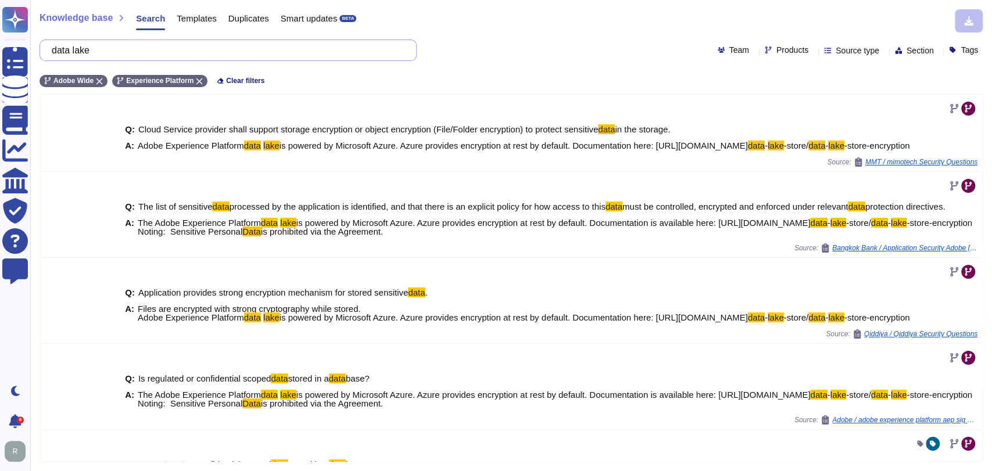
click at [130, 52] on input "data lake" at bounding box center [225, 50] width 359 height 20
click at [196, 80] on icon at bounding box center [199, 81] width 7 height 7
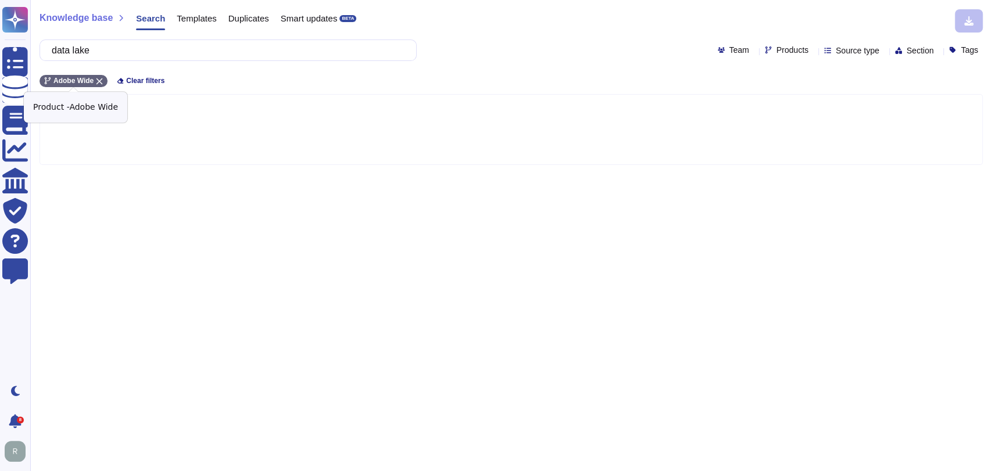
click at [98, 80] on icon at bounding box center [99, 81] width 7 height 7
click at [121, 53] on input "data lake" at bounding box center [225, 50] width 359 height 20
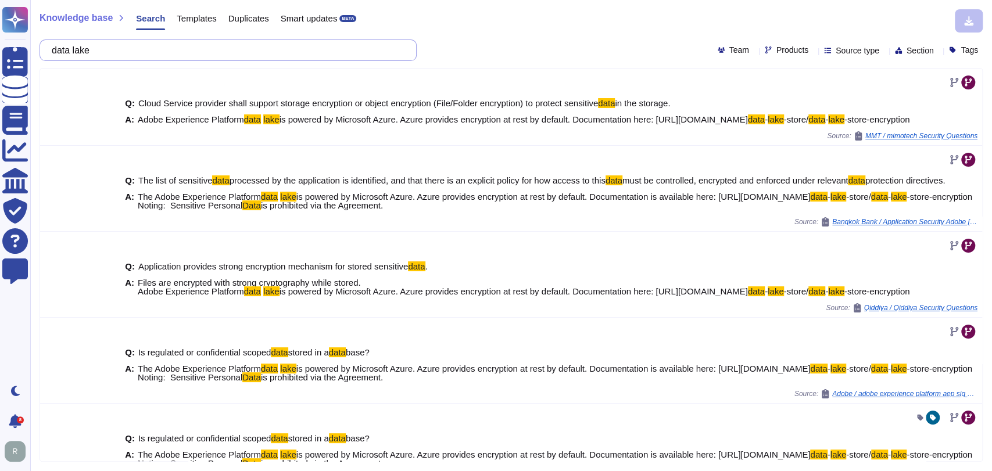
click at [121, 53] on input "data lake" at bounding box center [225, 50] width 359 height 20
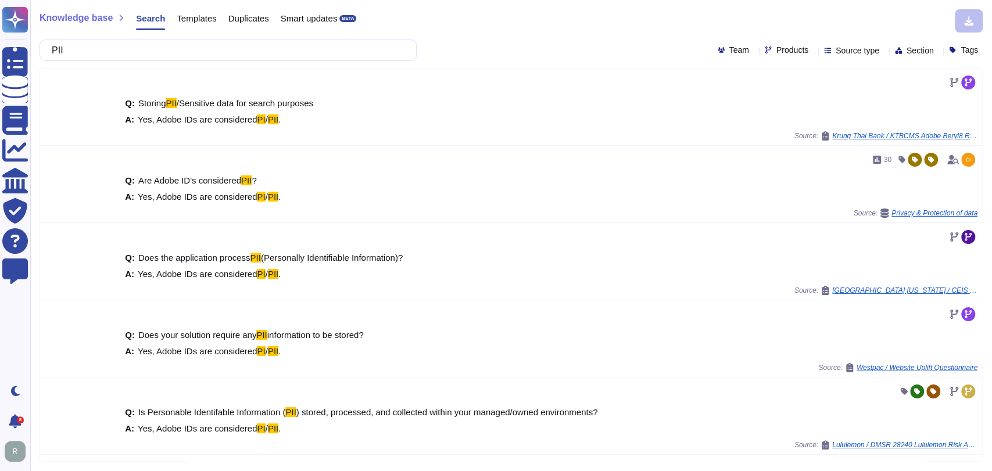
type input "PII"
click at [832, 144] on icon at bounding box center [962, 218] width 260 height 149
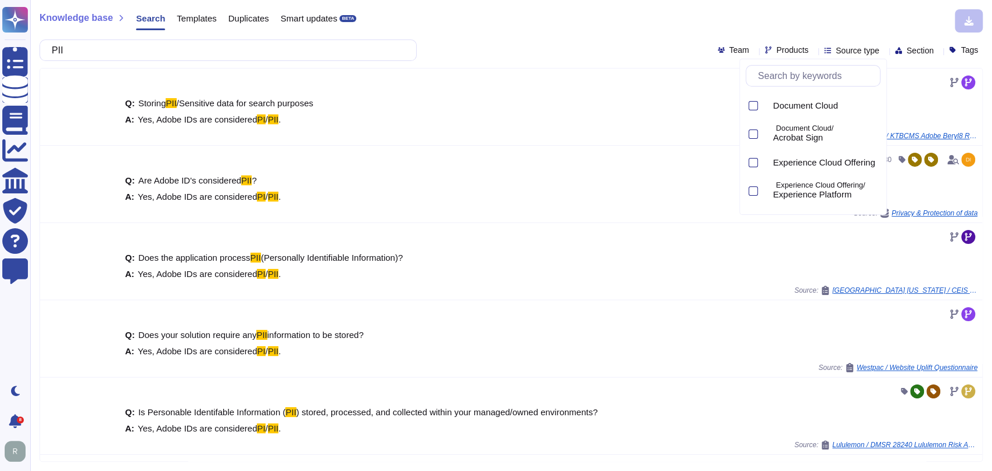
click at [795, 77] on input "text" at bounding box center [816, 76] width 128 height 20
type input "e"
click at [808, 107] on span "Creative Cloud" at bounding box center [802, 106] width 58 height 10
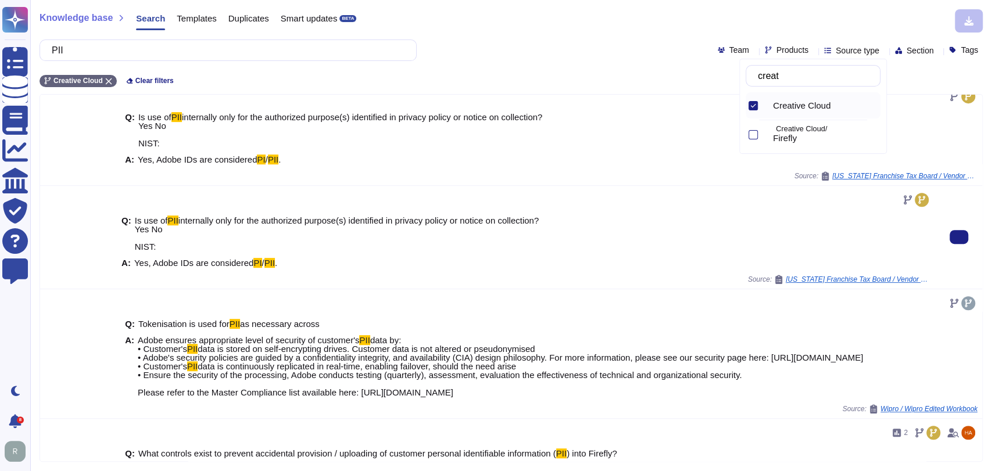
scroll to position [374, 0]
type input "creat"
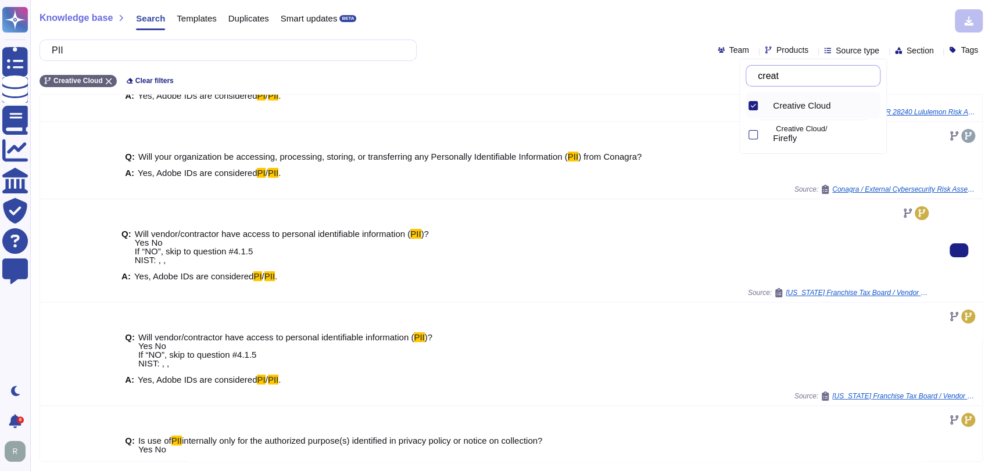
scroll to position [0, 0]
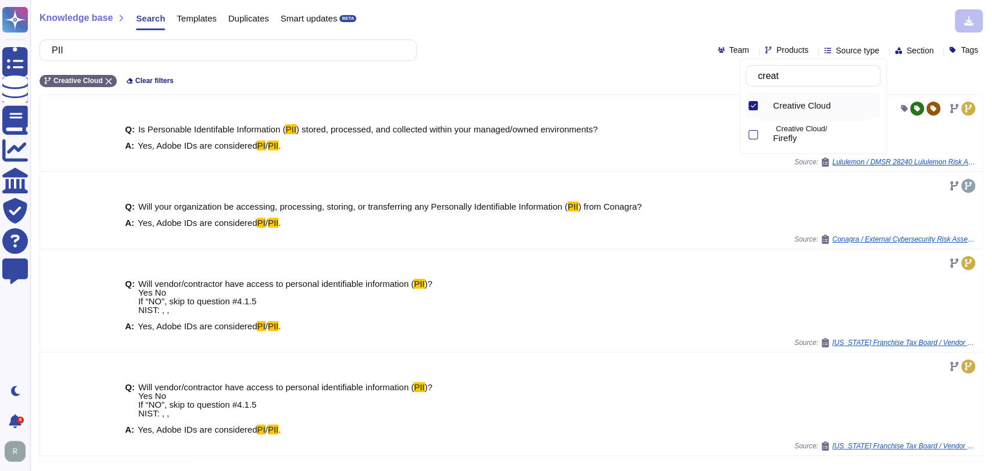
click at [597, 41] on div "PII Team Products Source type Section Tags" at bounding box center [511, 51] width 943 height 22
click at [106, 55] on input "PII" at bounding box center [225, 50] width 359 height 20
click at [520, 40] on div "PII Team Products Source type Section Tags" at bounding box center [511, 51] width 943 height 22
click at [518, 70] on div "Creative Cloud Clear filters" at bounding box center [511, 77] width 943 height 19
